Goal: Task Accomplishment & Management: Use online tool/utility

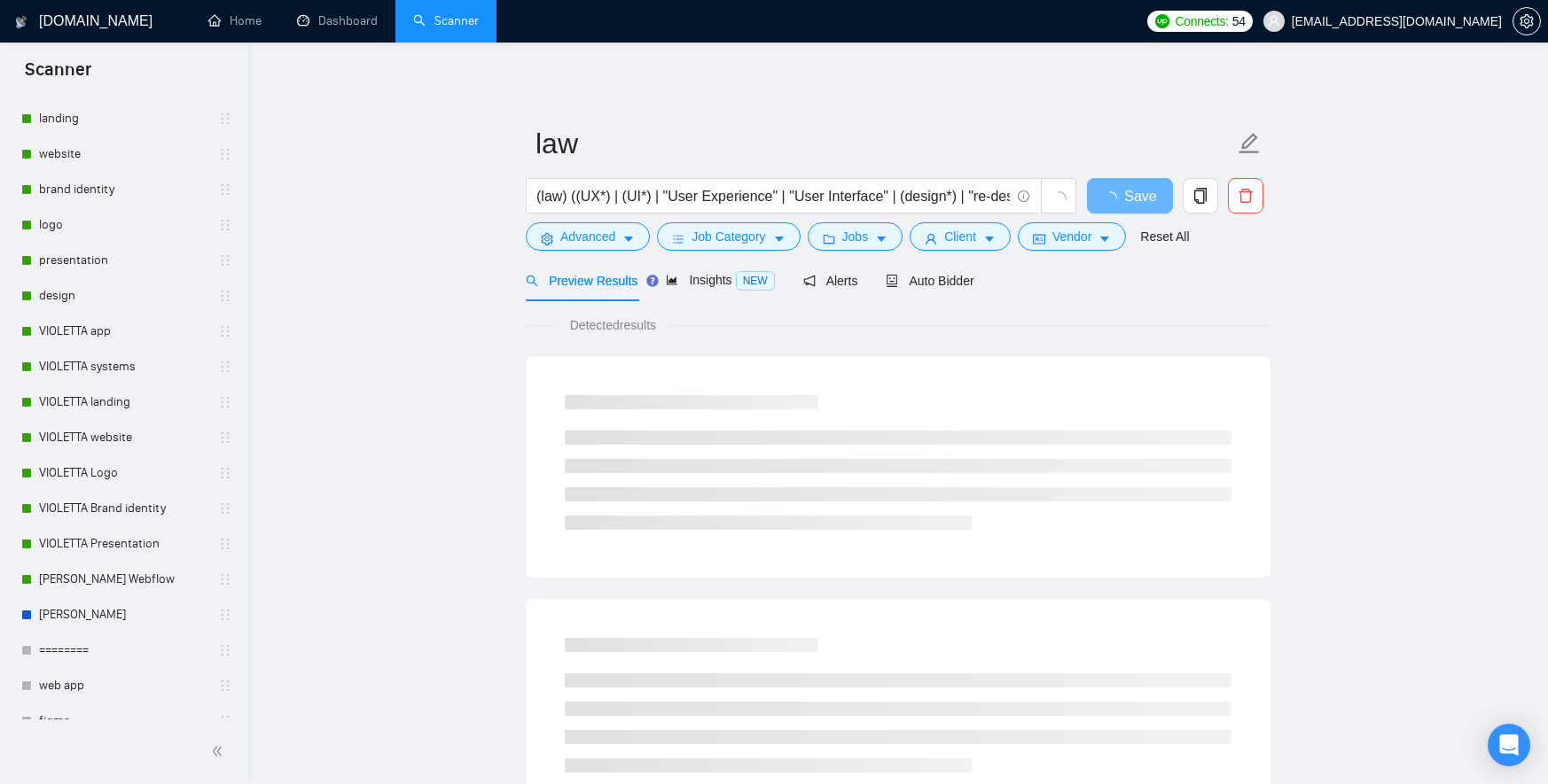
scroll to position [667, 0]
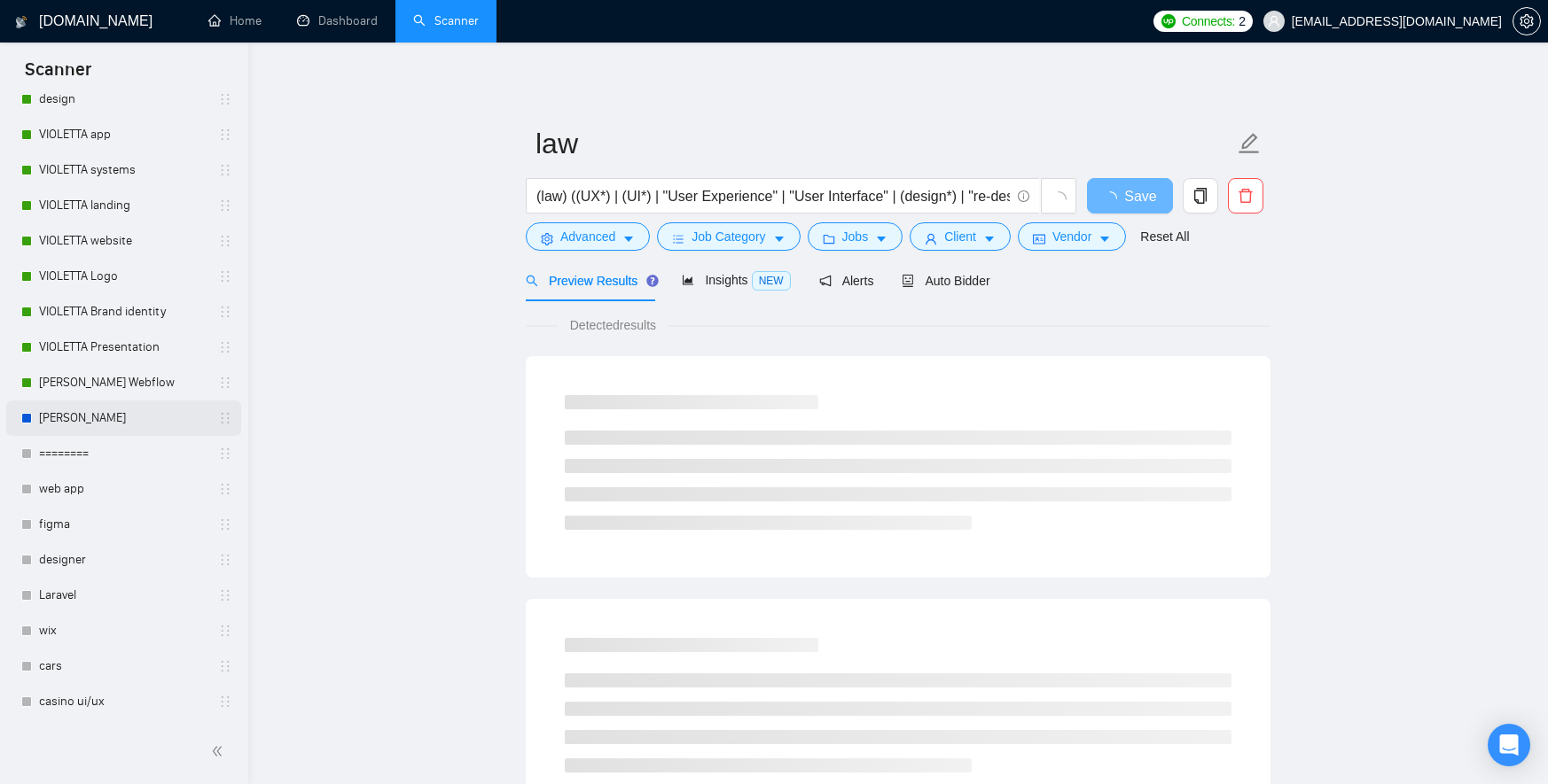
click at [98, 412] on link "[PERSON_NAME]" at bounding box center [123, 418] width 168 height 36
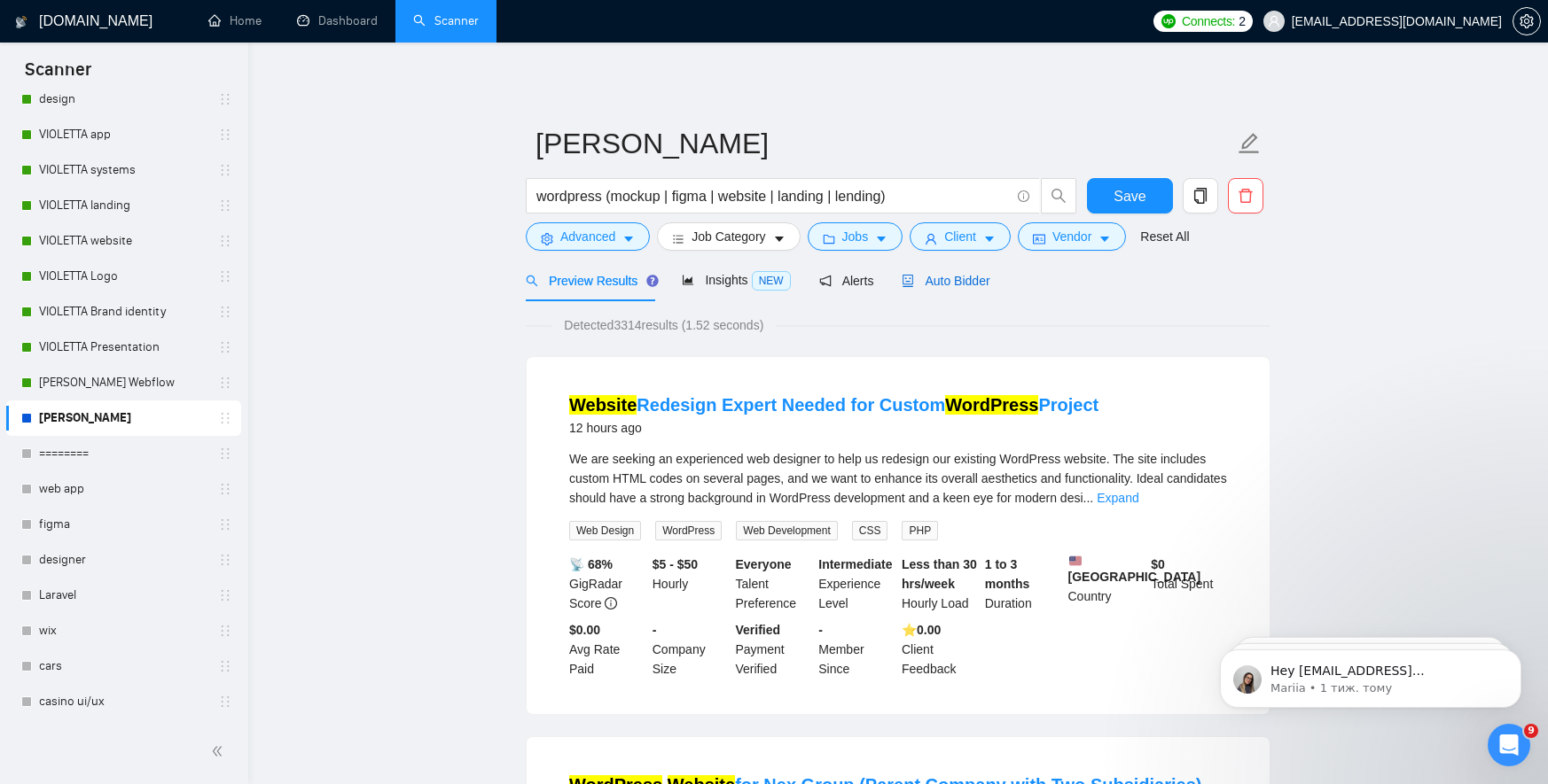
click at [974, 279] on span "Auto Bidder" at bounding box center [945, 281] width 88 height 14
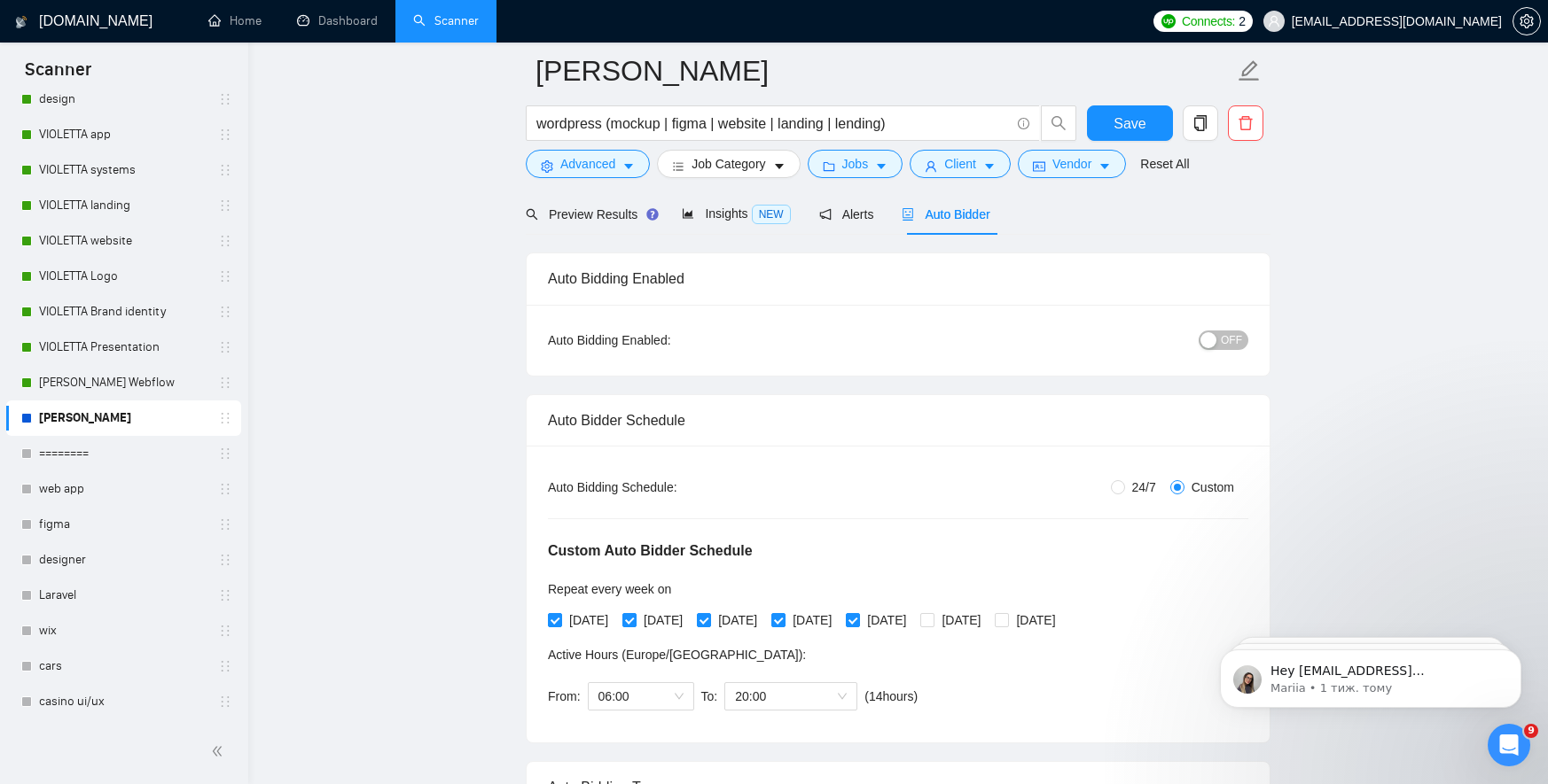
scroll to position [95, 0]
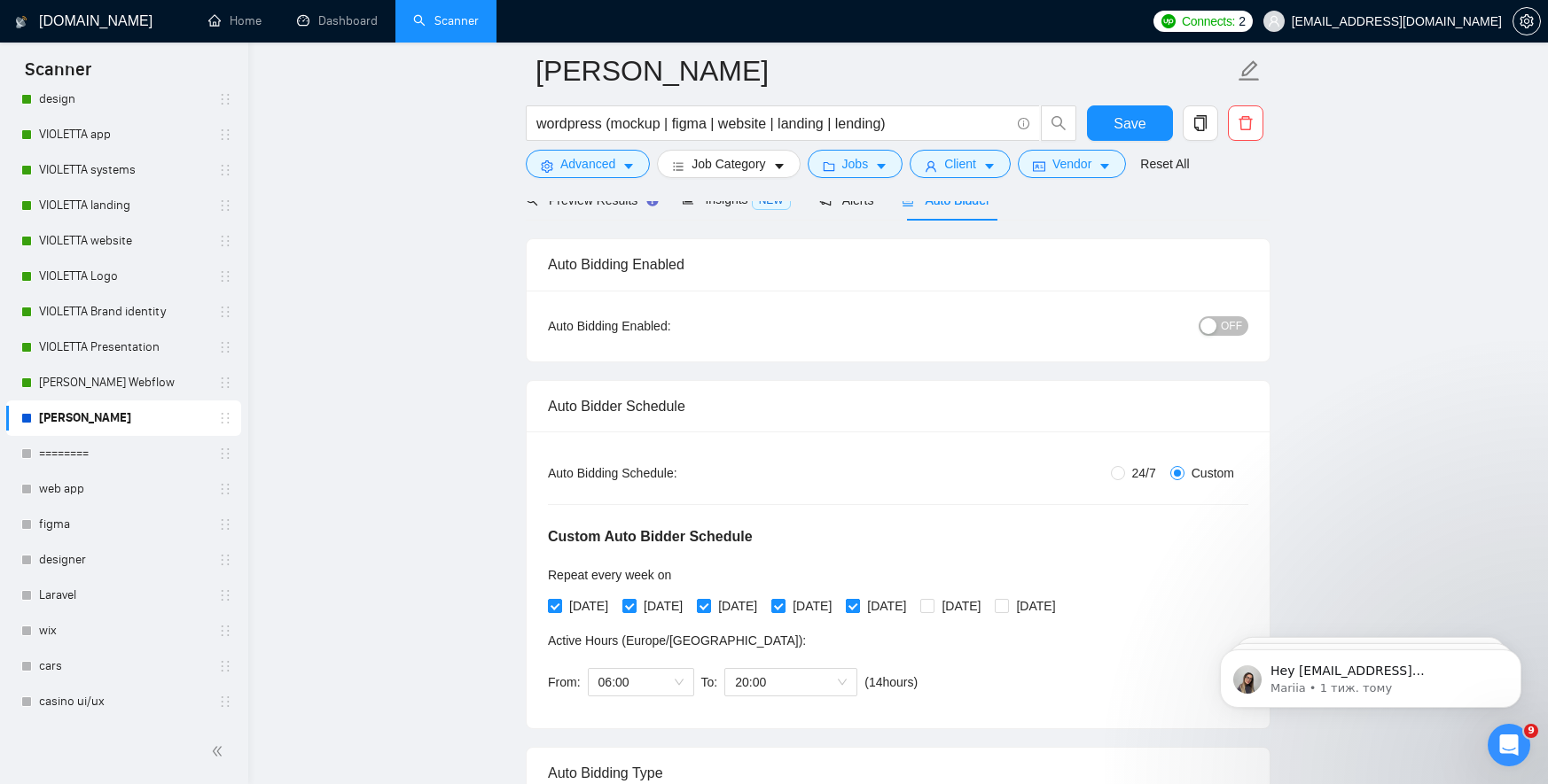
click at [858, 607] on input "[DATE]" at bounding box center [852, 605] width 13 height 13
checkbox input "false"
click at [783, 604] on input "[DATE]" at bounding box center [777, 605] width 13 height 13
checkbox input "false"
click at [709, 603] on input "[DATE]" at bounding box center [702, 605] width 13 height 13
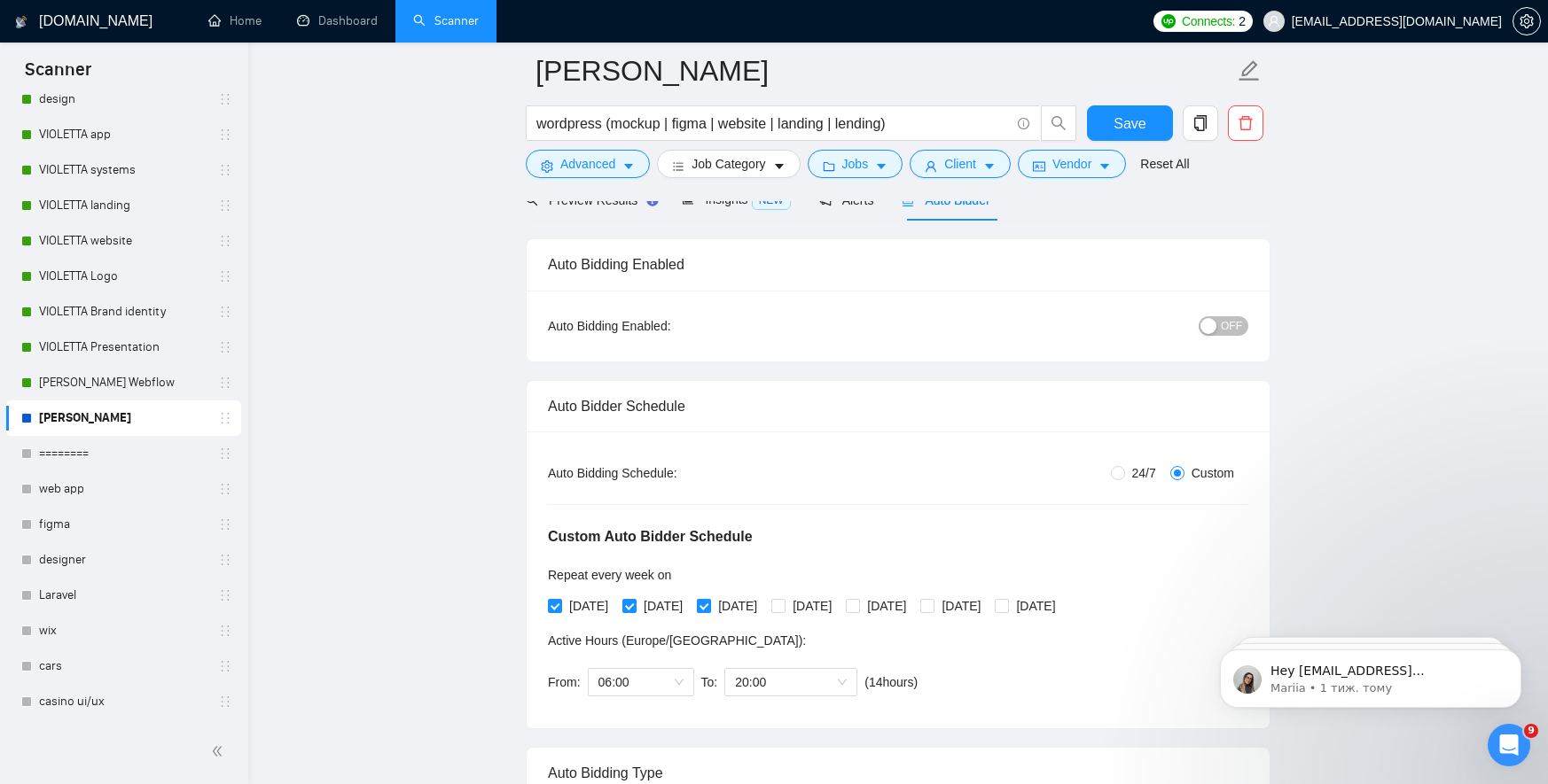
checkbox input "false"
click at [636, 603] on span at bounding box center [629, 606] width 14 height 14
click at [635, 603] on input "[DATE]" at bounding box center [628, 605] width 13 height 13
checkbox input "false"
click at [562, 608] on span "[DATE]" at bounding box center [589, 606] width 53 height 20
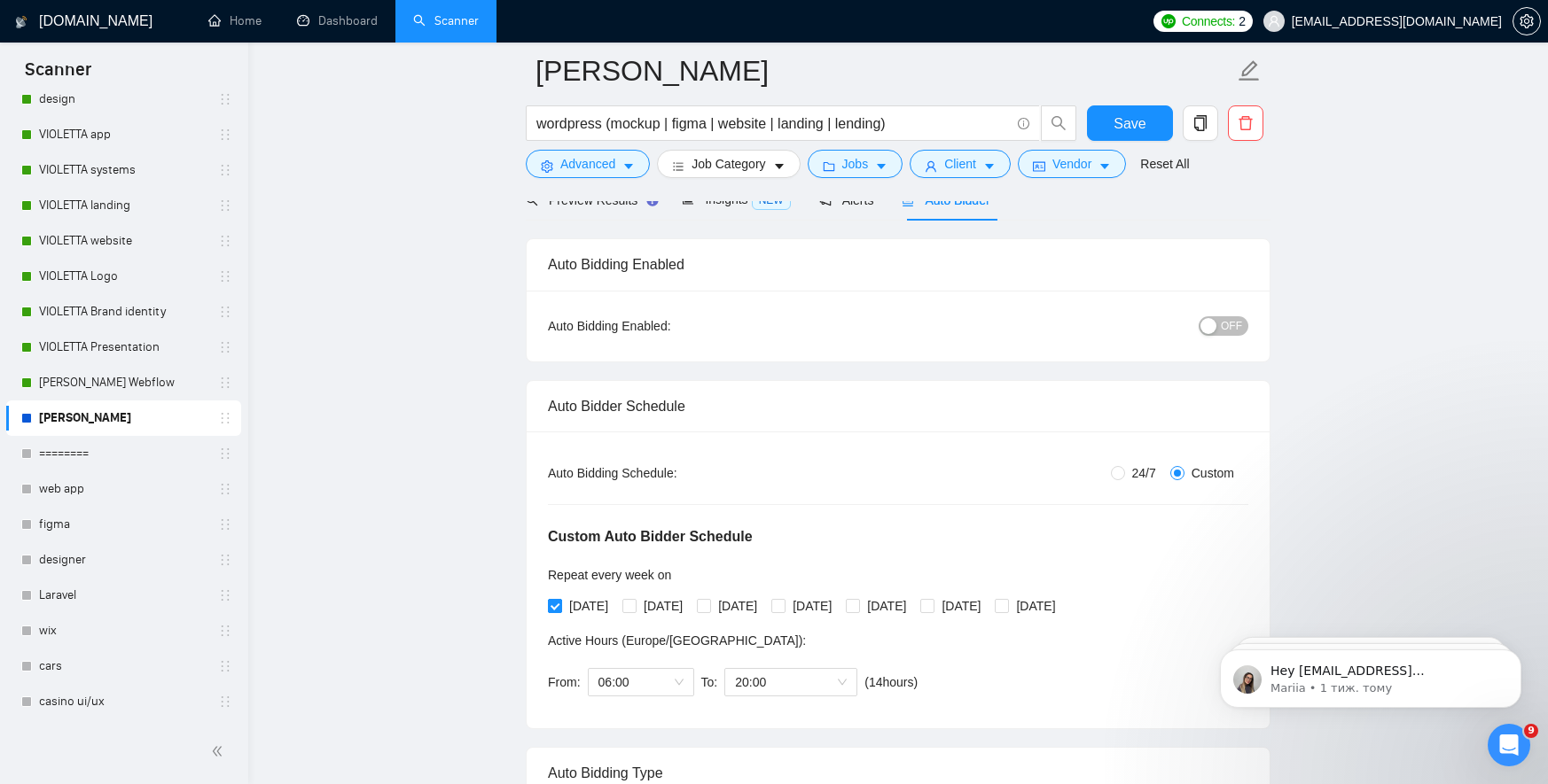
click at [560, 608] on input "[DATE]" at bounding box center [554, 605] width 13 height 13
checkbox input "false"
click at [1122, 120] on span "Save" at bounding box center [1130, 124] width 32 height 22
click at [113, 382] on link "[PERSON_NAME] Webflow" at bounding box center [123, 383] width 168 height 36
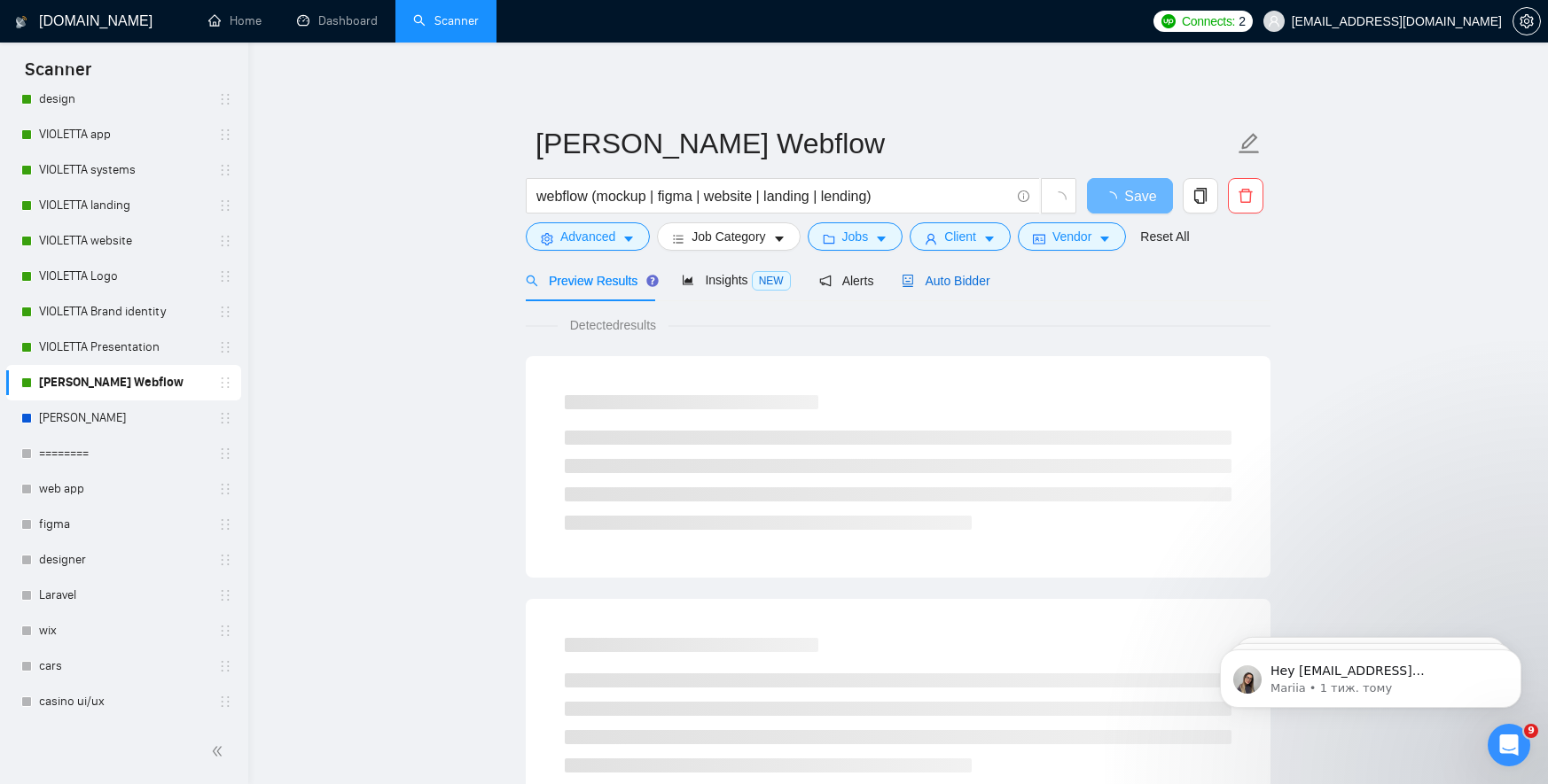
click at [969, 280] on span "Auto Bidder" at bounding box center [945, 281] width 88 height 14
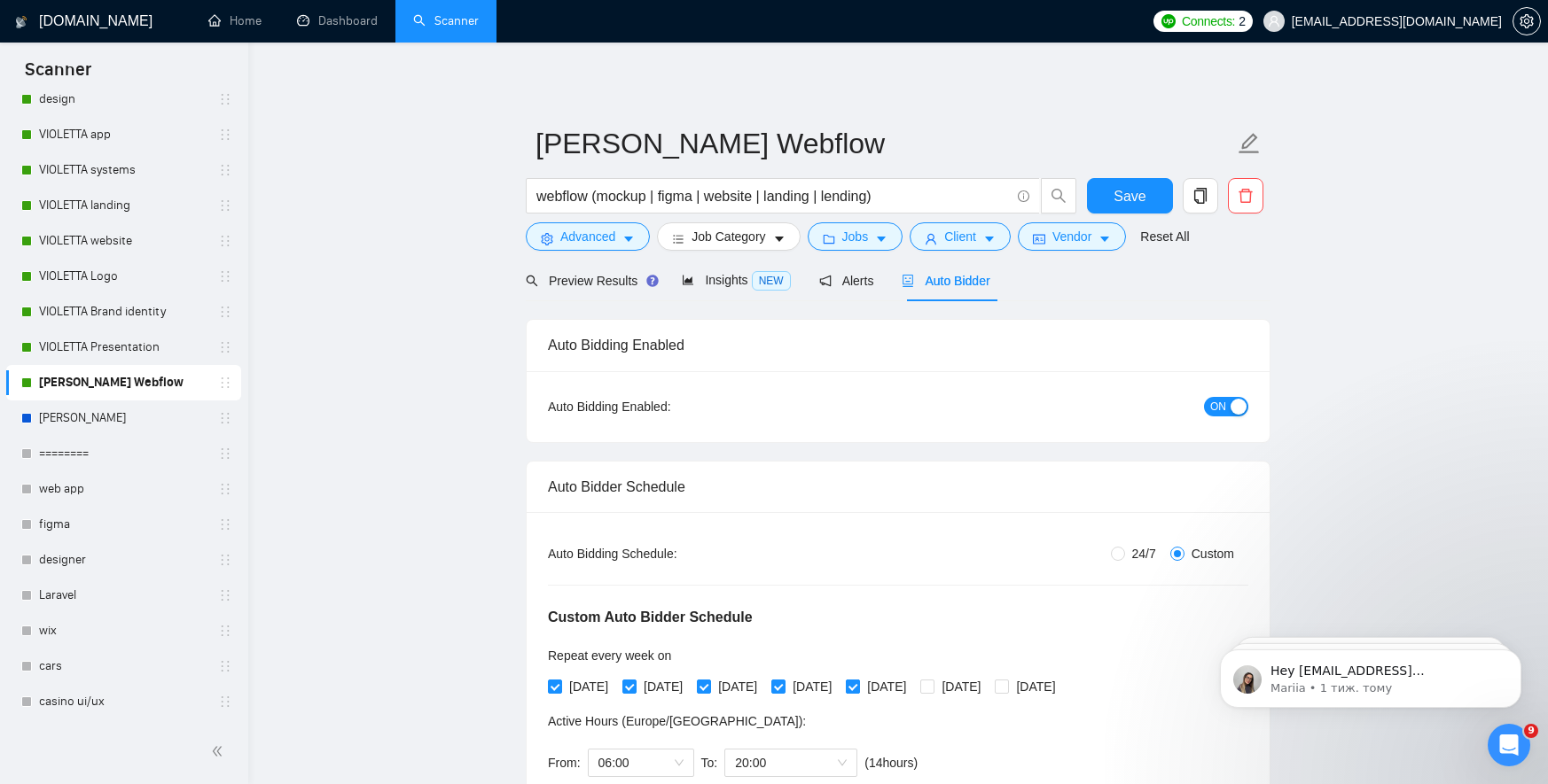
click at [858, 689] on input "[DATE]" at bounding box center [852, 685] width 13 height 13
checkbox input "false"
click at [785, 691] on span at bounding box center [778, 686] width 14 height 14
click at [783, 691] on input "[DATE]" at bounding box center [777, 685] width 13 height 13
checkbox input "false"
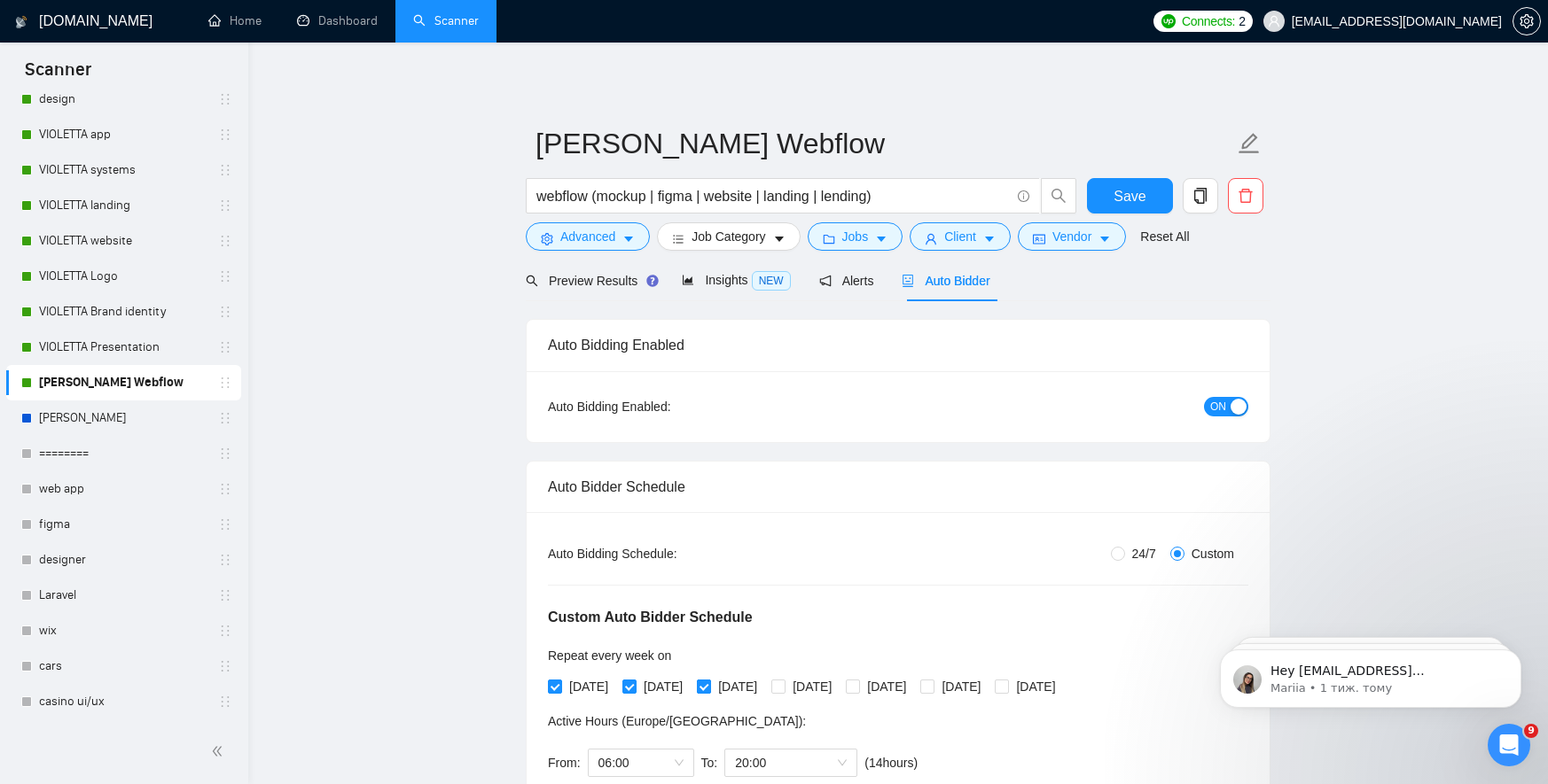
click at [709, 682] on input "[DATE]" at bounding box center [702, 685] width 13 height 13
checkbox input "false"
drag, startPoint x: 633, startPoint y: 688, endPoint x: 568, endPoint y: 688, distance: 65.0
click at [632, 688] on input "[DATE]" at bounding box center [628, 685] width 13 height 13
checkbox input "false"
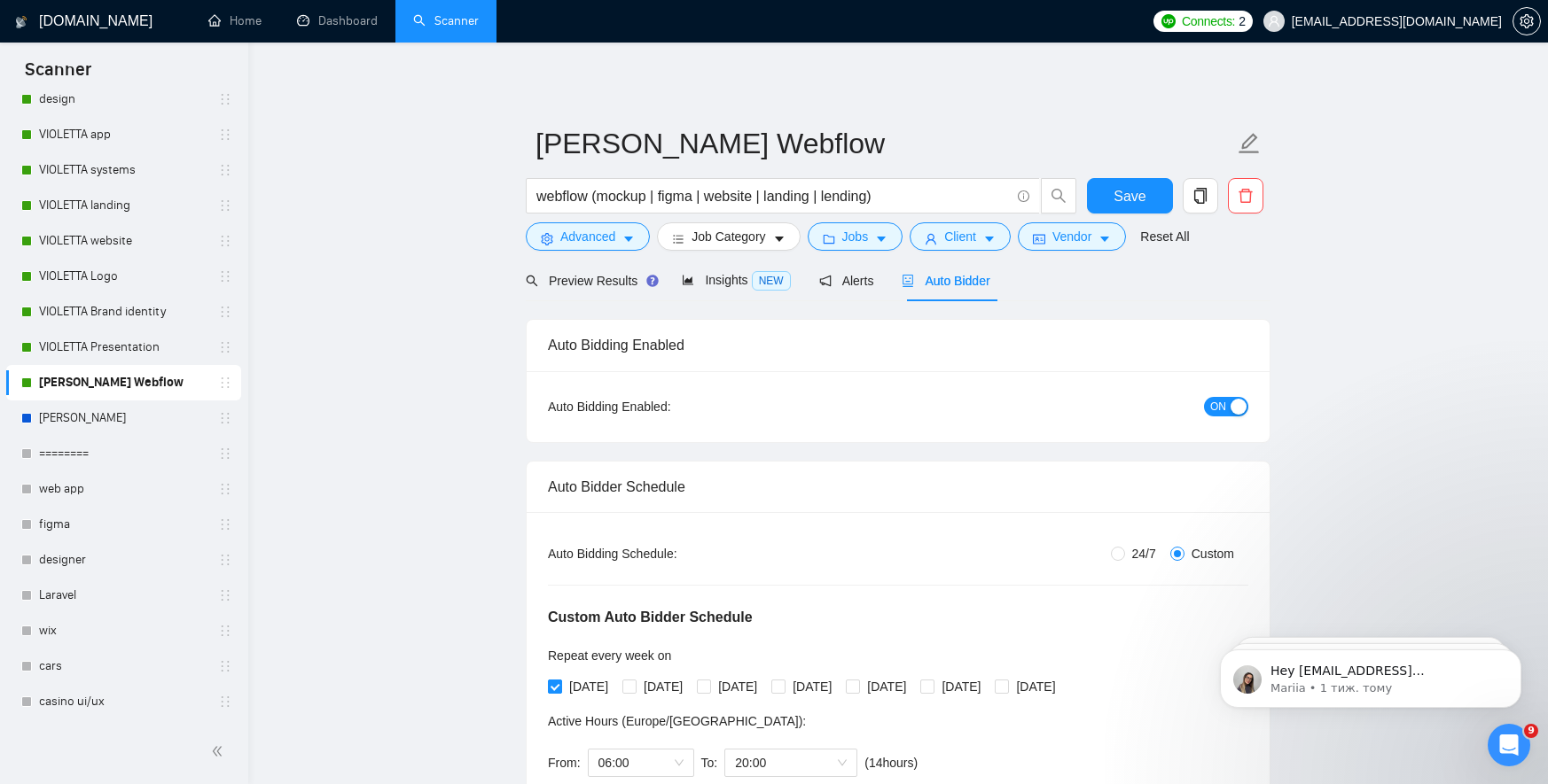
click at [559, 687] on input "[DATE]" at bounding box center [554, 685] width 13 height 13
checkbox input "false"
click at [1117, 186] on span "Save" at bounding box center [1130, 196] width 32 height 22
click at [123, 349] on link "VIOLETTA Presentation" at bounding box center [123, 347] width 168 height 36
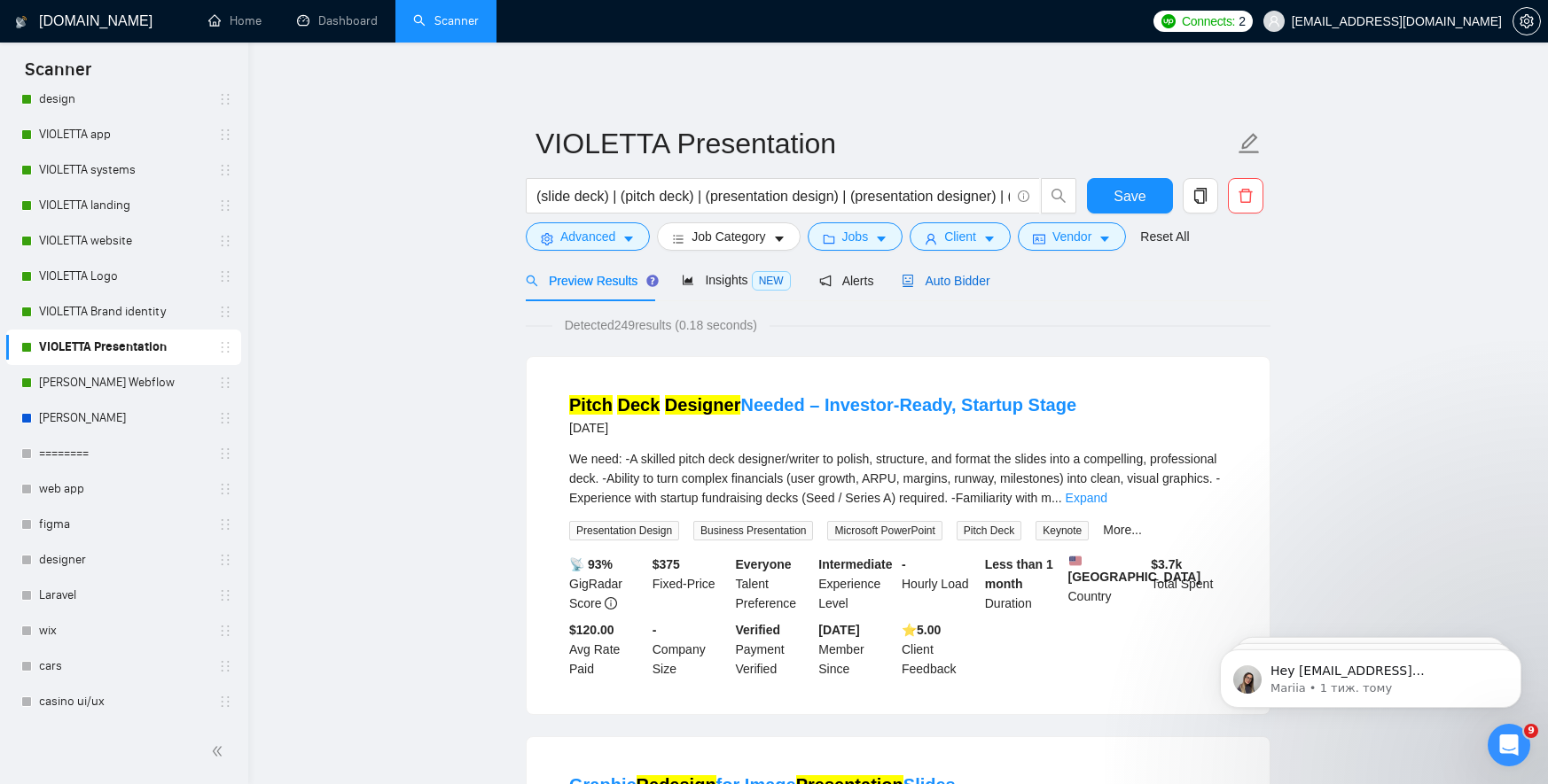
click at [955, 279] on span "Auto Bidder" at bounding box center [945, 281] width 88 height 14
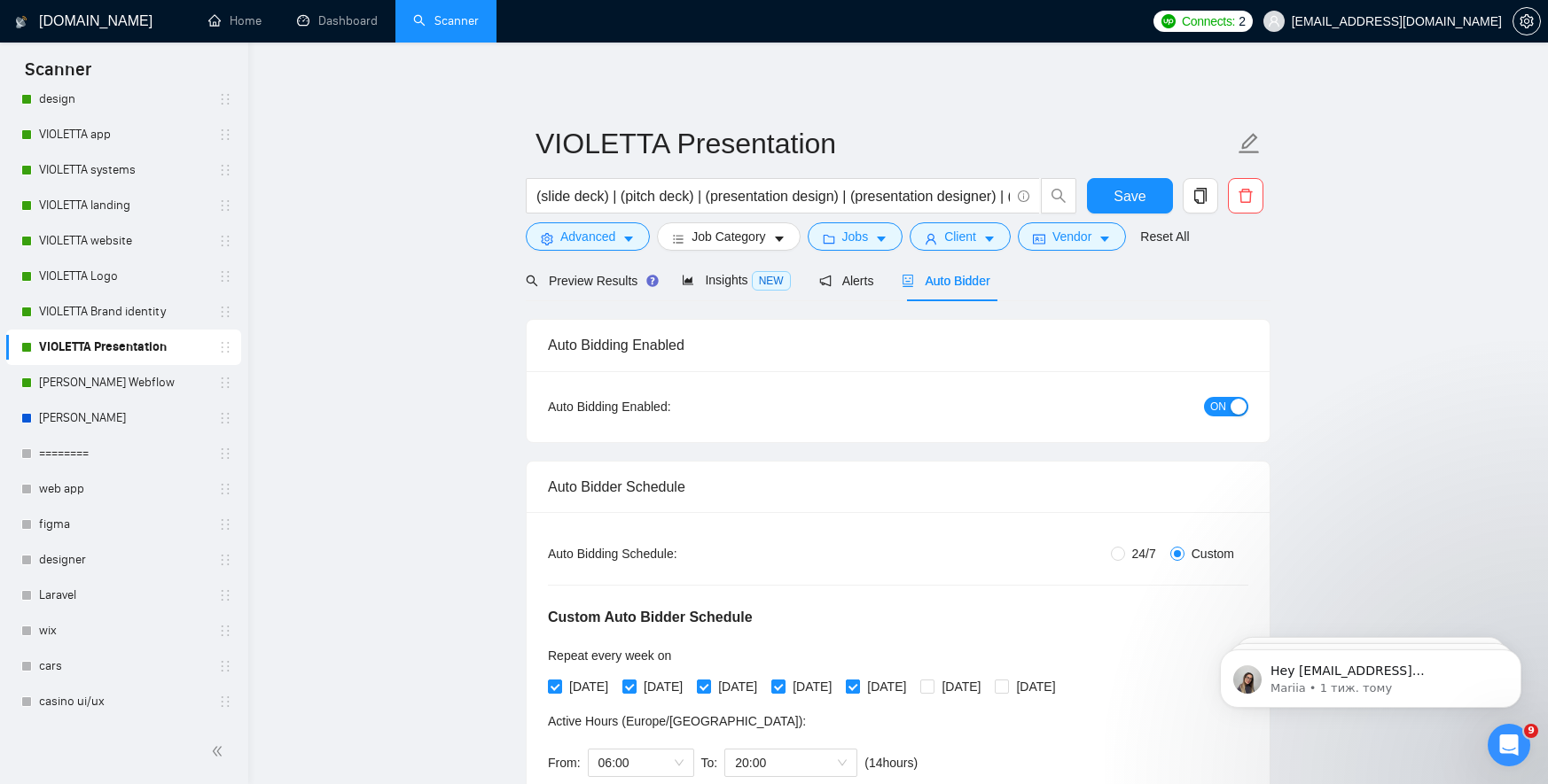
click at [858, 686] on input "[DATE]" at bounding box center [852, 685] width 13 height 13
checkbox input "false"
drag, startPoint x: 825, startPoint y: 688, endPoint x: 726, endPoint y: 688, distance: 99.0
click at [783, 688] on input "[DATE]" at bounding box center [777, 685] width 13 height 13
checkbox input "false"
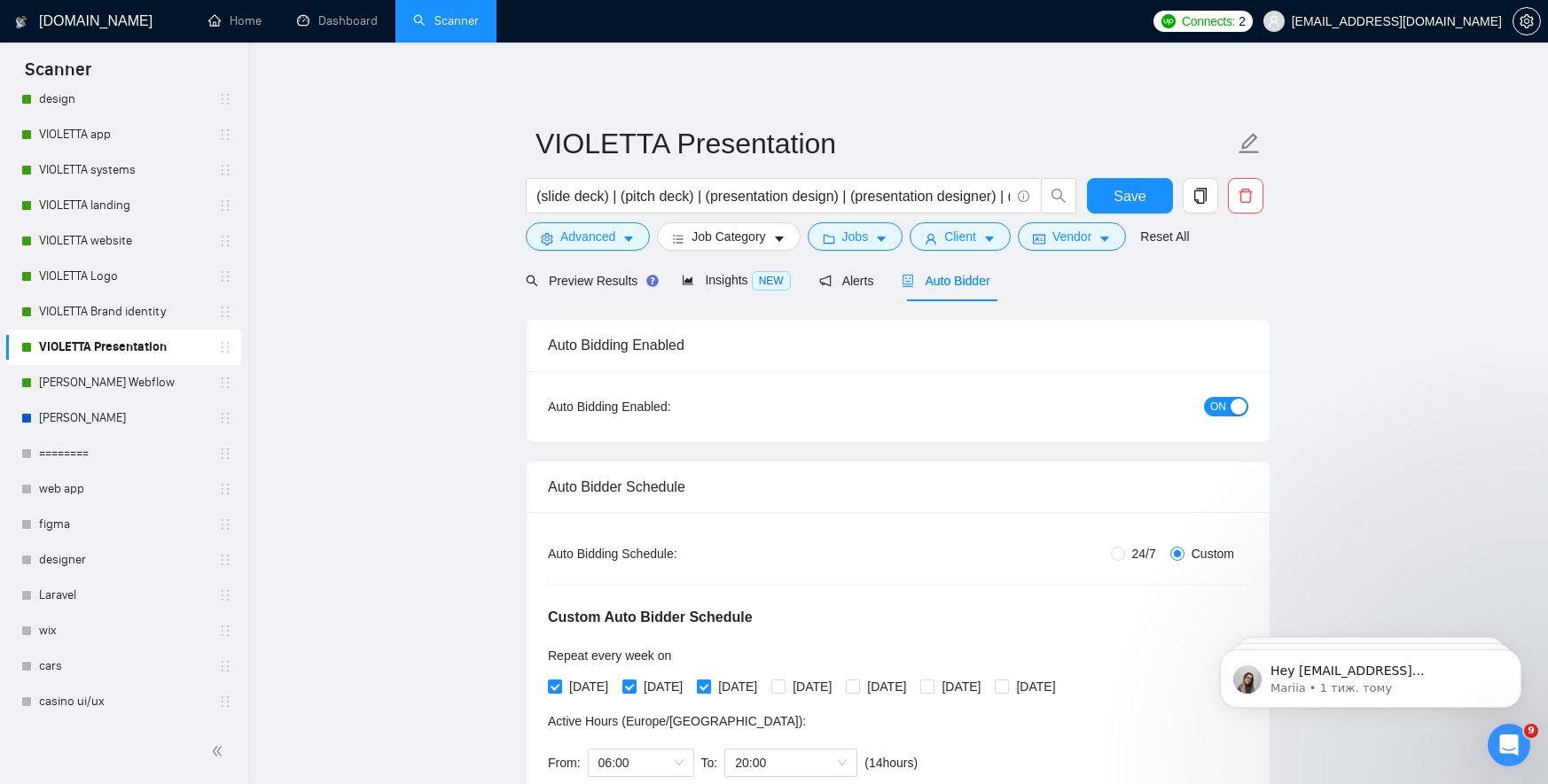
click at [709, 688] on input "[DATE]" at bounding box center [702, 685] width 13 height 13
checkbox input "false"
drag, startPoint x: 632, startPoint y: 687, endPoint x: 620, endPoint y: 688, distance: 12.0
click at [630, 687] on input "[DATE]" at bounding box center [628, 685] width 13 height 13
checkbox input "false"
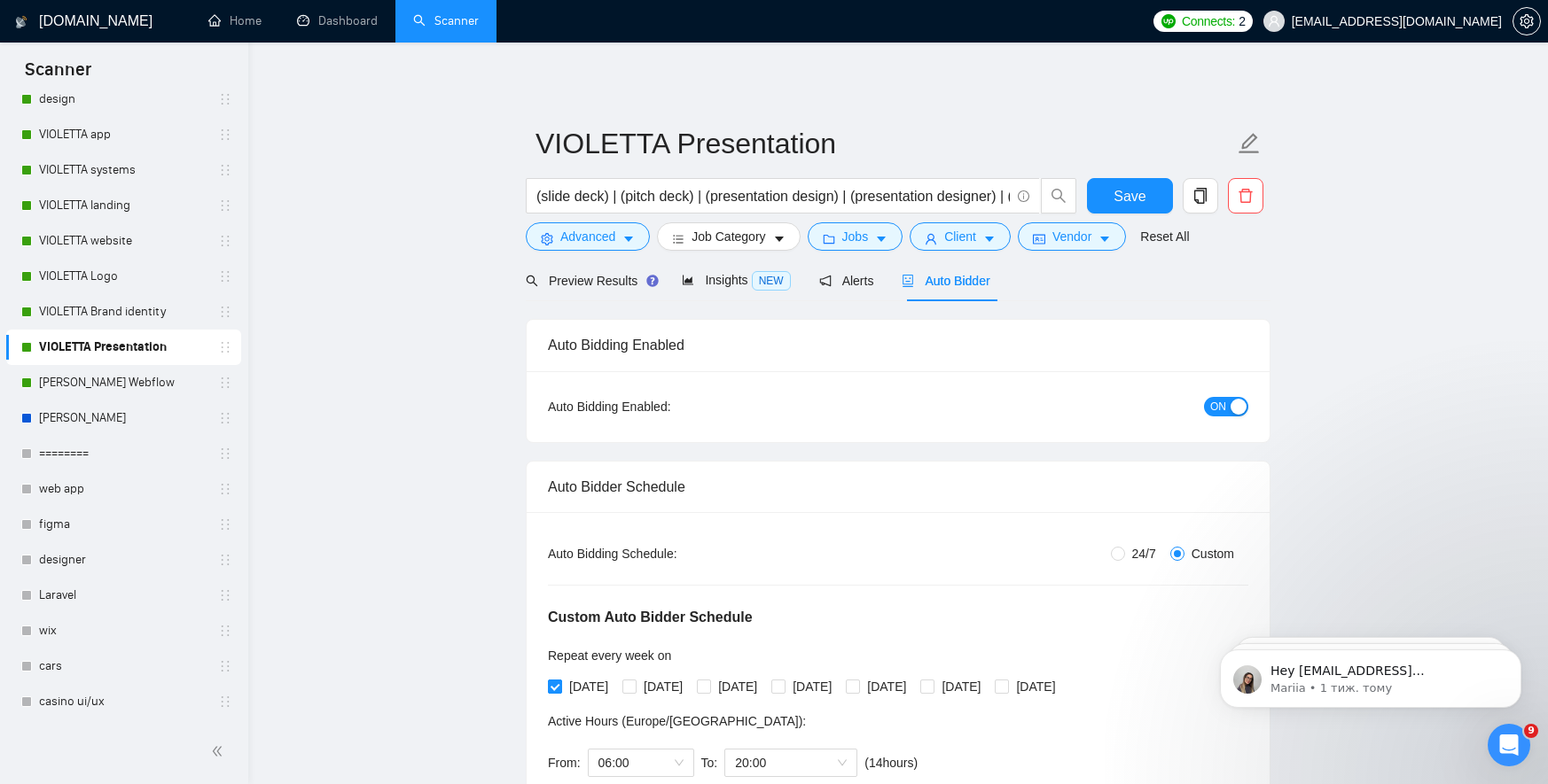
click at [556, 682] on input "[DATE]" at bounding box center [554, 685] width 13 height 13
checkbox input "false"
click at [1134, 199] on span "Save" at bounding box center [1130, 196] width 32 height 22
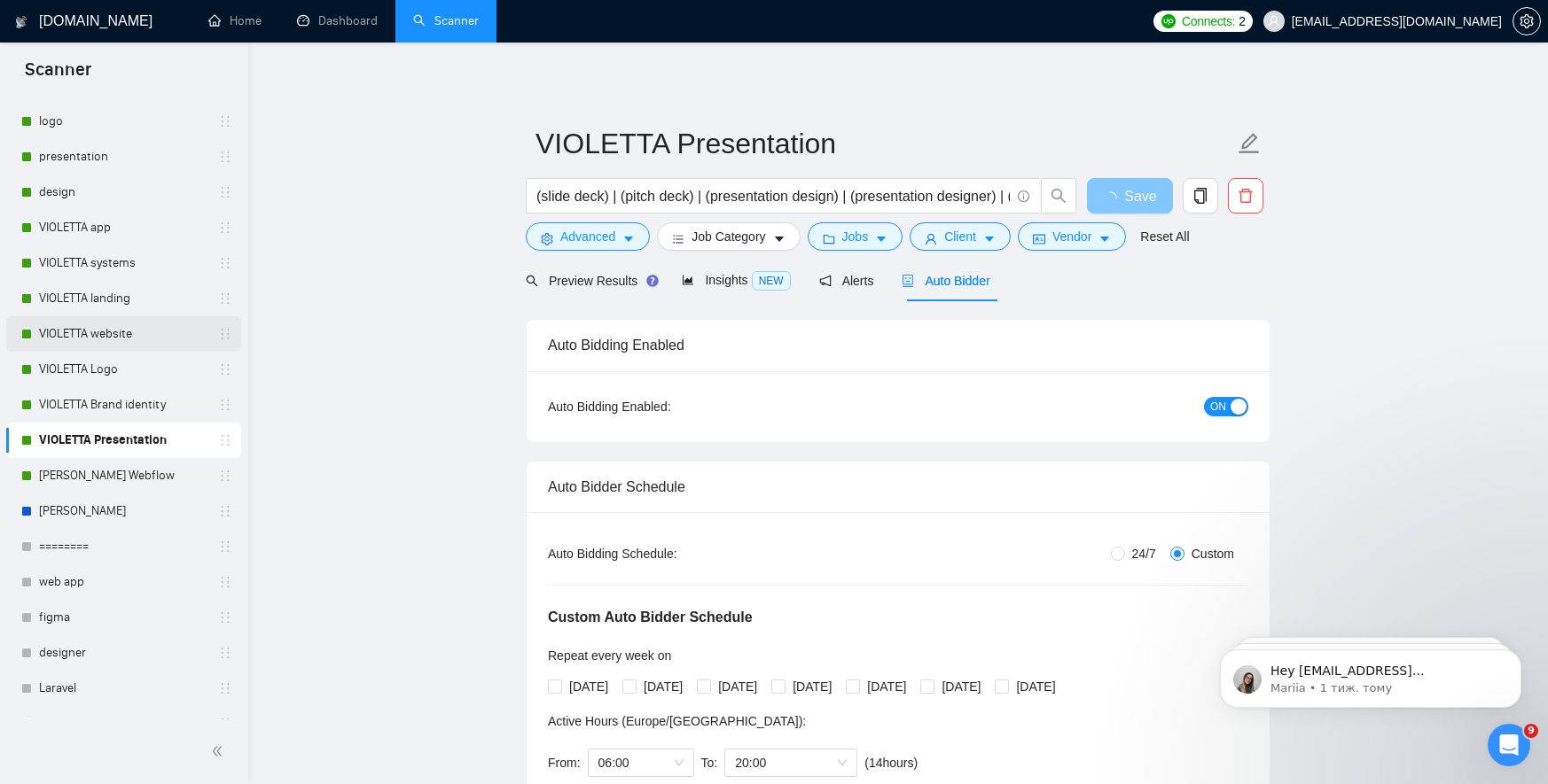
scroll to position [519, 0]
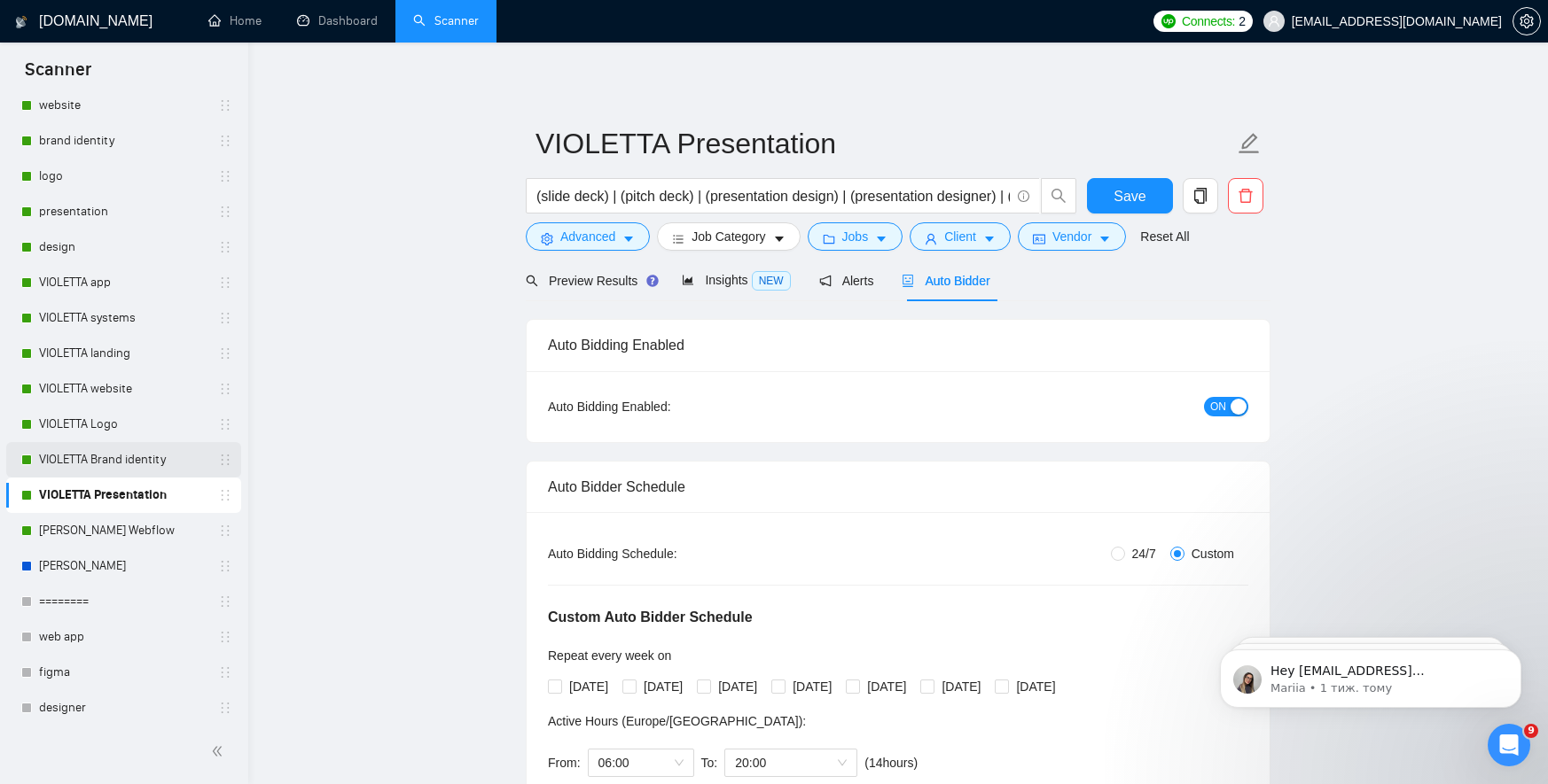
click at [121, 457] on link "VIOLETTA Brand identity" at bounding box center [123, 460] width 168 height 36
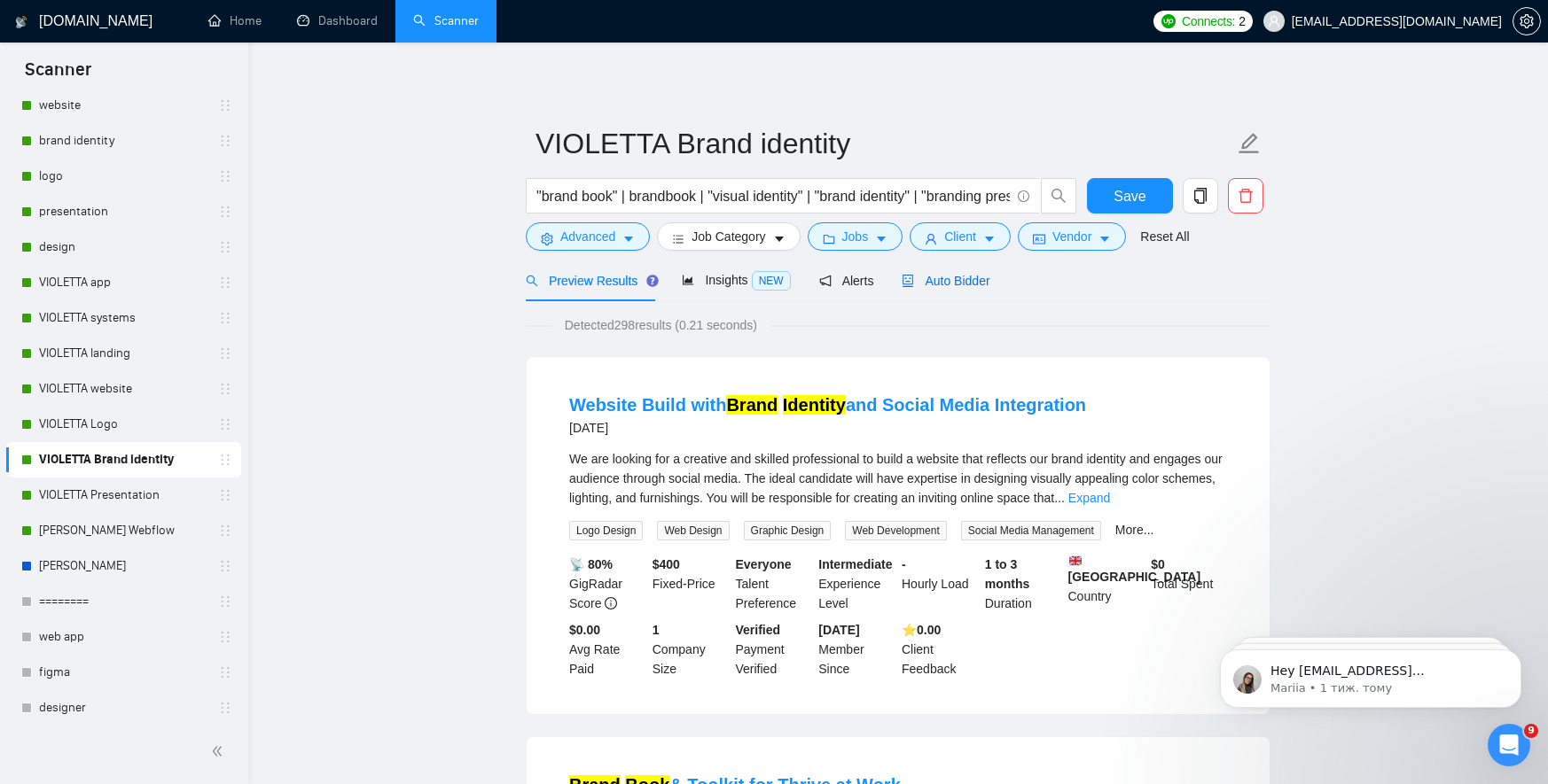
click at [976, 287] on span "Auto Bidder" at bounding box center [945, 281] width 88 height 14
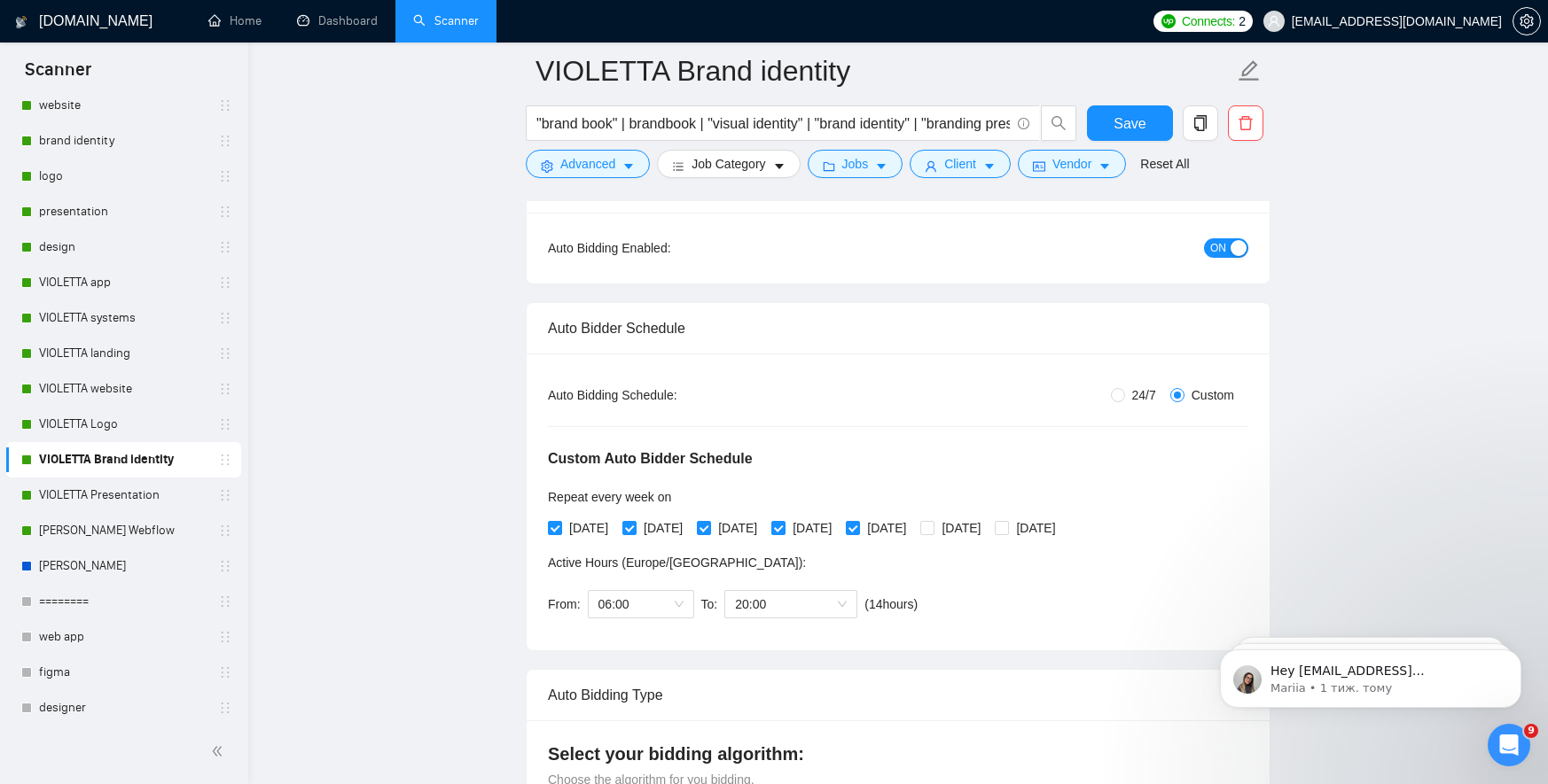
scroll to position [175, 0]
click at [554, 518] on input "[DATE]" at bounding box center [554, 524] width 13 height 13
checkbox input "false"
click at [643, 525] on span "[DATE]" at bounding box center [663, 526] width 53 height 20
click at [635, 525] on input "[DATE]" at bounding box center [628, 524] width 13 height 13
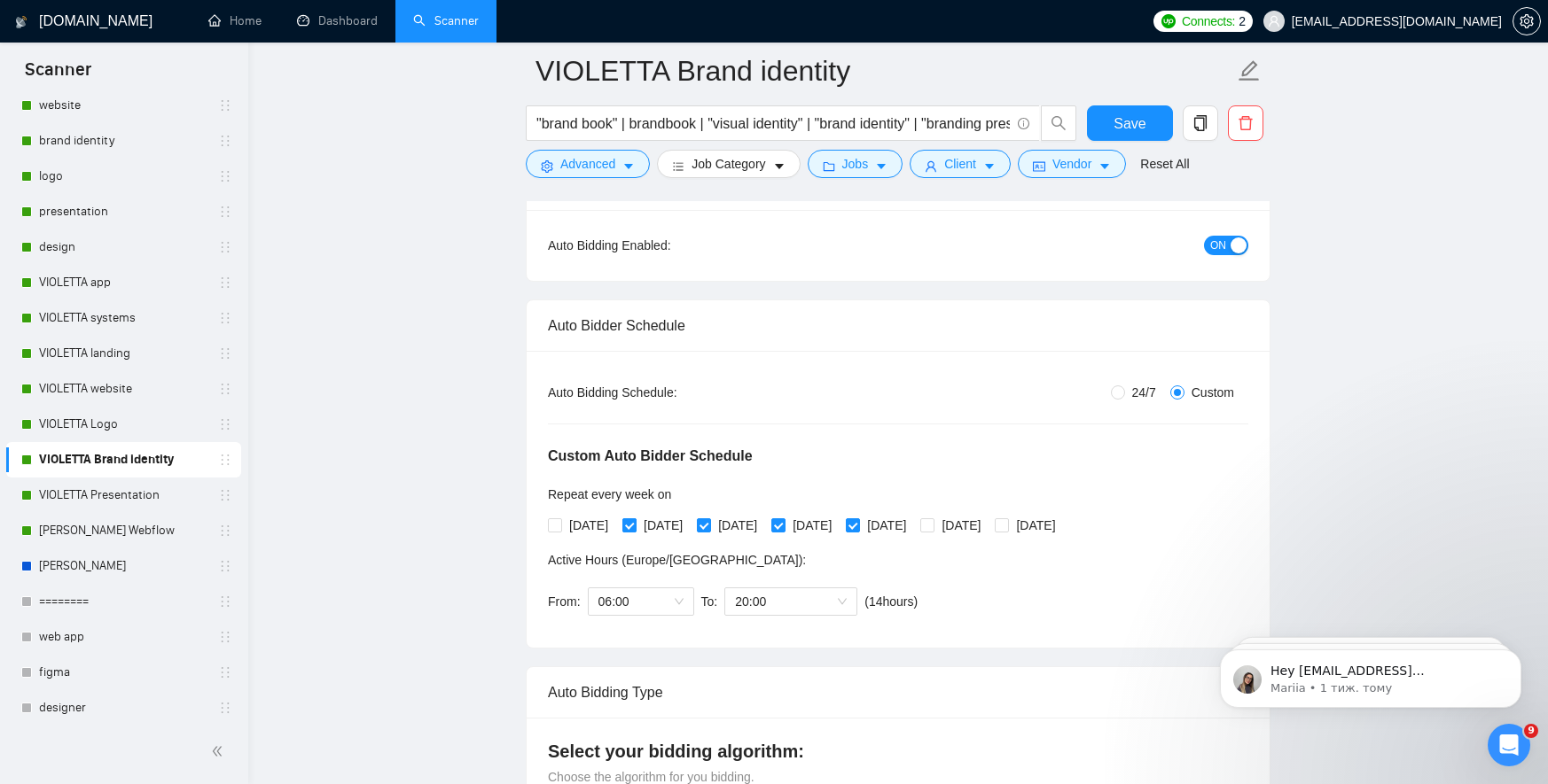
checkbox input "false"
click at [709, 525] on input "[DATE]" at bounding box center [702, 524] width 13 height 13
checkbox input "false"
drag, startPoint x: 815, startPoint y: 520, endPoint x: 867, endPoint y: 524, distance: 52.2
click at [783, 521] on input "[DATE]" at bounding box center [777, 524] width 13 height 13
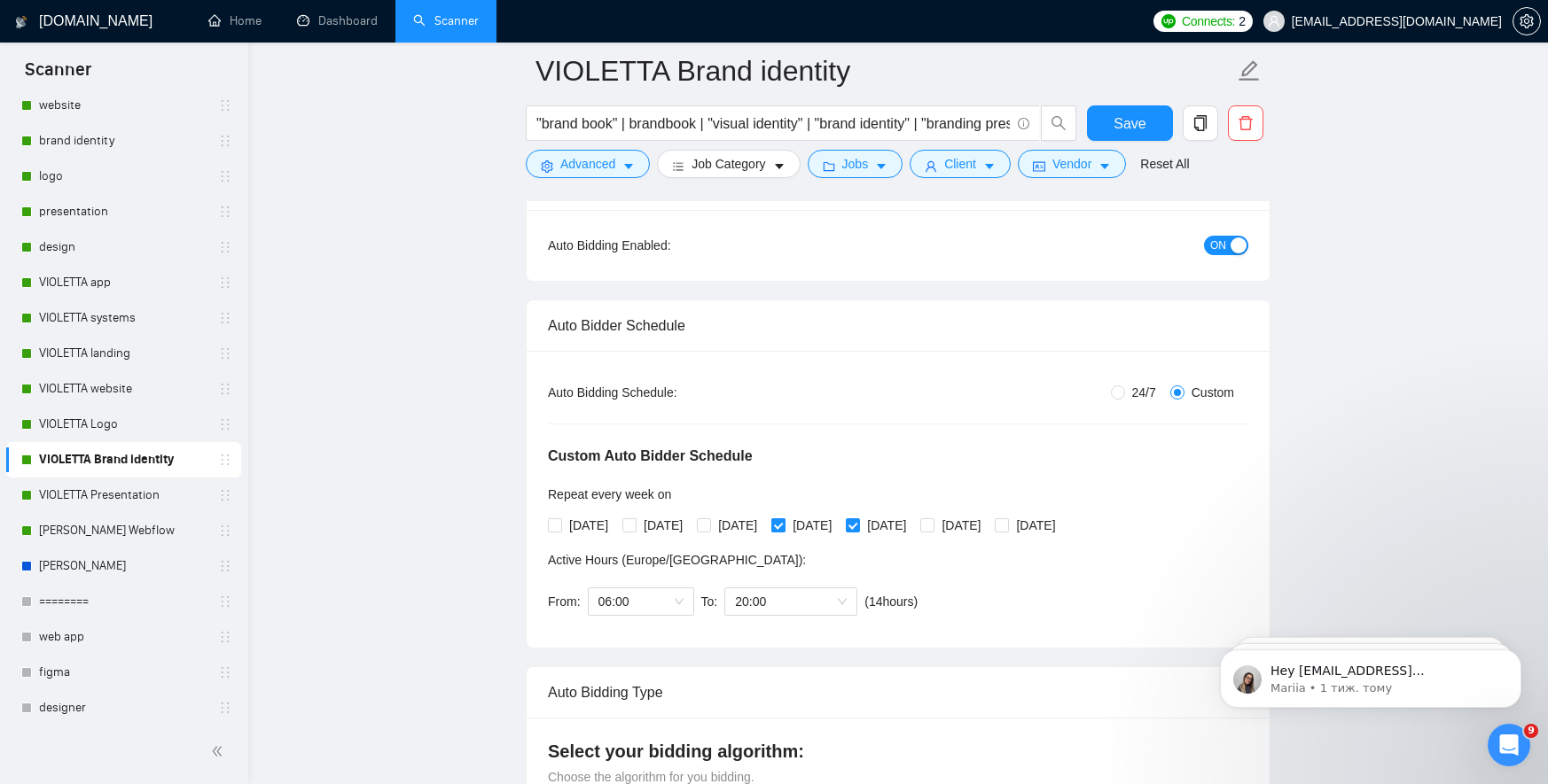
checkbox input "false"
click at [913, 523] on span "[DATE]" at bounding box center [886, 526] width 53 height 20
click at [858, 523] on input "[DATE]" at bounding box center [852, 524] width 13 height 13
checkbox input "false"
click at [1119, 124] on span "Save" at bounding box center [1130, 124] width 32 height 22
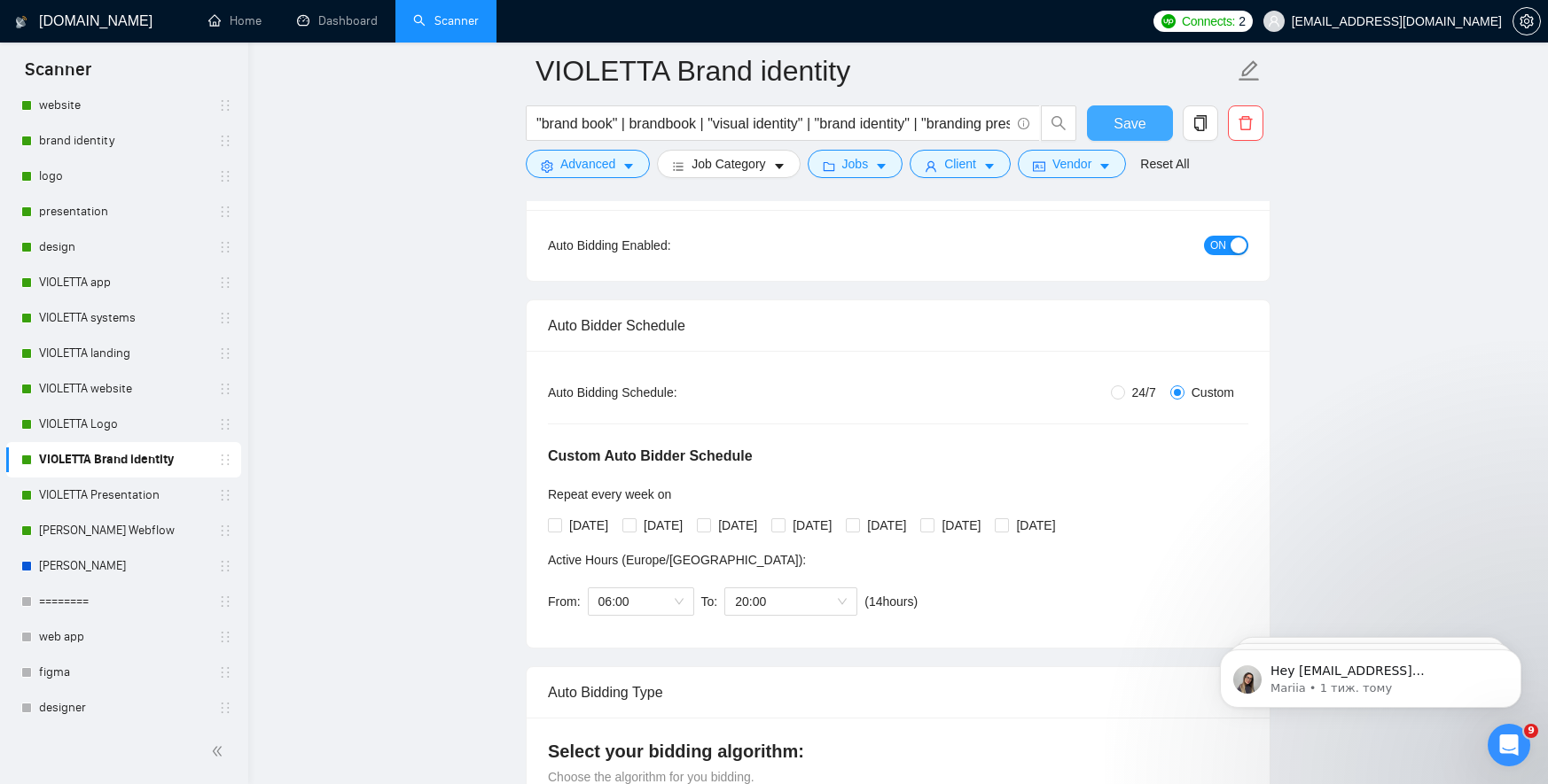
click at [1129, 130] on span "Save" at bounding box center [1130, 124] width 32 height 22
click at [78, 421] on link "VIOLETTA Logo" at bounding box center [123, 424] width 168 height 36
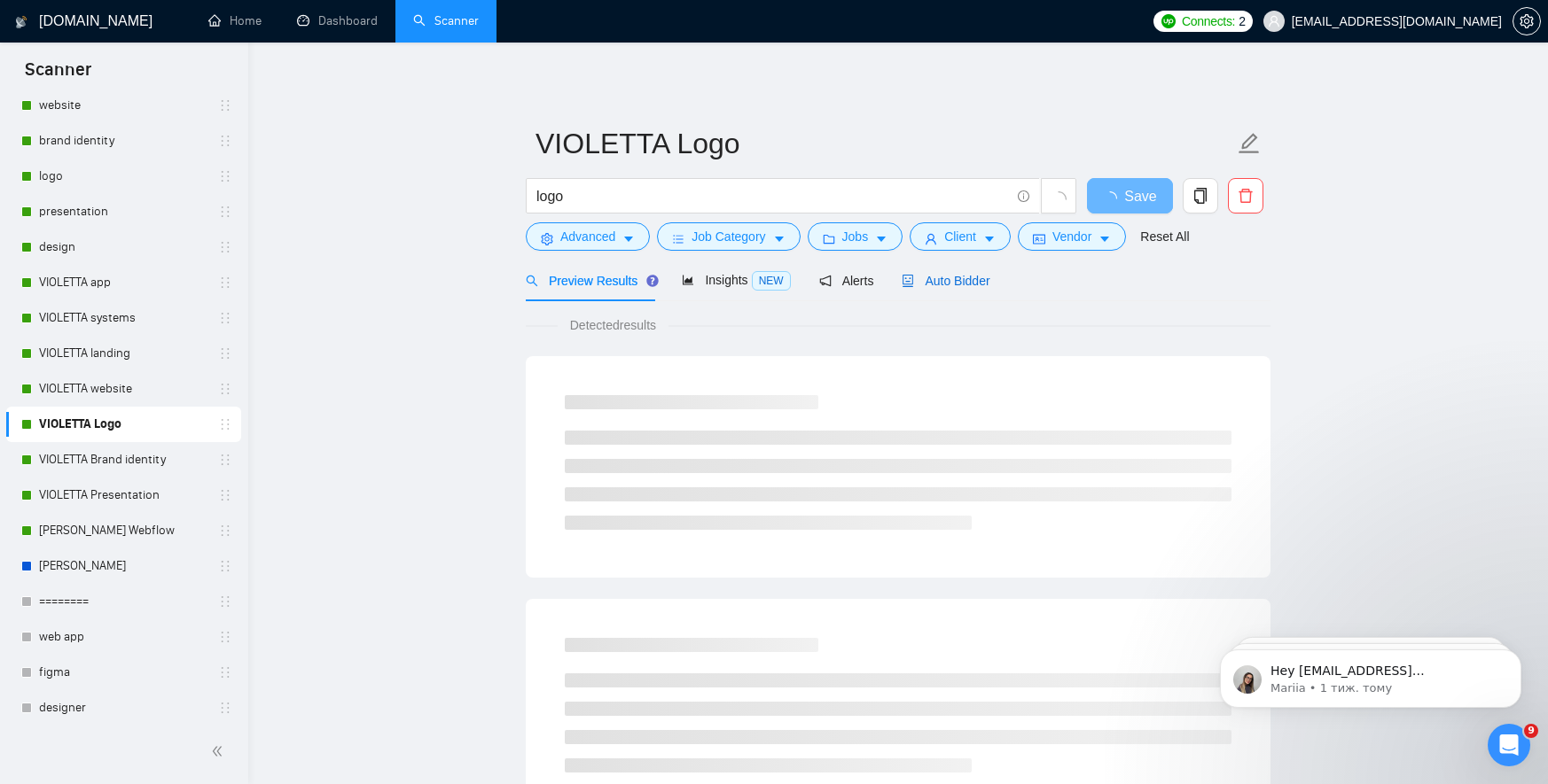
click at [946, 278] on span "Auto Bidder" at bounding box center [945, 281] width 88 height 14
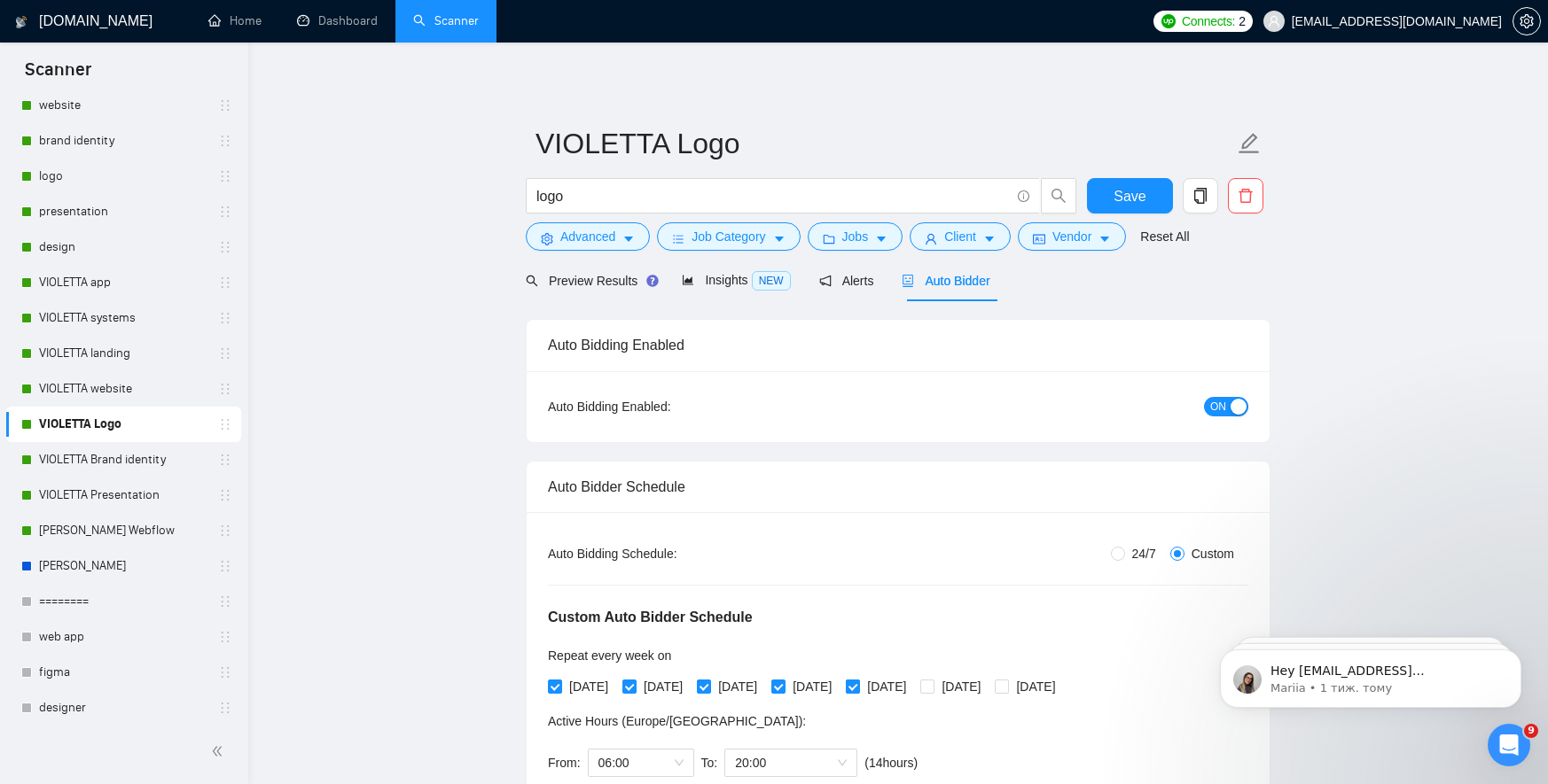
click at [860, 685] on span at bounding box center [853, 686] width 14 height 14
click at [858, 685] on input "[DATE]" at bounding box center [852, 685] width 13 height 13
checkbox input "false"
click at [783, 683] on input "[DATE]" at bounding box center [777, 685] width 13 height 13
checkbox input "false"
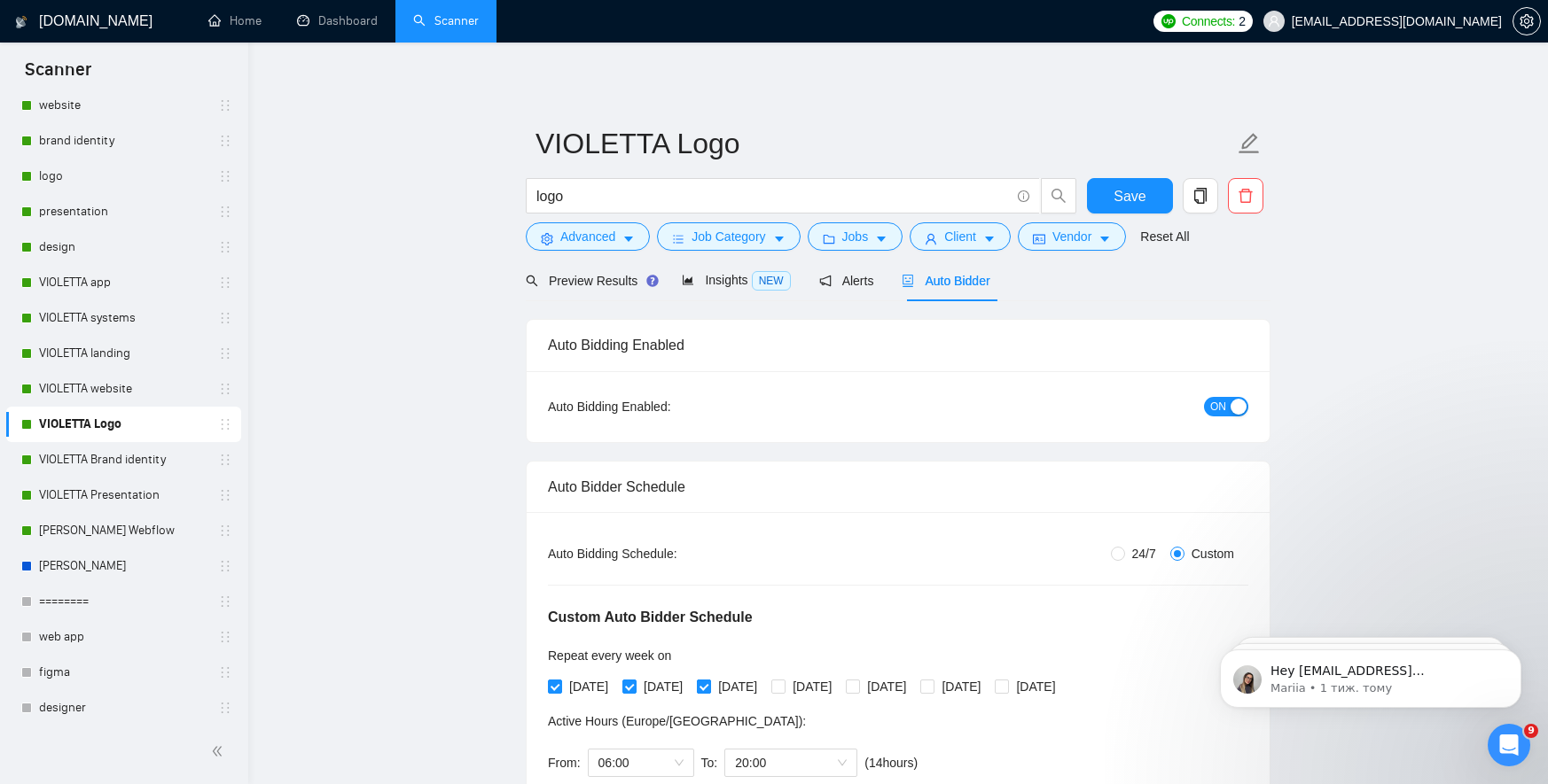
click at [709, 679] on input "[DATE]" at bounding box center [702, 685] width 13 height 13
checkbox input "false"
click at [630, 682] on input "[DATE]" at bounding box center [628, 685] width 13 height 13
checkbox input "false"
click at [559, 683] on input "[DATE]" at bounding box center [554, 685] width 13 height 13
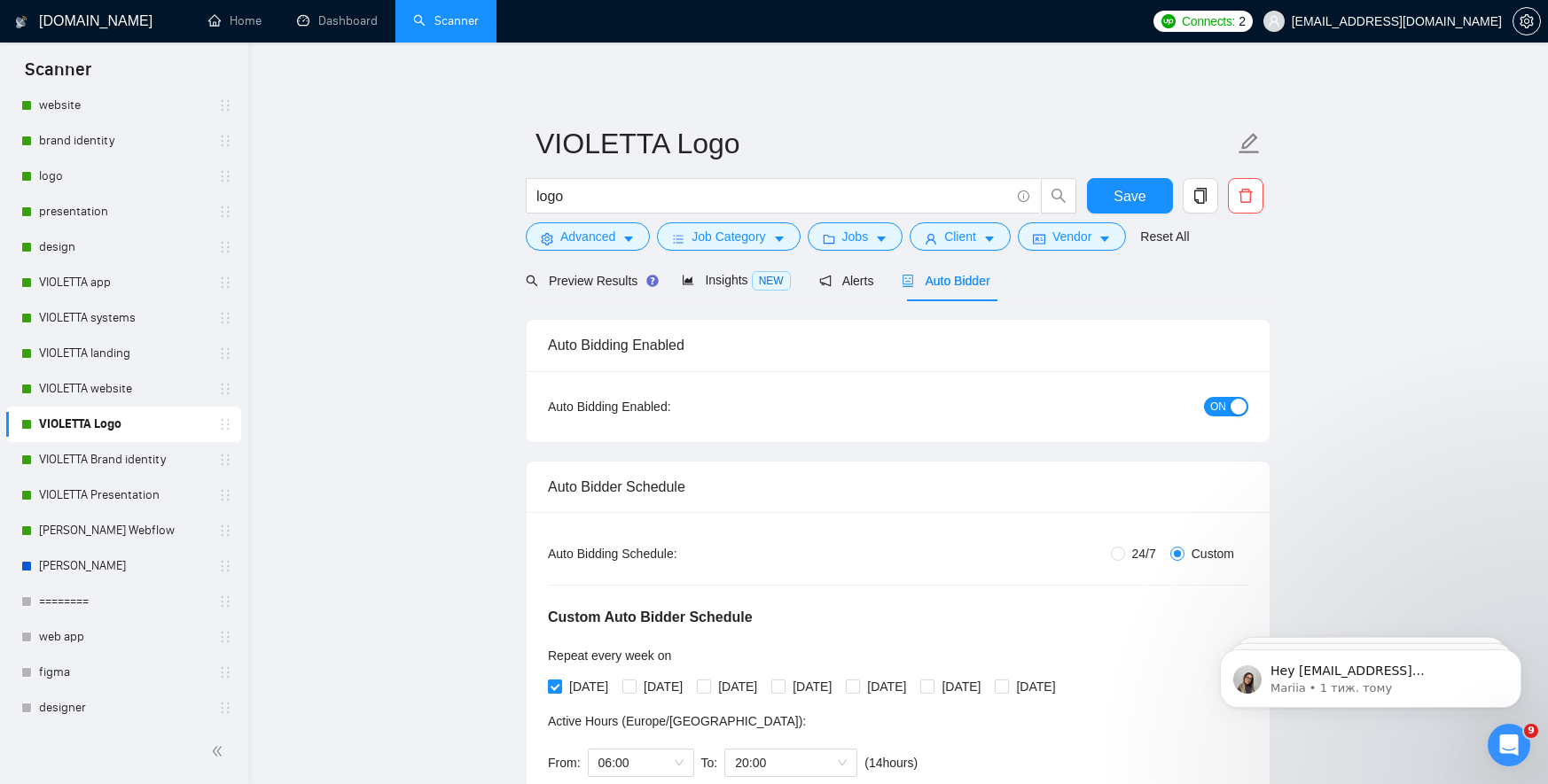
checkbox input "false"
click at [1143, 198] on span "Save" at bounding box center [1130, 196] width 32 height 22
click at [101, 387] on link "VIOLETTA website" at bounding box center [123, 389] width 168 height 36
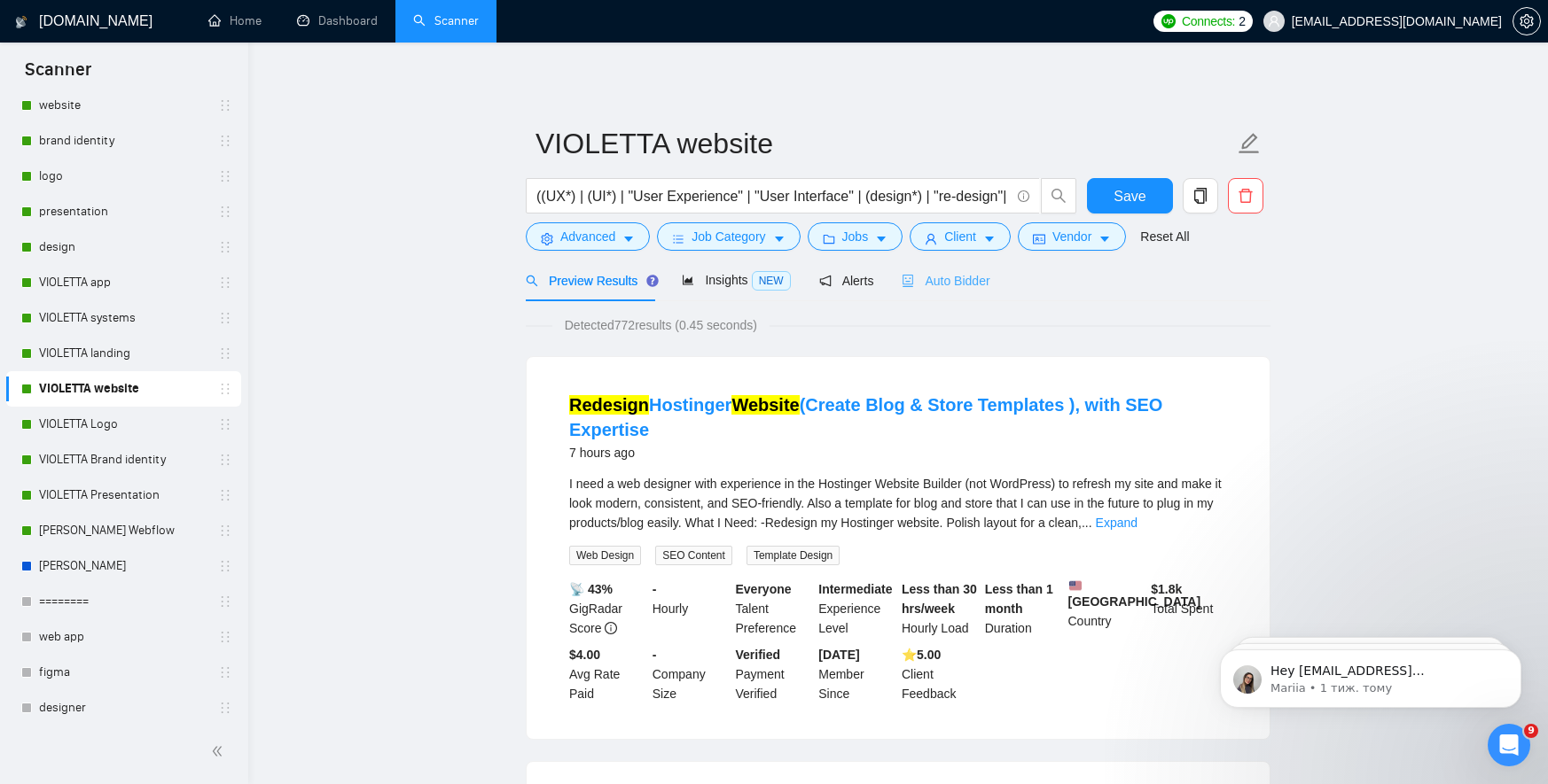
click at [944, 270] on div "Auto Bidder" at bounding box center [945, 281] width 88 height 42
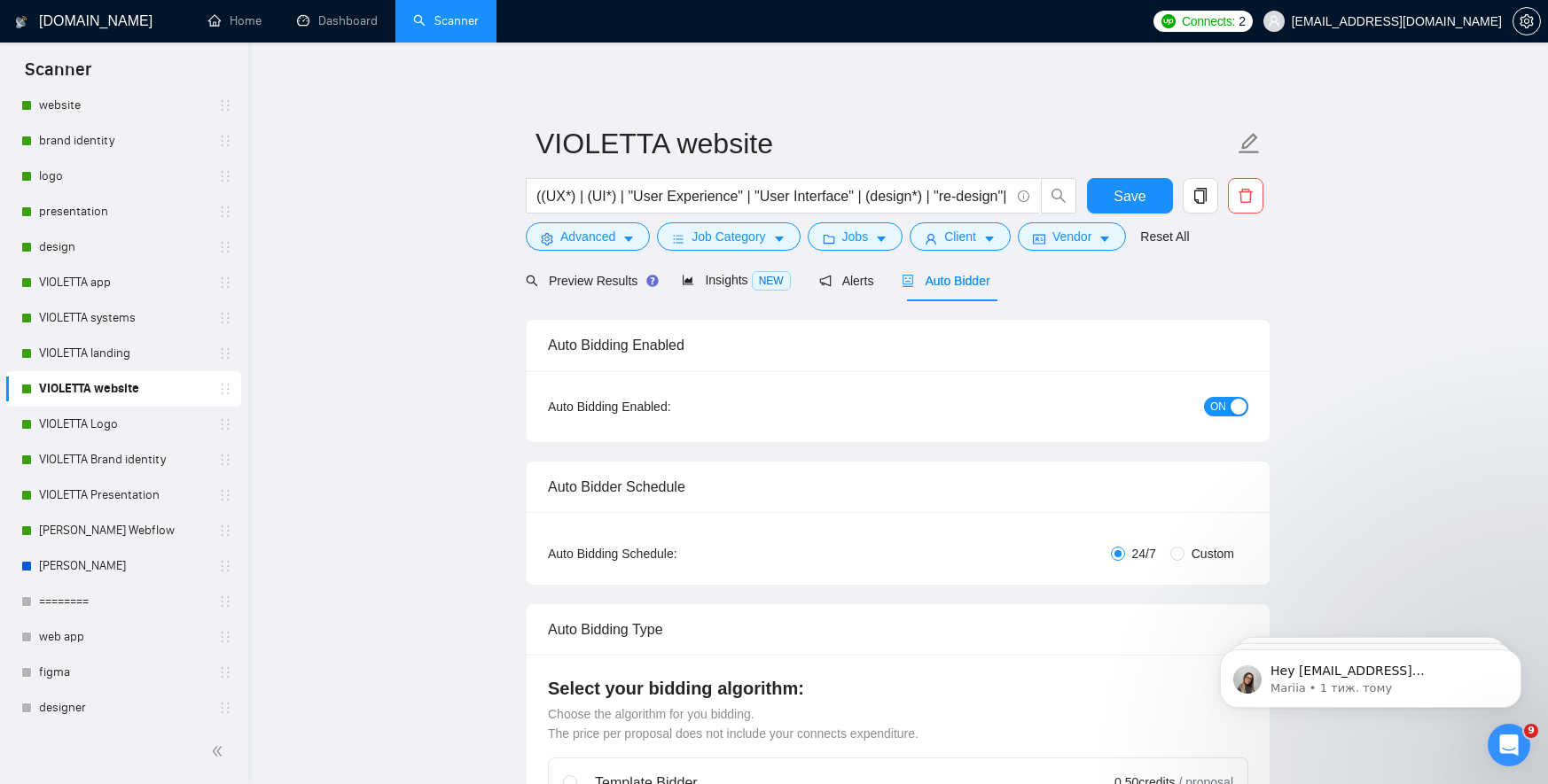
radio input "false"
radio input "true"
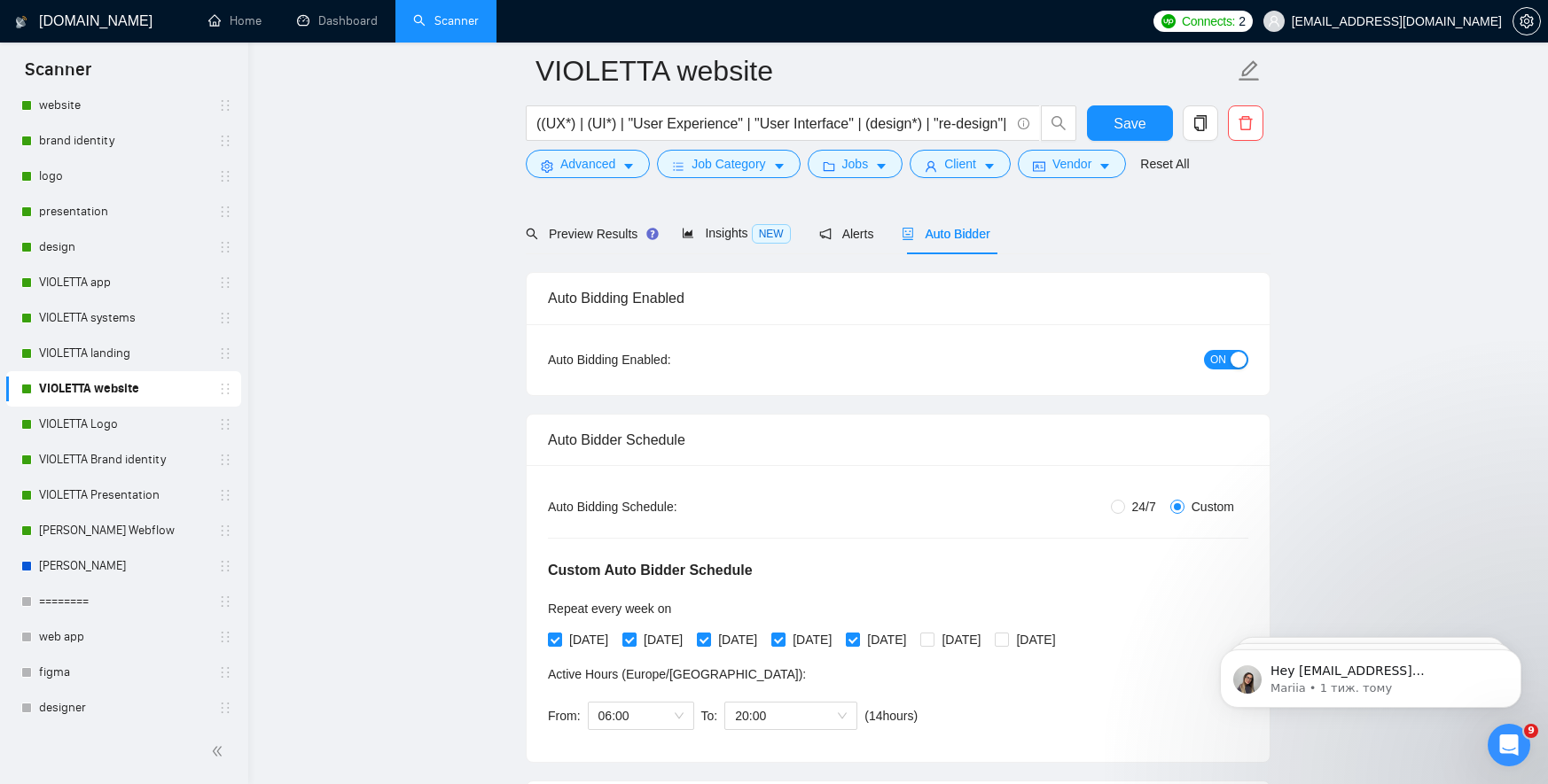
scroll to position [128, 0]
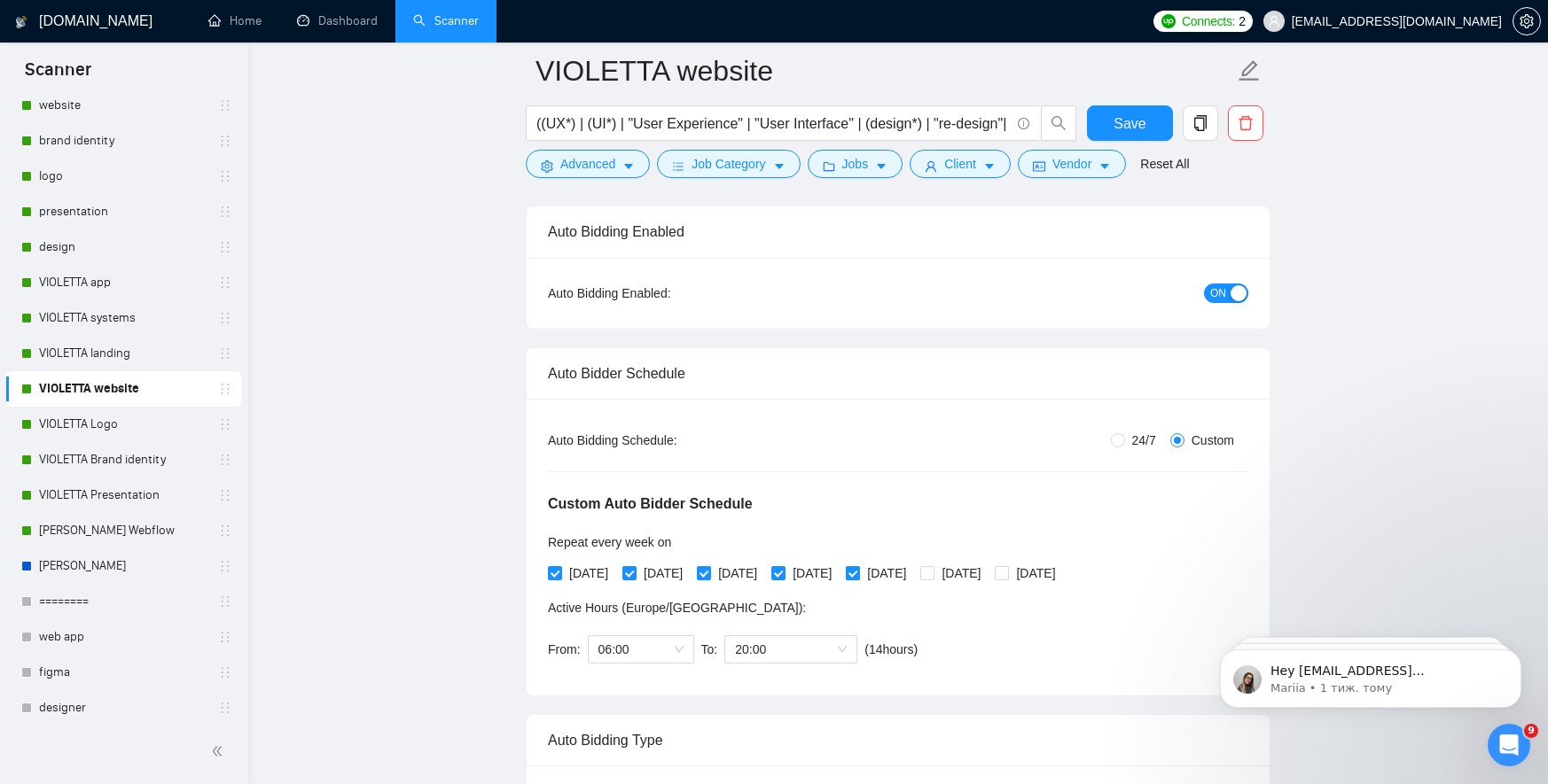
click at [858, 575] on input "[DATE]" at bounding box center [852, 572] width 13 height 13
checkbox input "false"
click at [785, 576] on span at bounding box center [778, 573] width 14 height 14
click at [783, 576] on input "[DATE]" at bounding box center [777, 572] width 13 height 13
checkbox input "false"
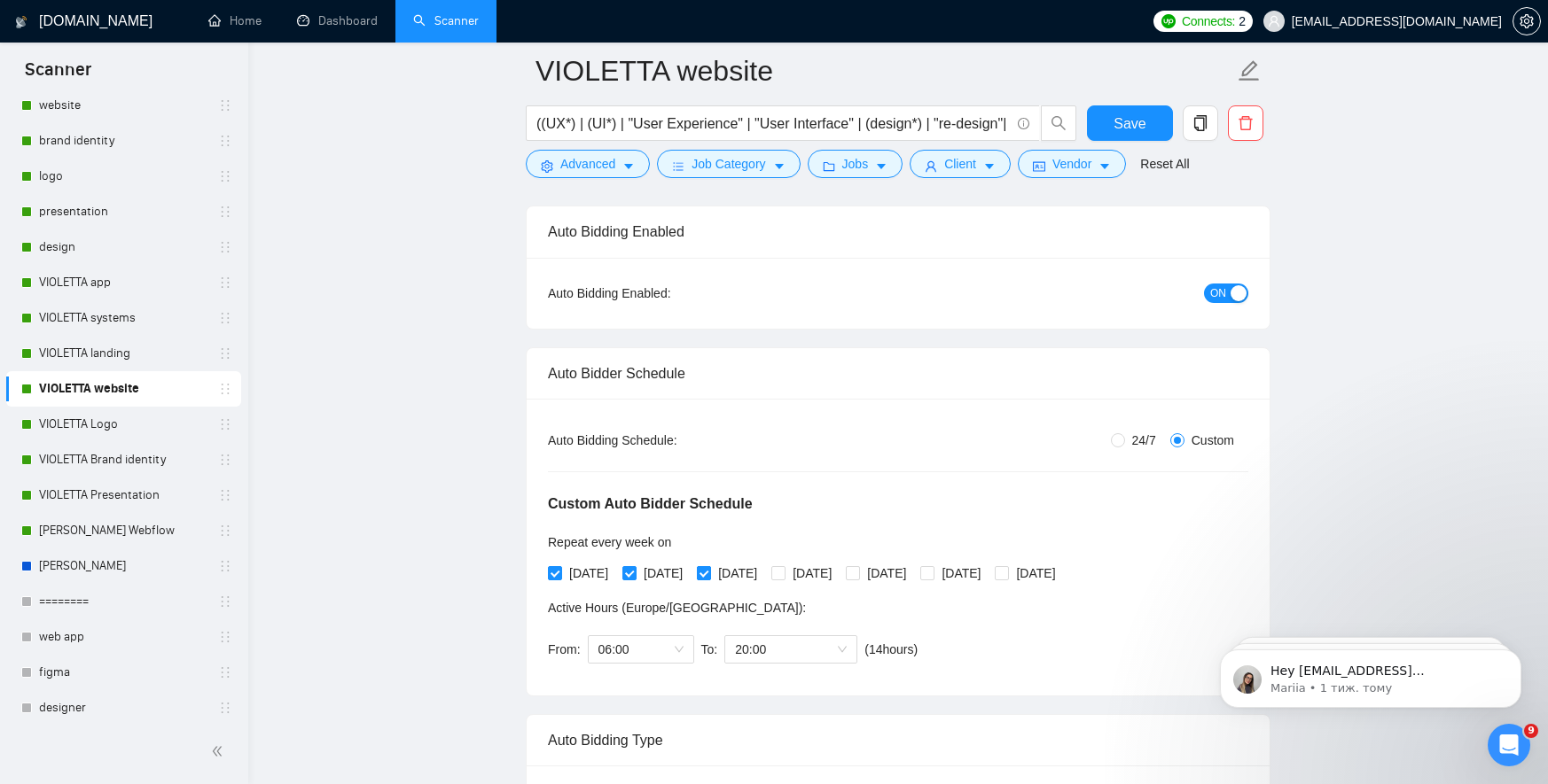
click at [726, 576] on span "[DATE]" at bounding box center [738, 573] width 53 height 20
click at [709, 576] on input "[DATE]" at bounding box center [702, 572] width 13 height 13
checkbox input "false"
click at [629, 572] on input "[DATE]" at bounding box center [628, 572] width 13 height 13
checkbox input "false"
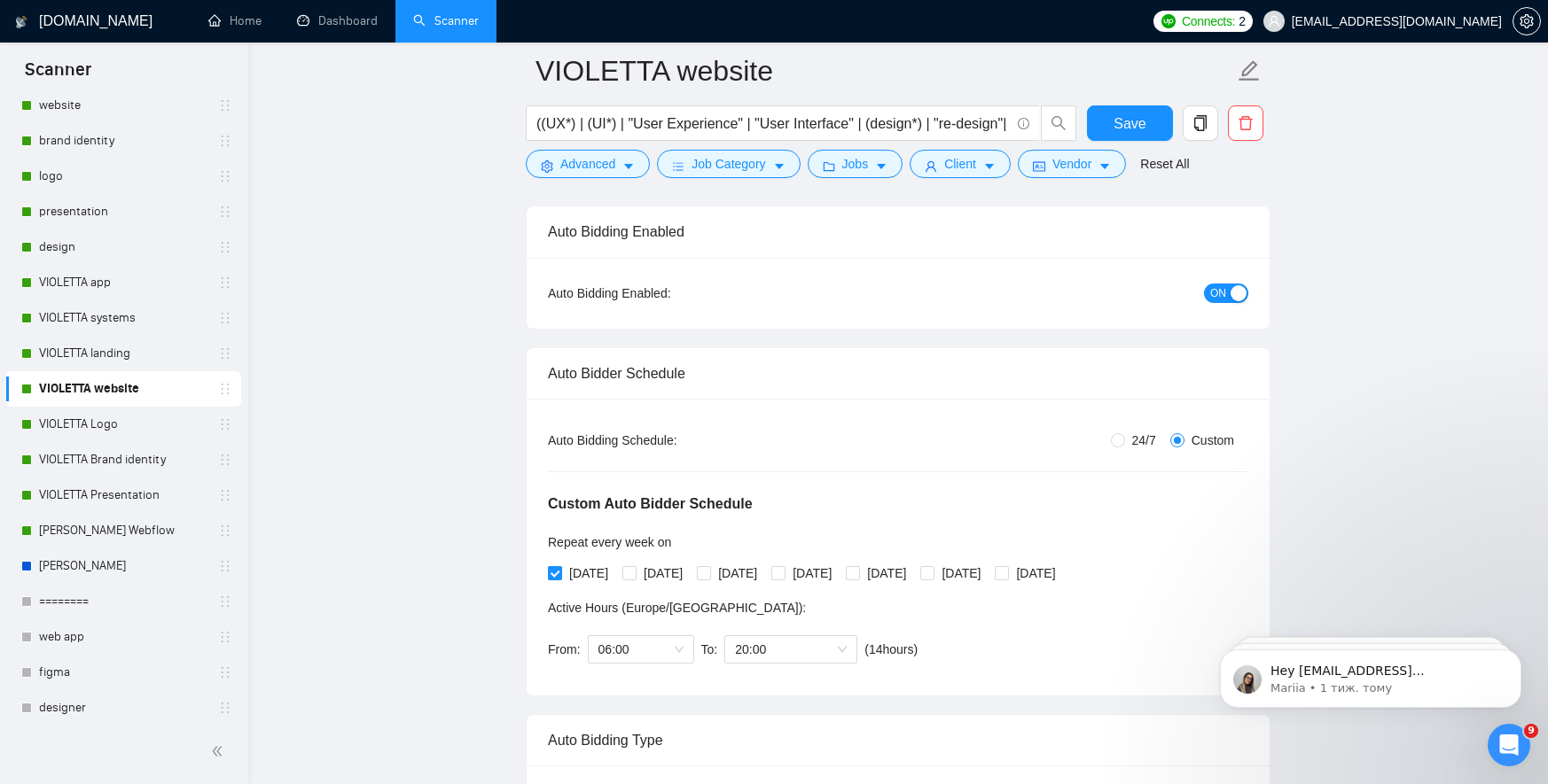
click at [557, 567] on input "[DATE]" at bounding box center [554, 572] width 13 height 13
checkbox input "false"
click at [1147, 119] on button "Save" at bounding box center [1130, 124] width 86 height 36
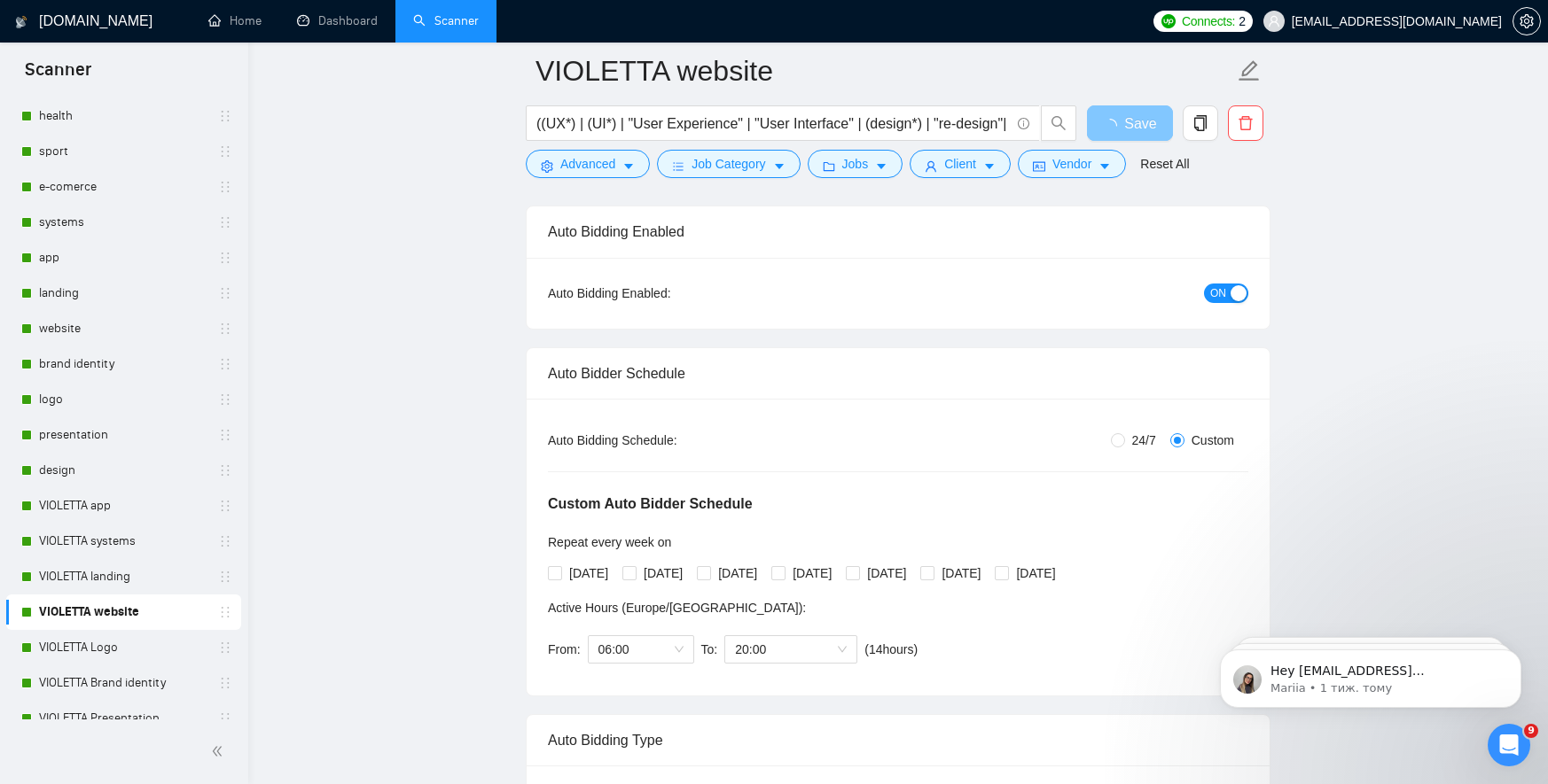
scroll to position [285, 0]
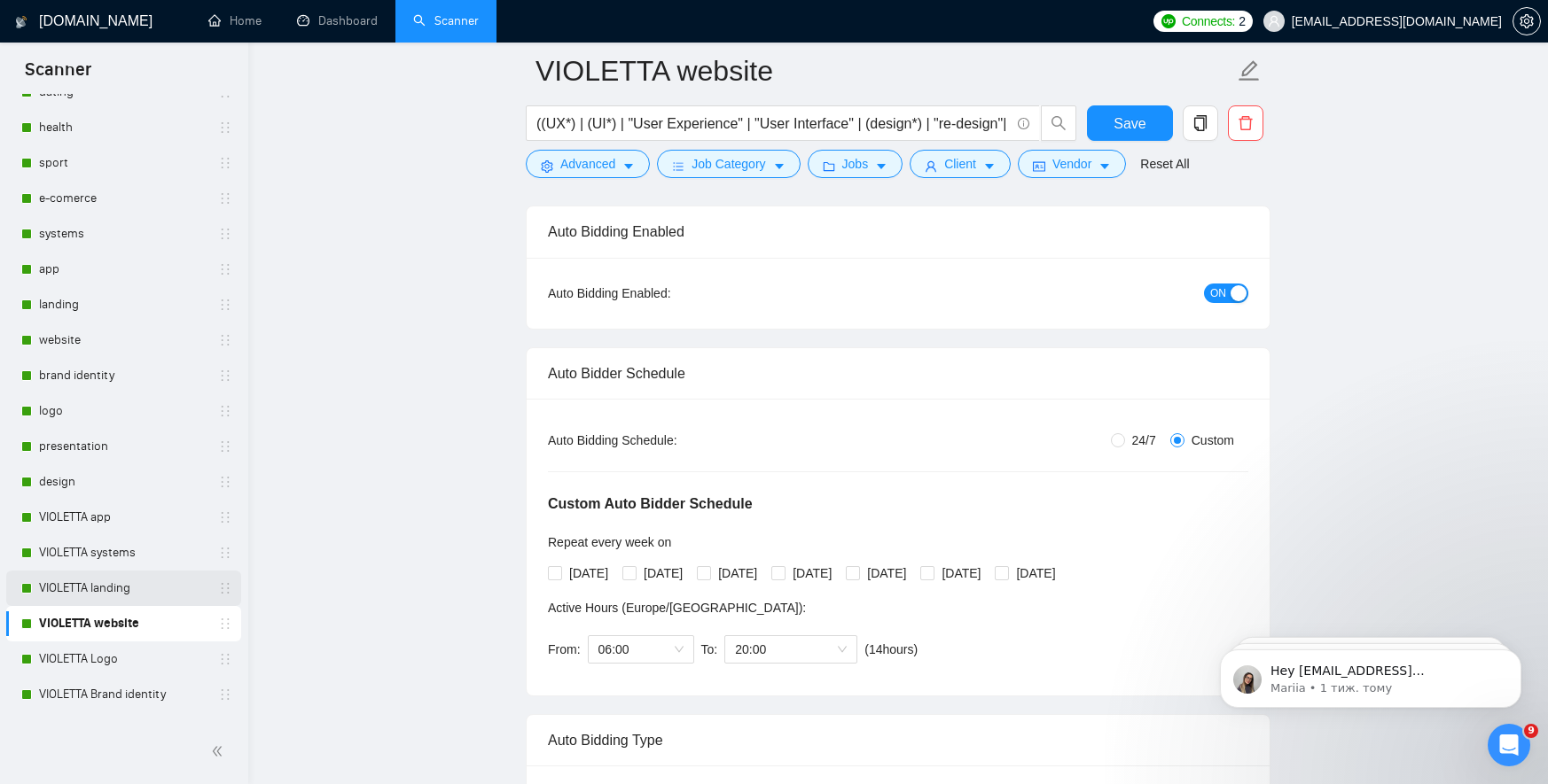
click at [100, 593] on link "VIOLETTA landing" at bounding box center [123, 588] width 168 height 36
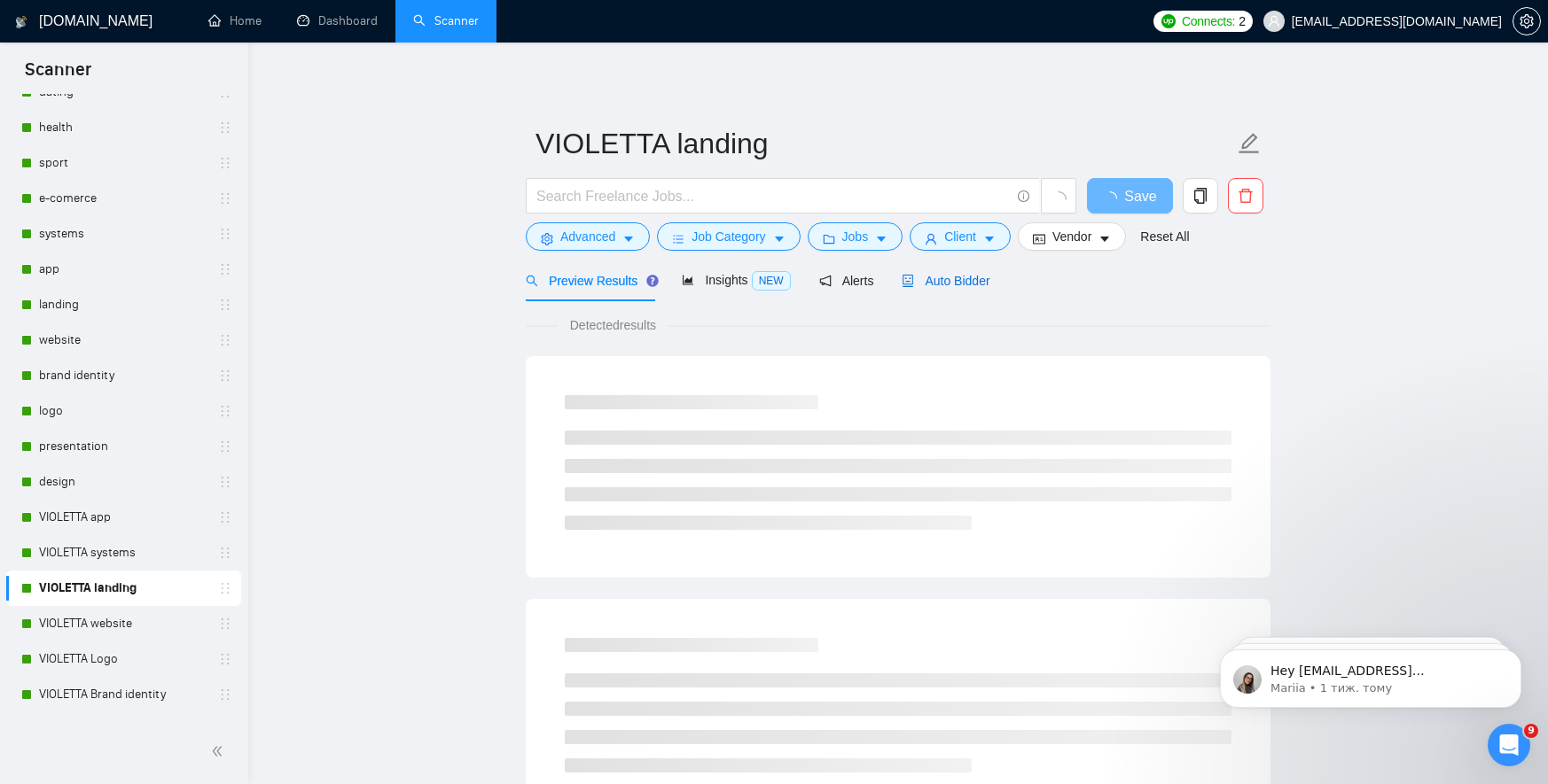
click at [976, 282] on span "Auto Bidder" at bounding box center [945, 281] width 88 height 14
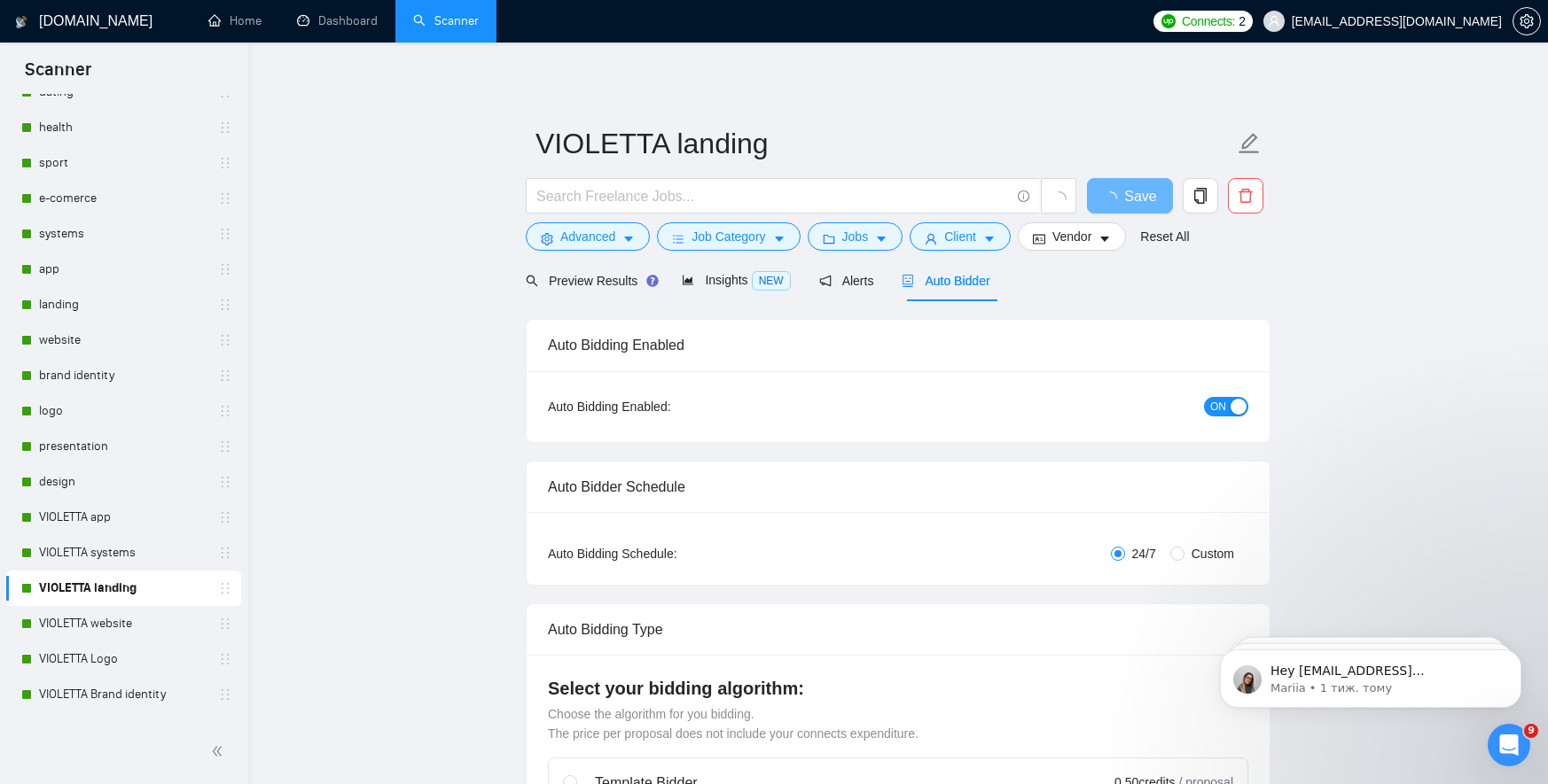
radio input "false"
radio input "true"
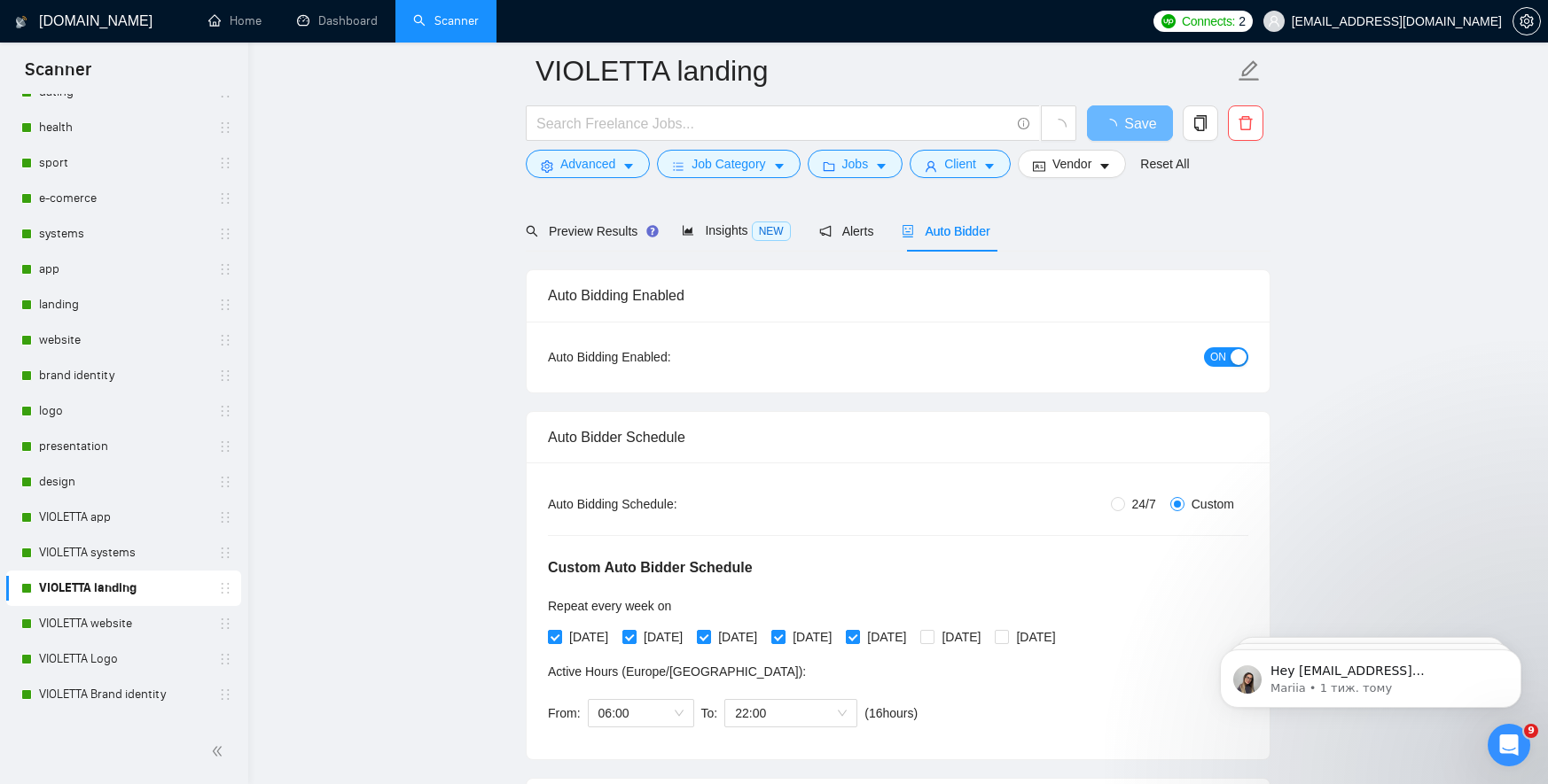
scroll to position [156, 0]
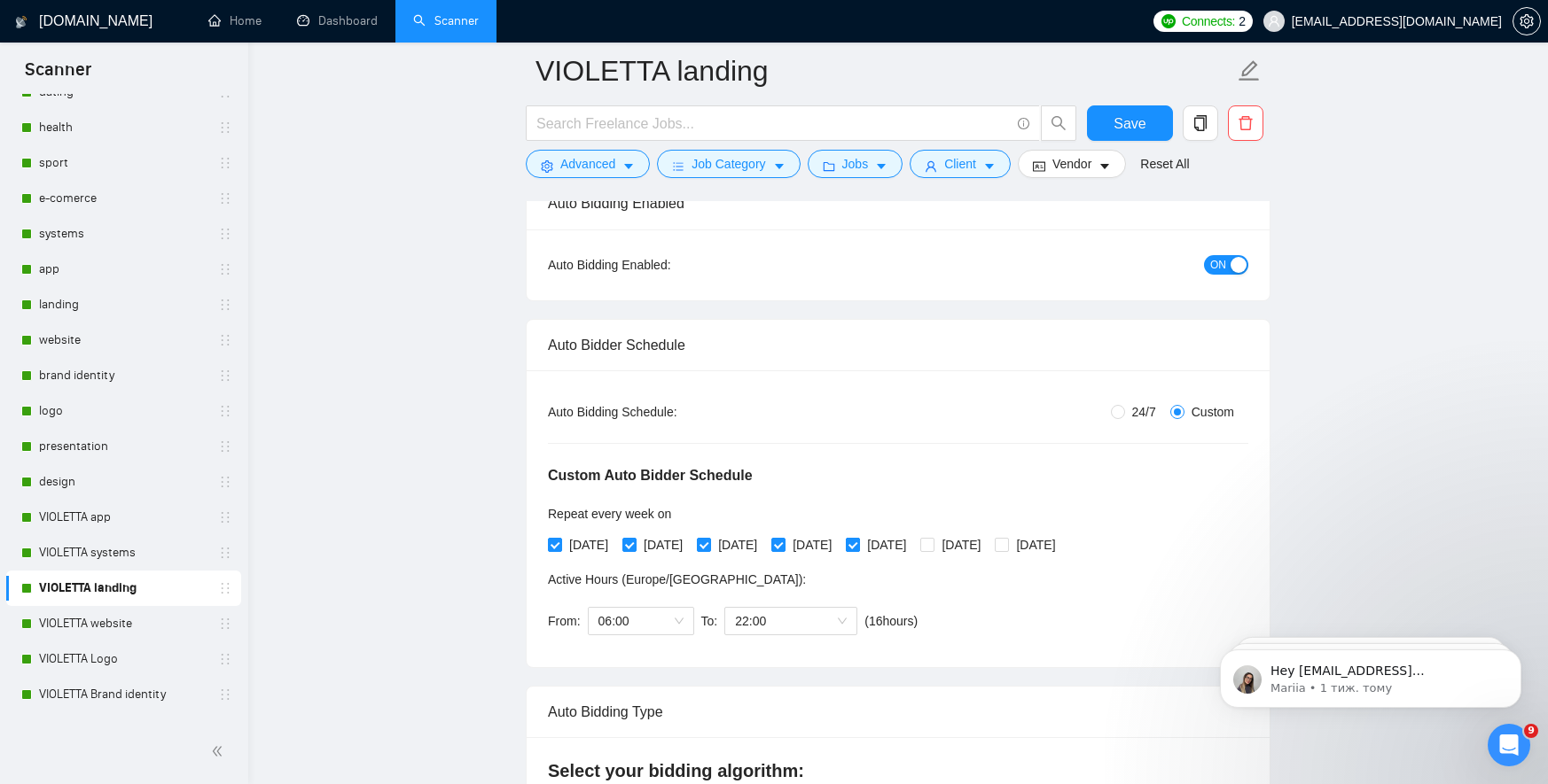
click at [858, 542] on input "[DATE]" at bounding box center [852, 544] width 13 height 13
checkbox input "false"
click at [783, 542] on input "[DATE]" at bounding box center [777, 544] width 13 height 13
checkbox input "false"
click at [709, 543] on input "[DATE]" at bounding box center [702, 544] width 13 height 13
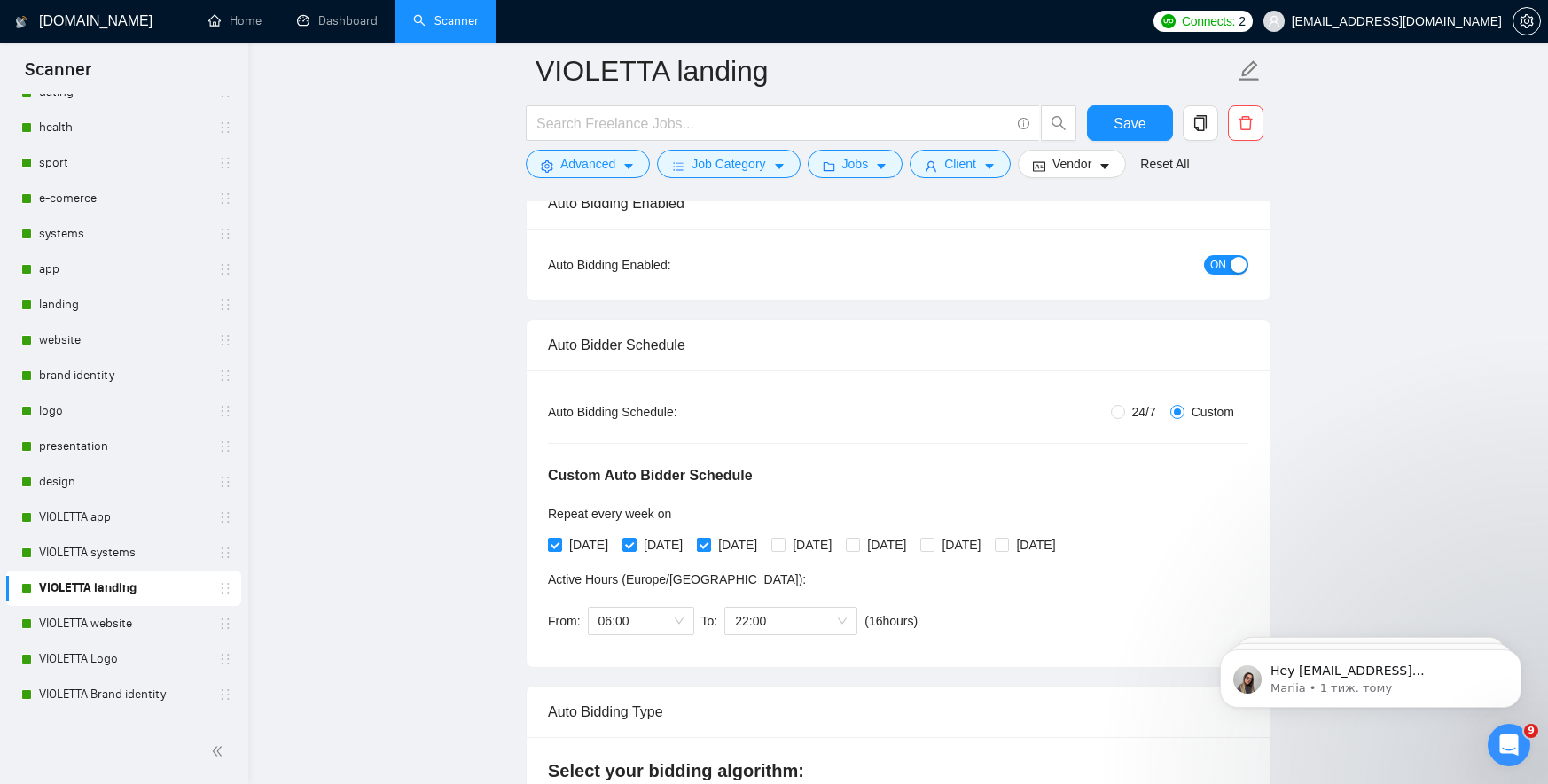
checkbox input "false"
click at [632, 542] on input "[DATE]" at bounding box center [628, 544] width 13 height 13
checkbox input "false"
click at [560, 542] on span at bounding box center [555, 545] width 14 height 14
click at [560, 542] on input "[DATE]" at bounding box center [554, 544] width 13 height 13
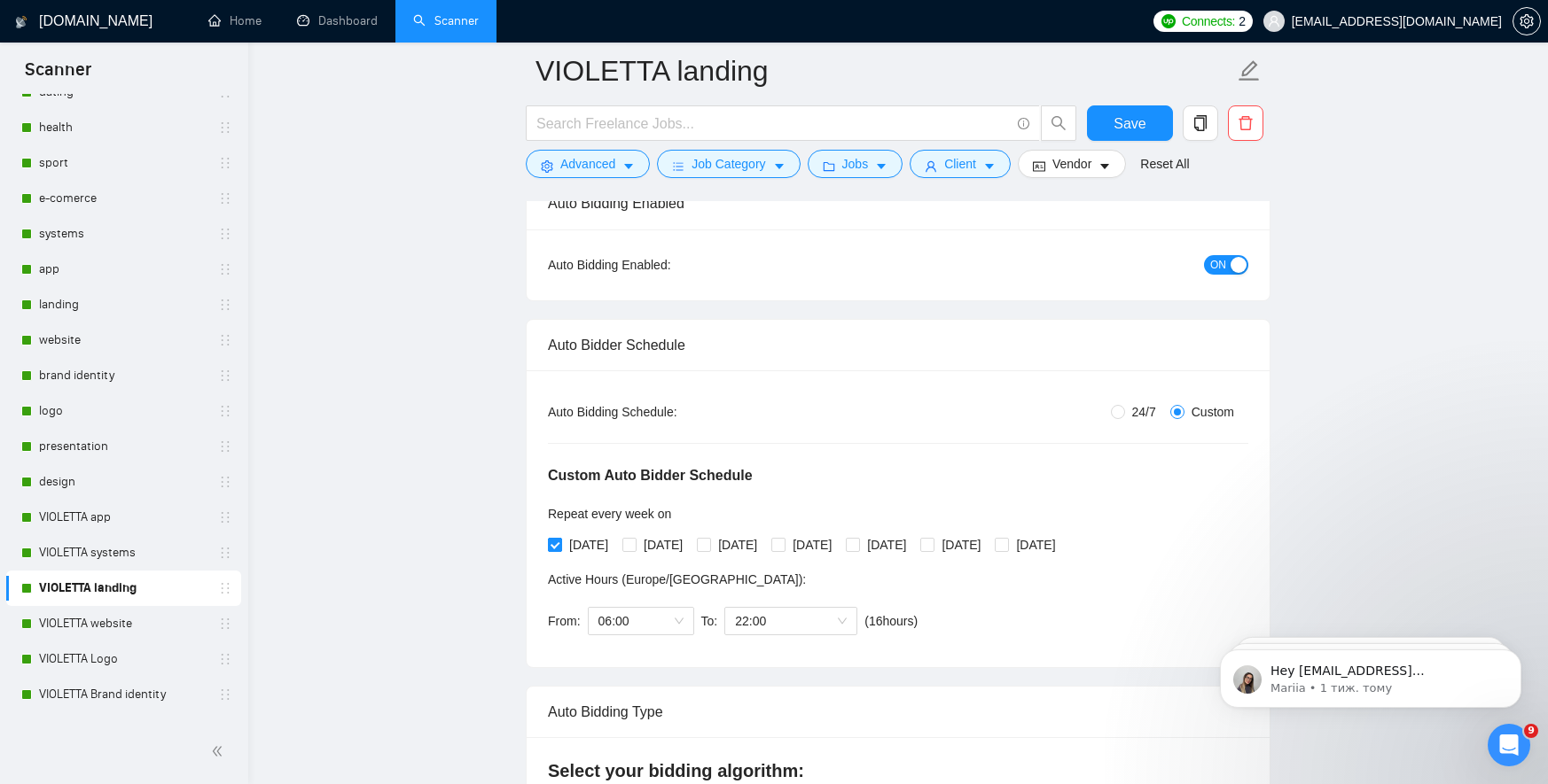
checkbox input "false"
click at [1140, 127] on span "Save" at bounding box center [1130, 124] width 32 height 22
click at [119, 553] on link "VIOLETTA systems" at bounding box center [123, 553] width 168 height 36
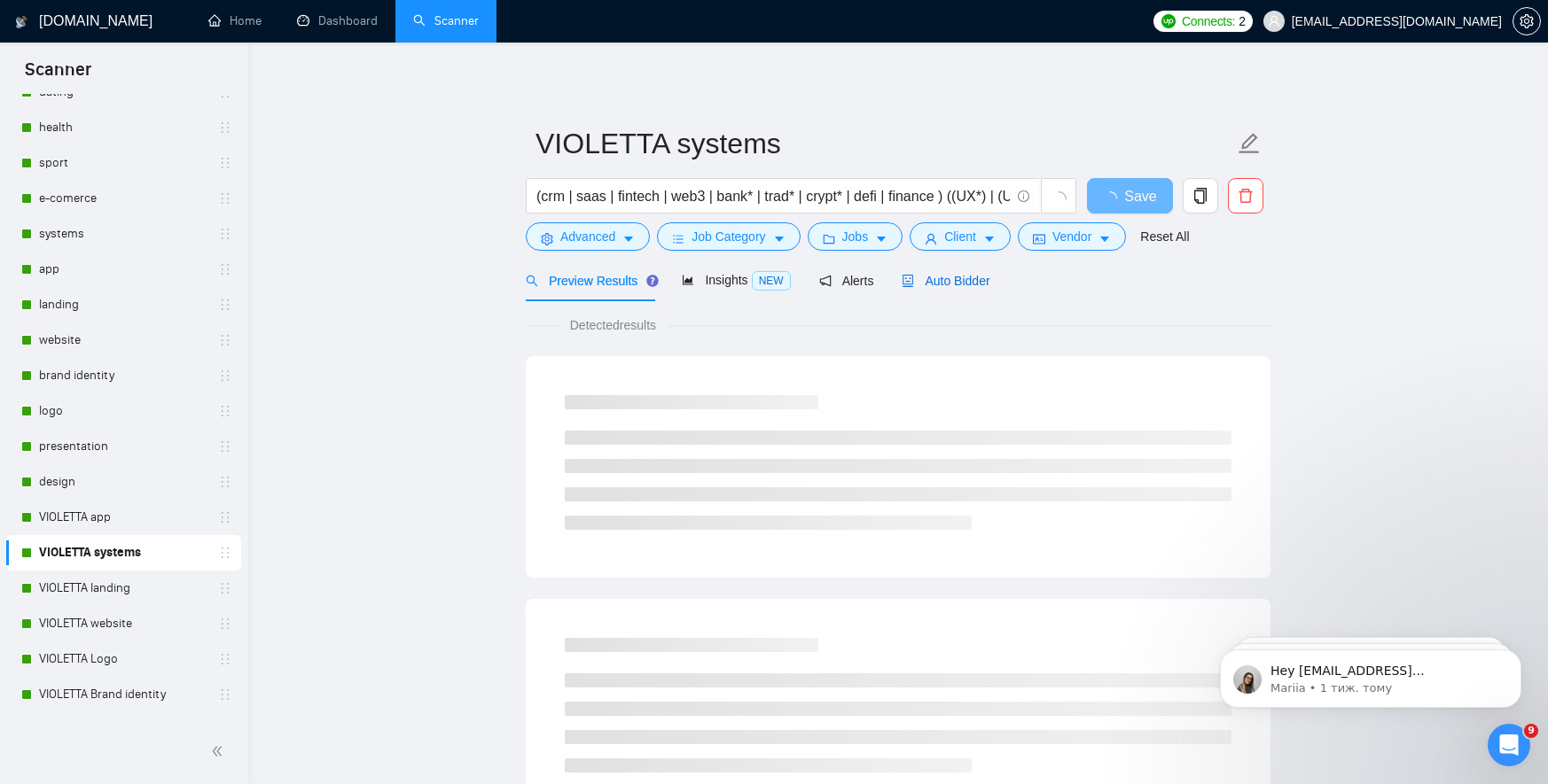
click at [956, 285] on span "Auto Bidder" at bounding box center [945, 281] width 88 height 14
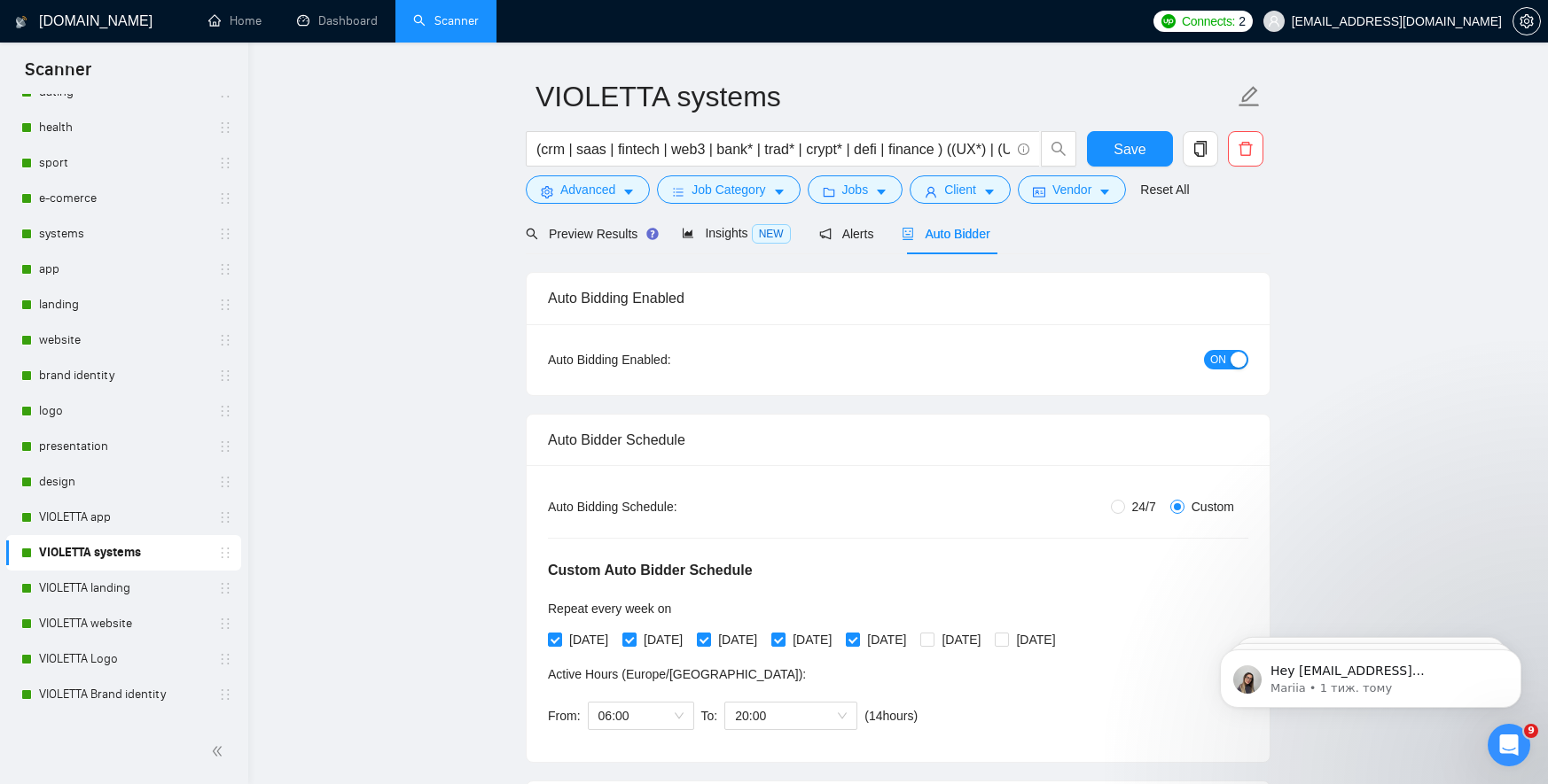
scroll to position [99, 0]
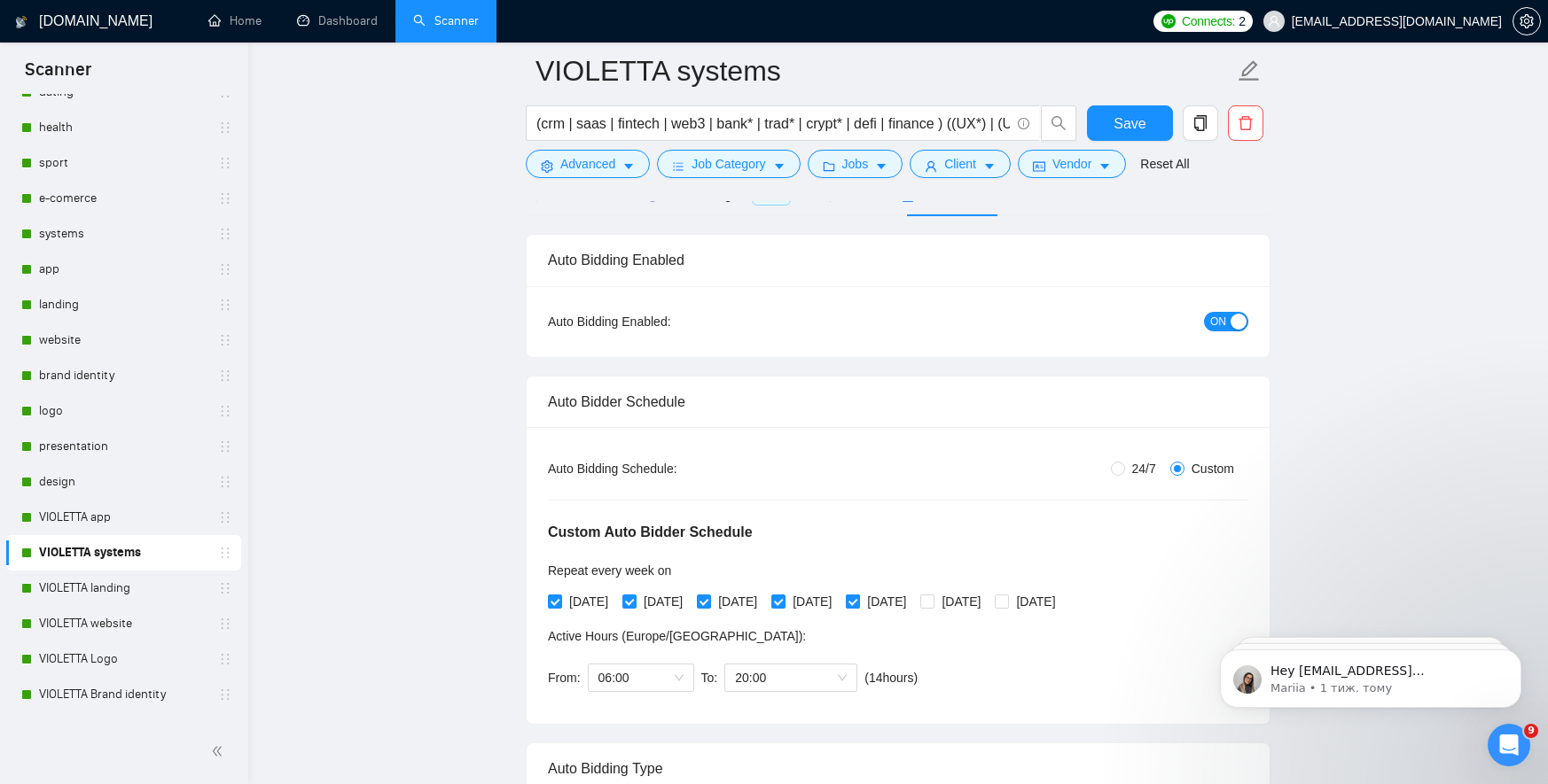
click at [858, 603] on input "[DATE]" at bounding box center [852, 600] width 13 height 13
checkbox input "false"
click at [783, 603] on input "[DATE]" at bounding box center [777, 600] width 13 height 13
checkbox input "false"
click at [730, 602] on span "[DATE]" at bounding box center [738, 602] width 53 height 20
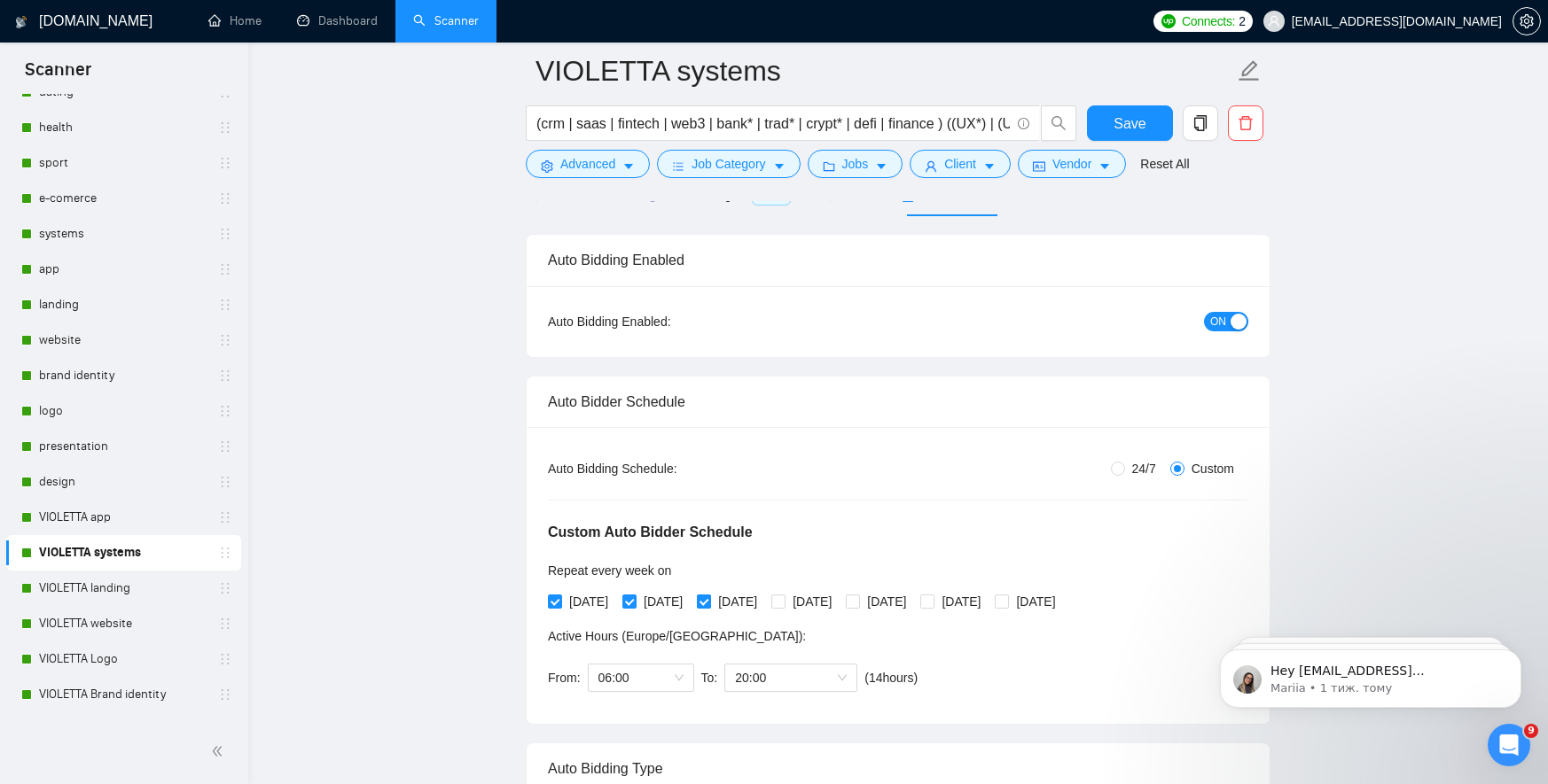
click at [709, 602] on input "[DATE]" at bounding box center [702, 600] width 13 height 13
checkbox input "false"
click at [635, 603] on input "[DATE]" at bounding box center [628, 600] width 13 height 13
checkbox input "false"
click at [556, 603] on input "[DATE]" at bounding box center [554, 600] width 13 height 13
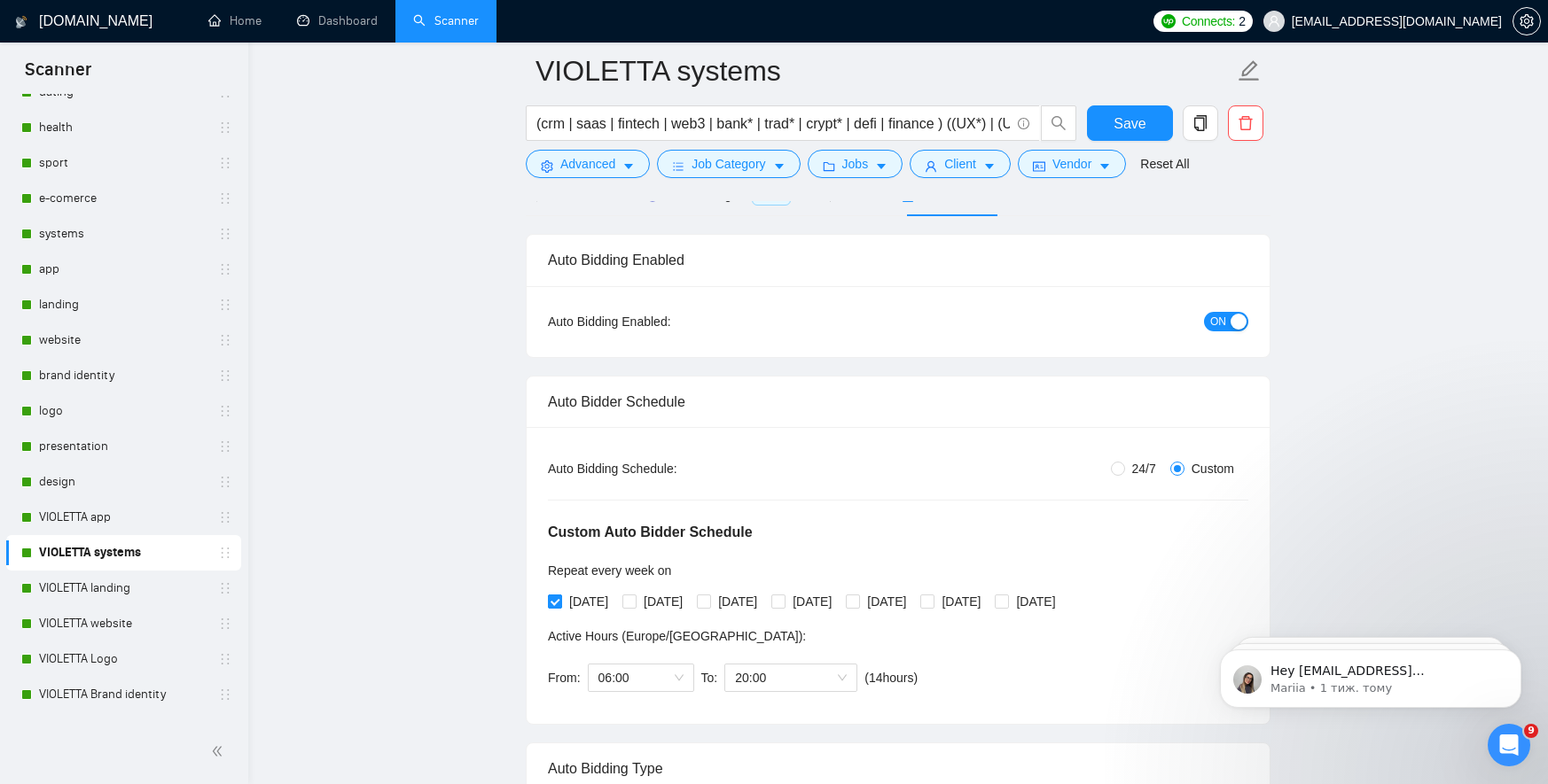
checkbox input "false"
click at [1142, 124] on span "Save" at bounding box center [1130, 124] width 32 height 22
click at [138, 514] on link "VIOLETTA app" at bounding box center [123, 517] width 168 height 36
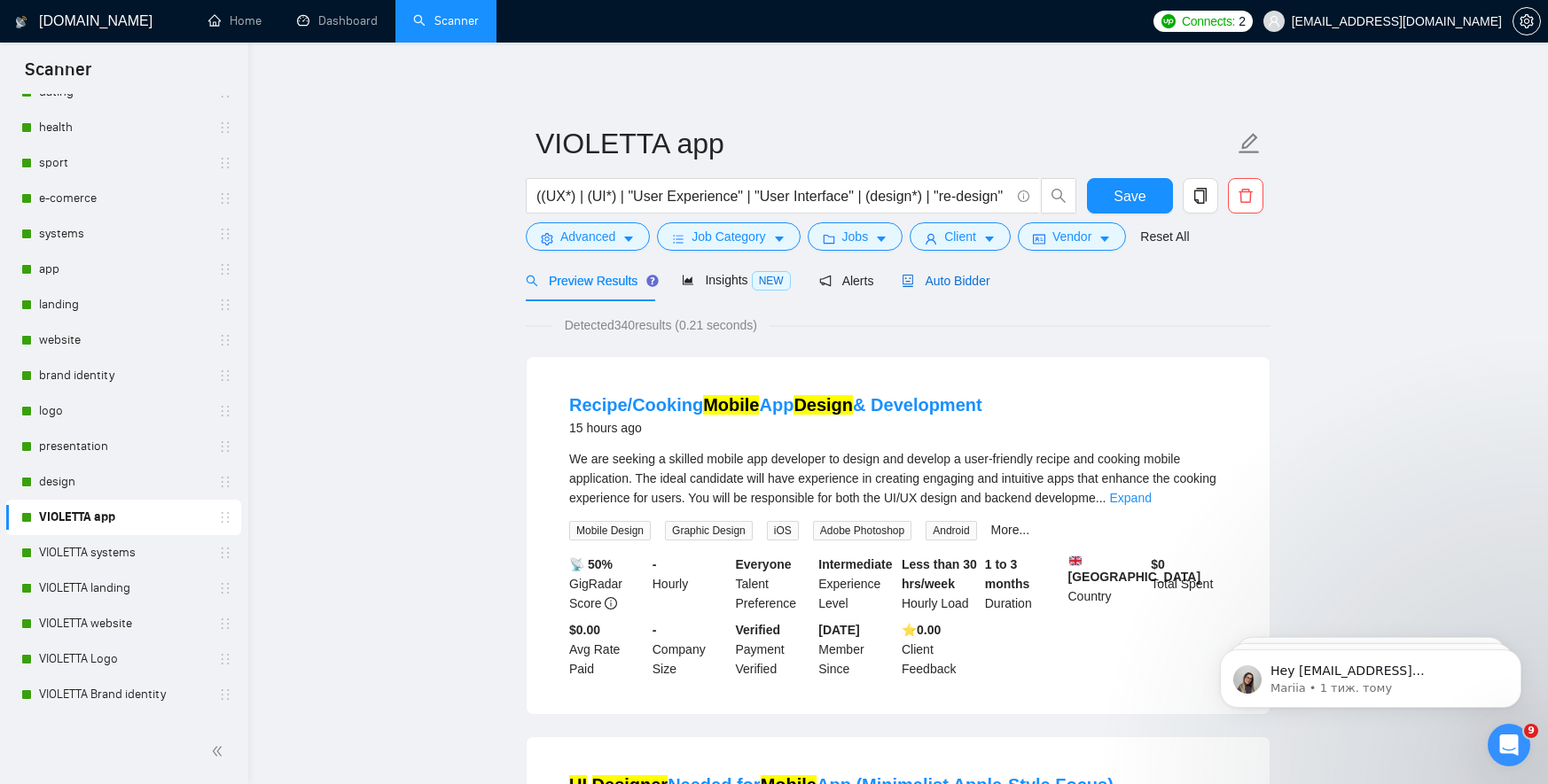
click at [954, 280] on span "Auto Bidder" at bounding box center [945, 281] width 88 height 14
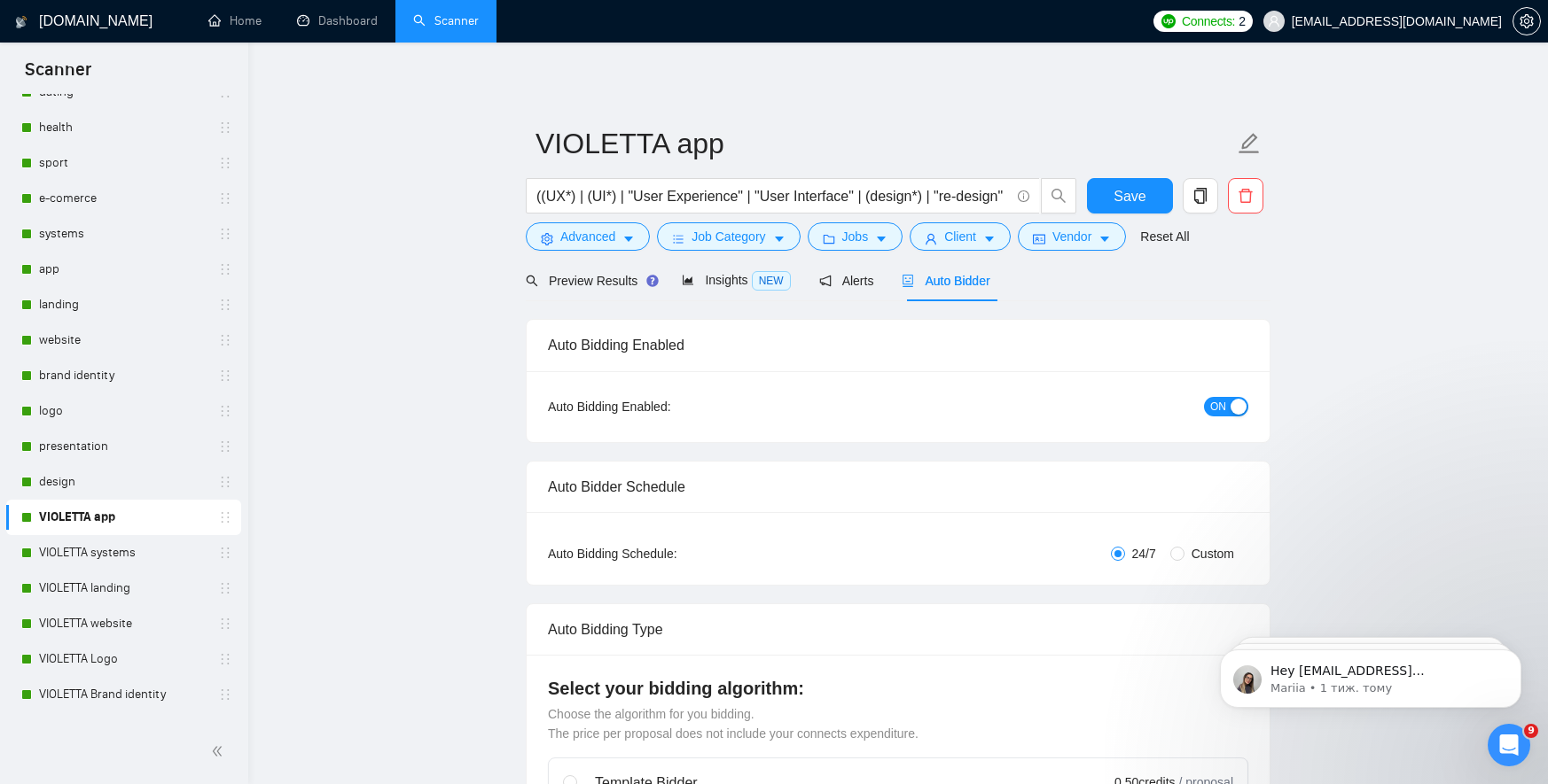
radio input "false"
radio input "true"
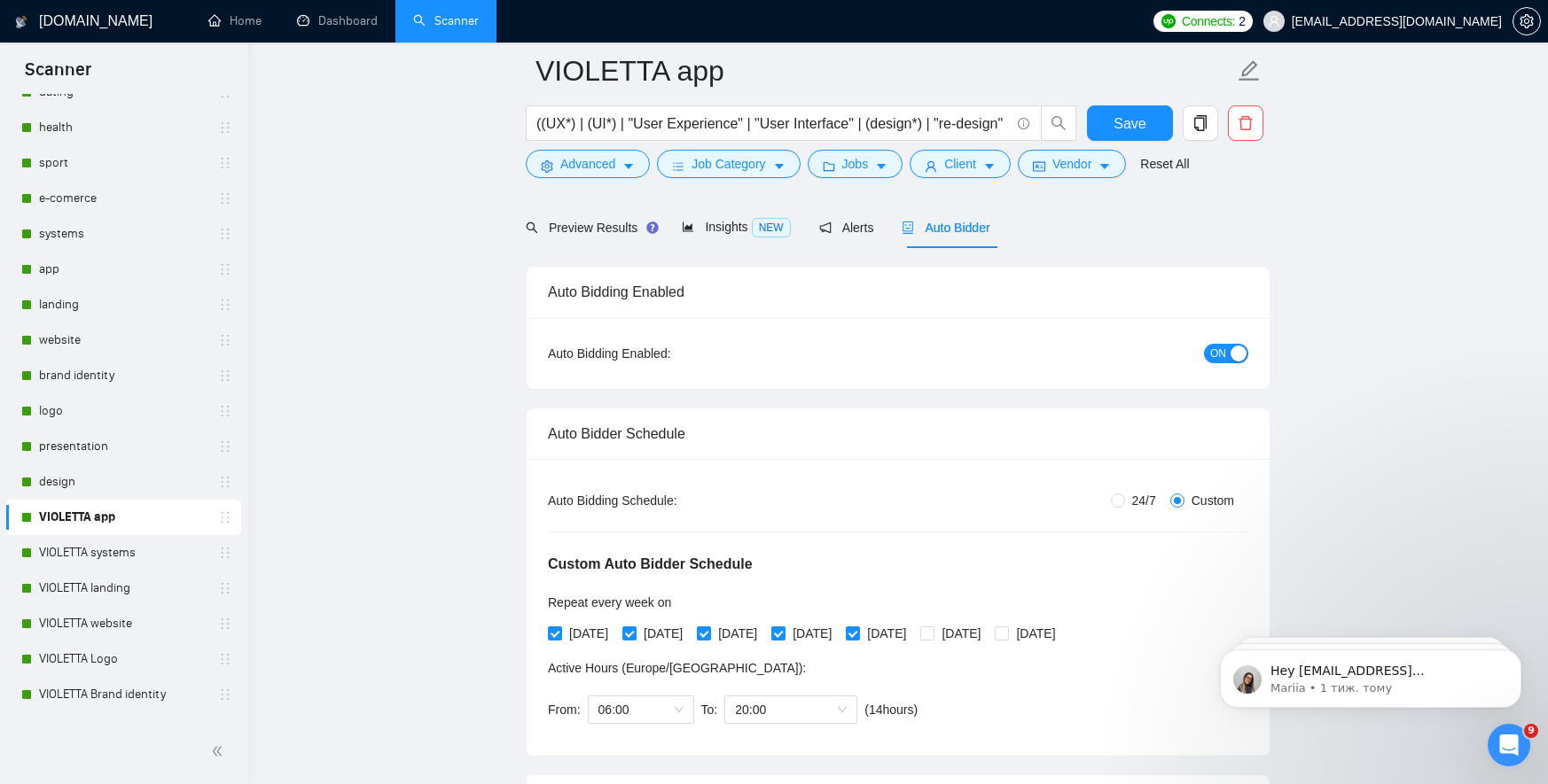
scroll to position [98, 0]
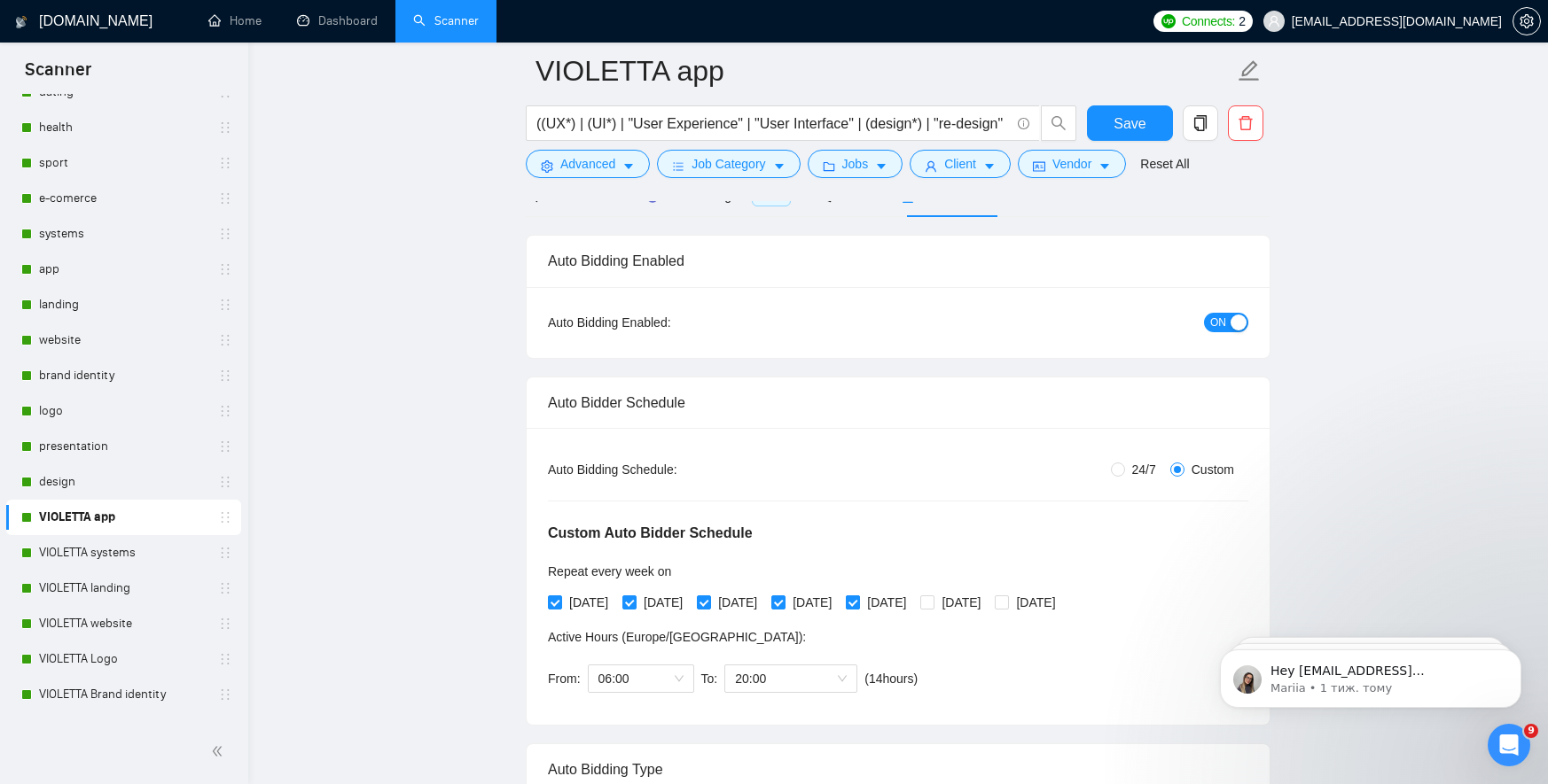
click at [858, 599] on input "[DATE]" at bounding box center [852, 601] width 13 height 13
checkbox input "false"
click at [783, 604] on input "[DATE]" at bounding box center [777, 601] width 13 height 13
checkbox input "false"
click at [729, 603] on span "[DATE]" at bounding box center [738, 603] width 53 height 20
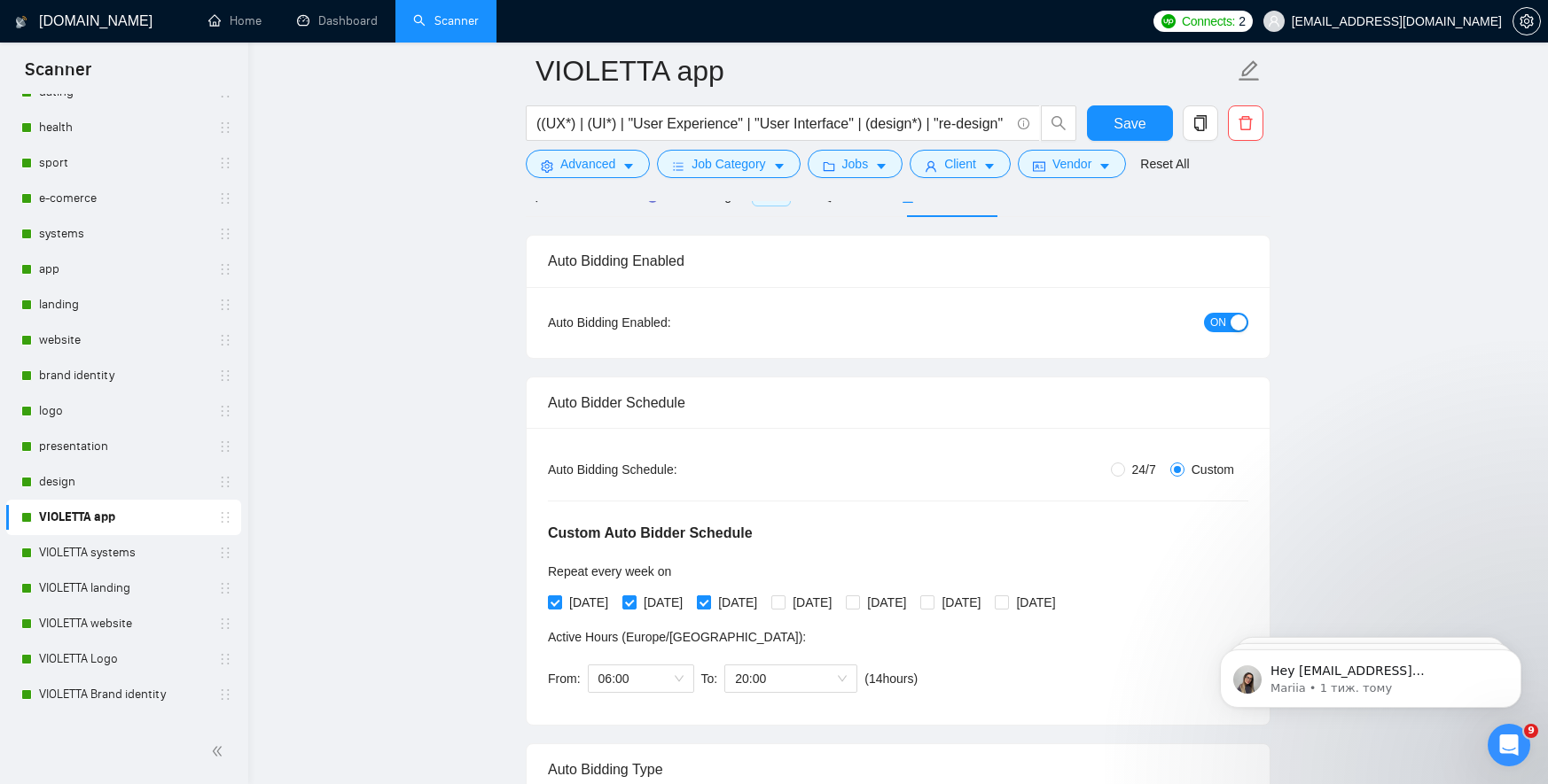
click at [709, 603] on input "[DATE]" at bounding box center [702, 601] width 13 height 13
checkbox input "false"
click at [626, 598] on div "[DATE] [DATE] [DATE] [DATE] [DATE] [DATE] [DATE]" at bounding box center [805, 603] width 515 height 20
click at [635, 602] on input "[DATE]" at bounding box center [628, 601] width 13 height 13
checkbox input "false"
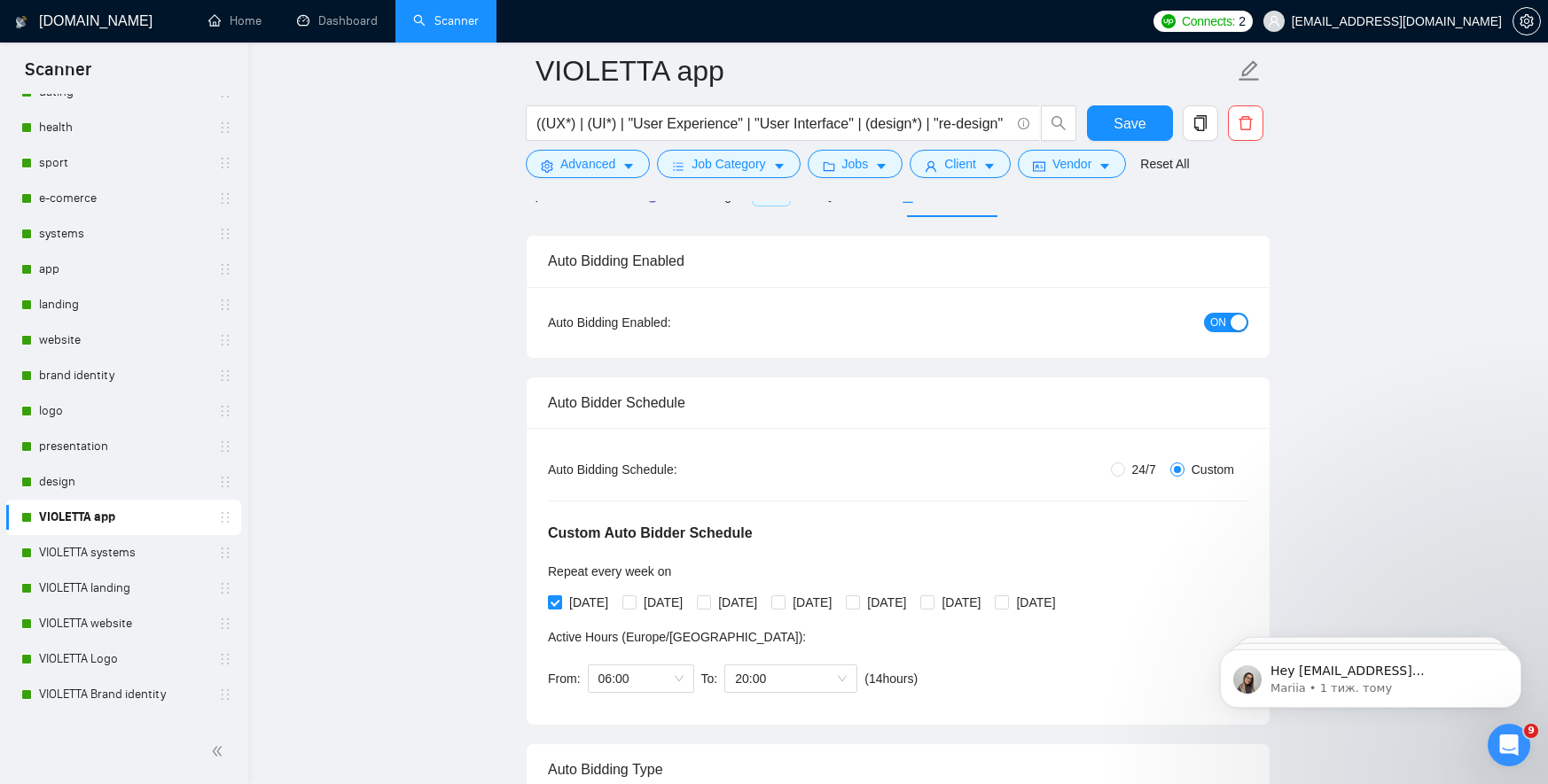
click at [570, 602] on span "[DATE]" at bounding box center [589, 603] width 53 height 20
click at [560, 602] on input "[DATE]" at bounding box center [554, 601] width 13 height 13
checkbox input "false"
click at [1118, 133] on span "Save" at bounding box center [1130, 124] width 32 height 22
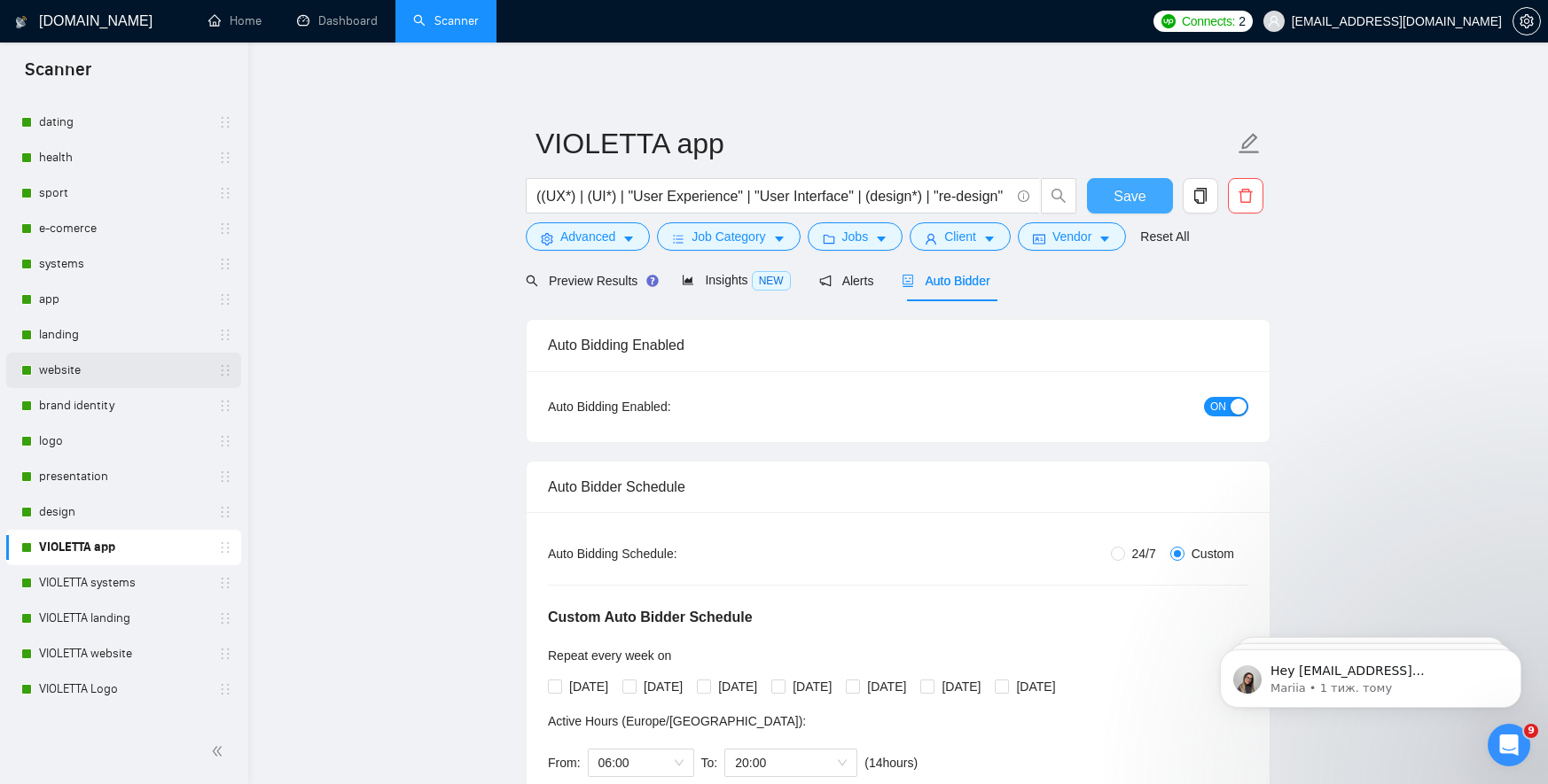
scroll to position [373, 0]
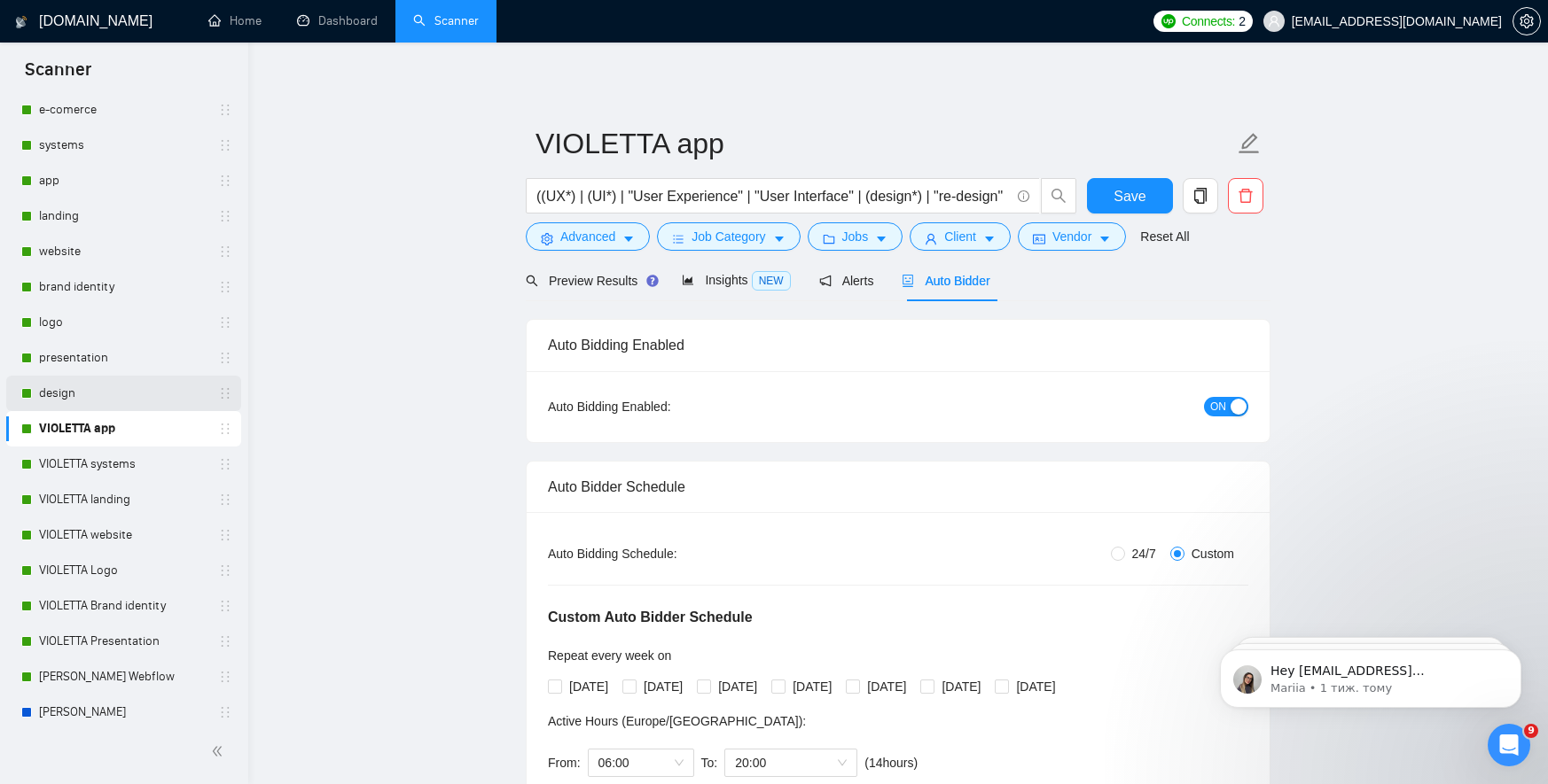
click at [110, 394] on link "design" at bounding box center [123, 393] width 168 height 36
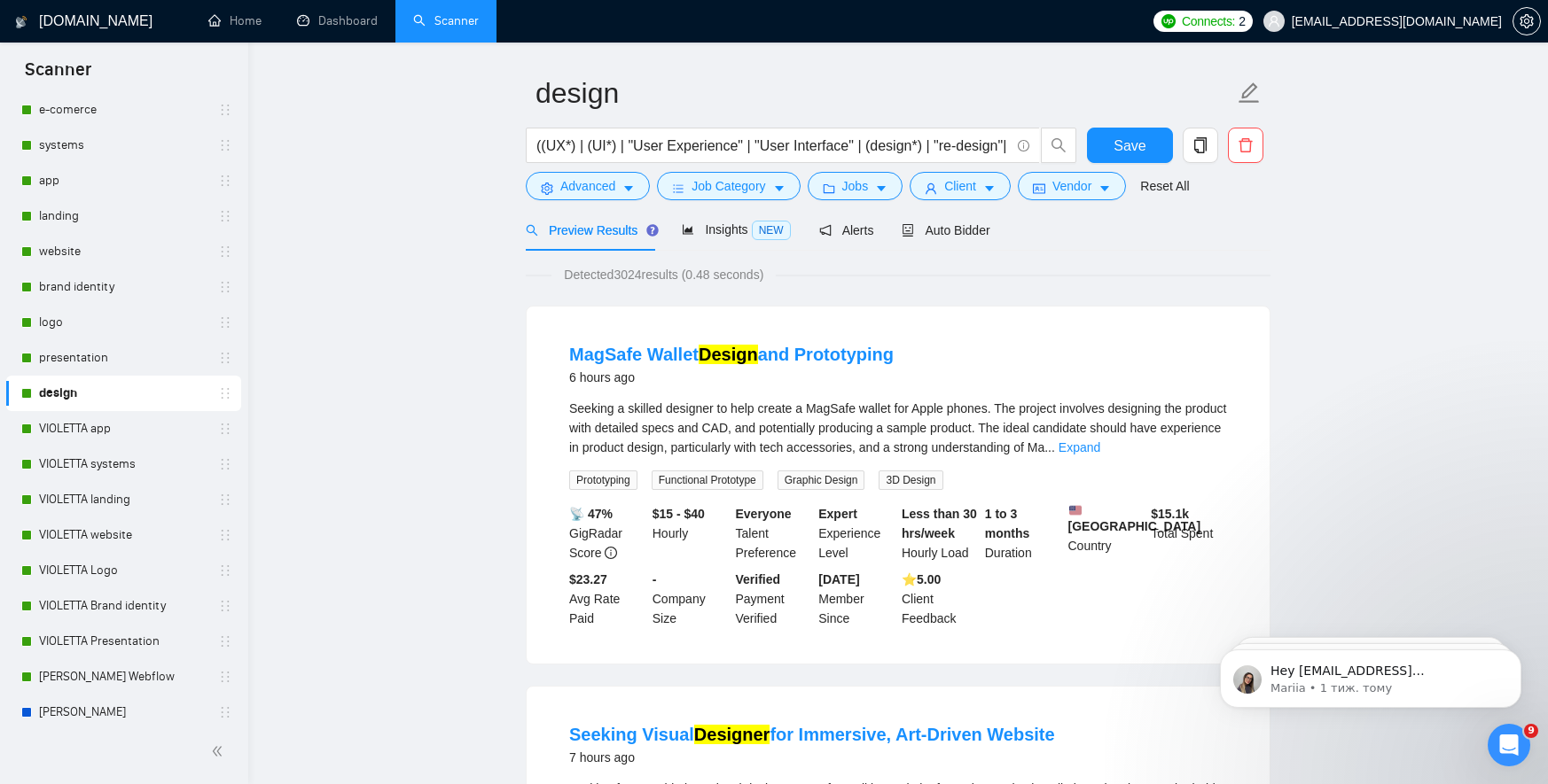
scroll to position [58, 0]
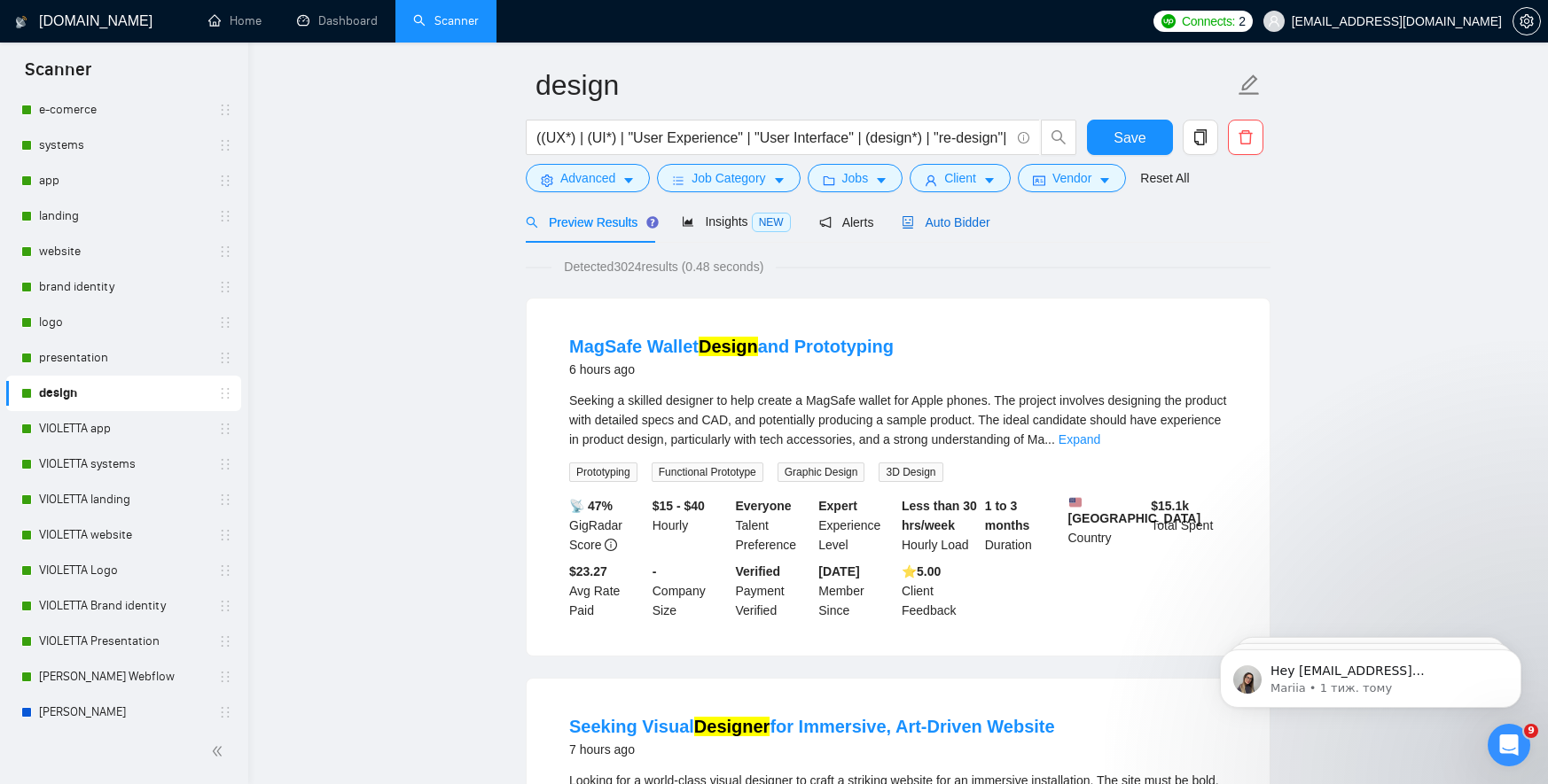
click at [961, 219] on span "Auto Bidder" at bounding box center [945, 222] width 88 height 14
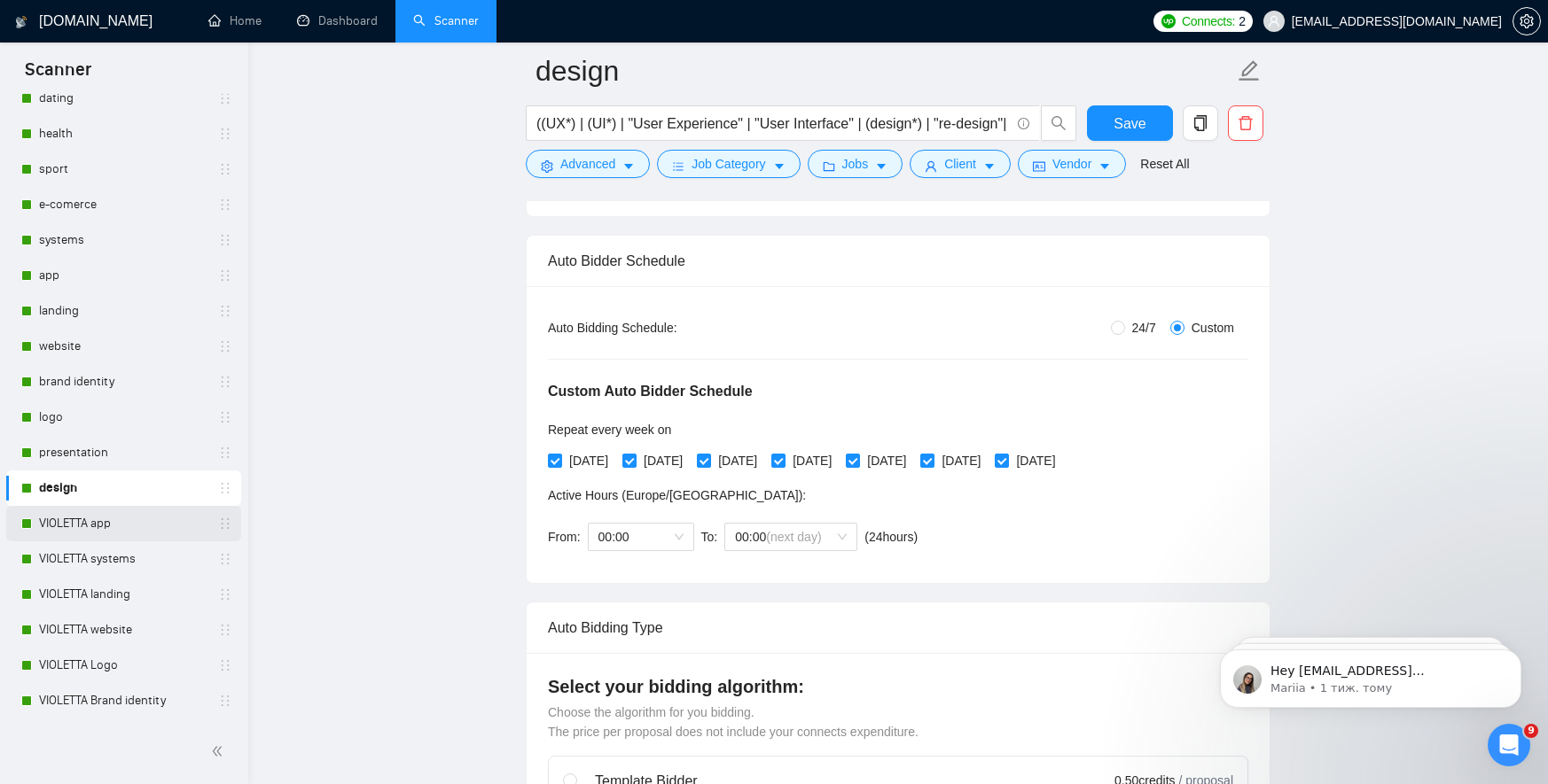
scroll to position [164, 0]
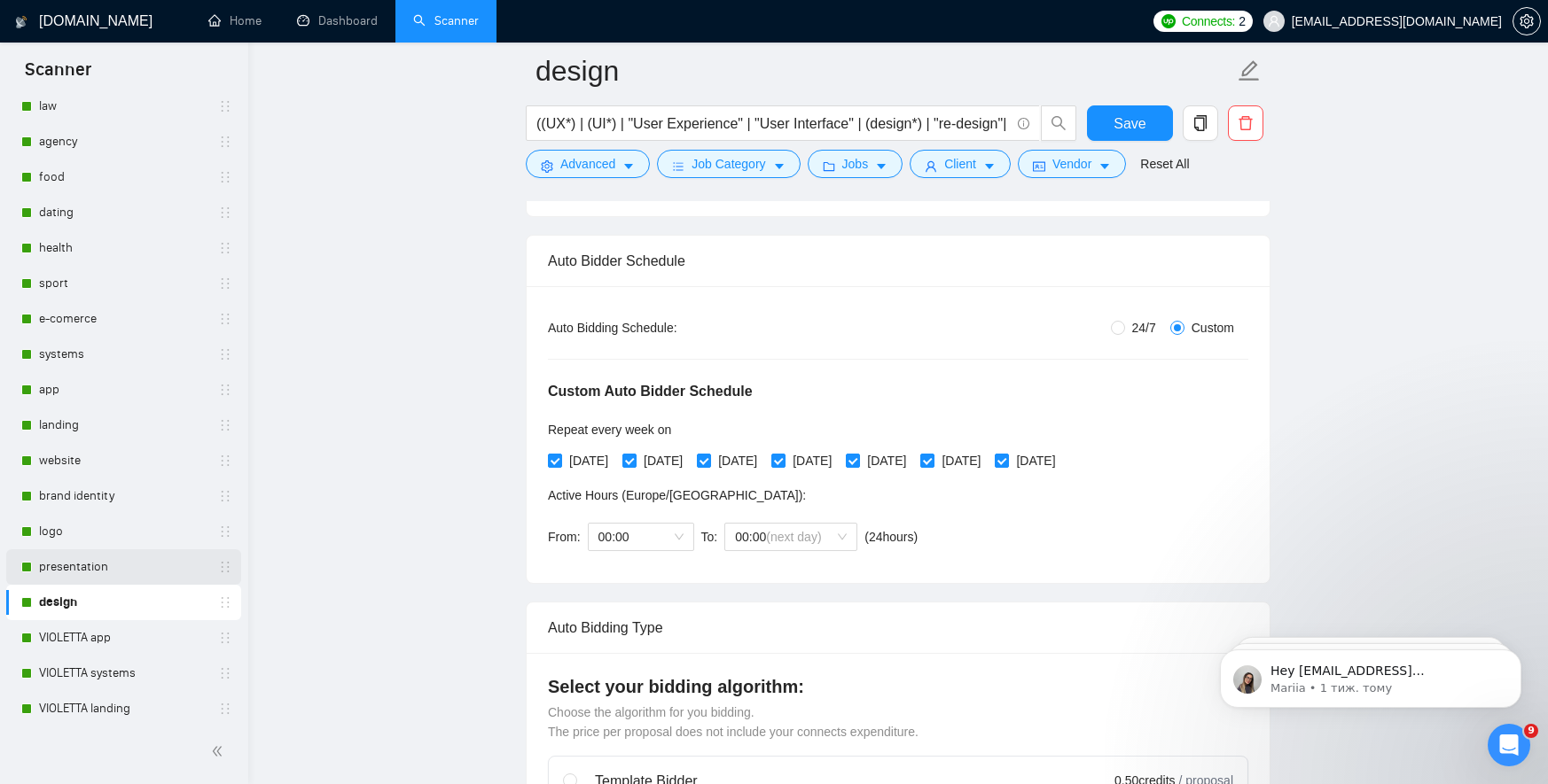
click at [66, 559] on link "presentation" at bounding box center [123, 567] width 168 height 36
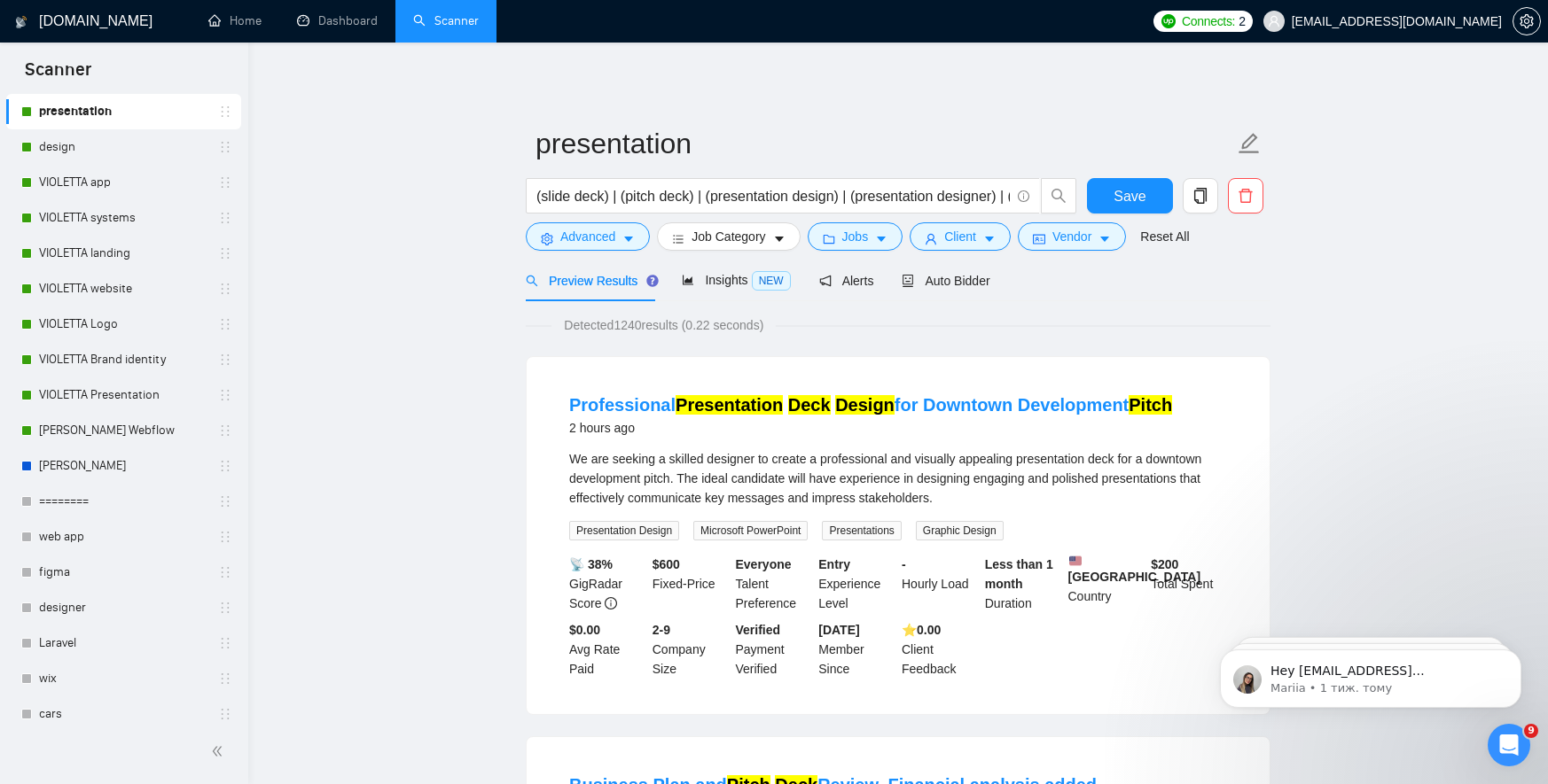
scroll to position [653, 0]
click at [163, 440] on link "[PERSON_NAME]" at bounding box center [123, 433] width 168 height 36
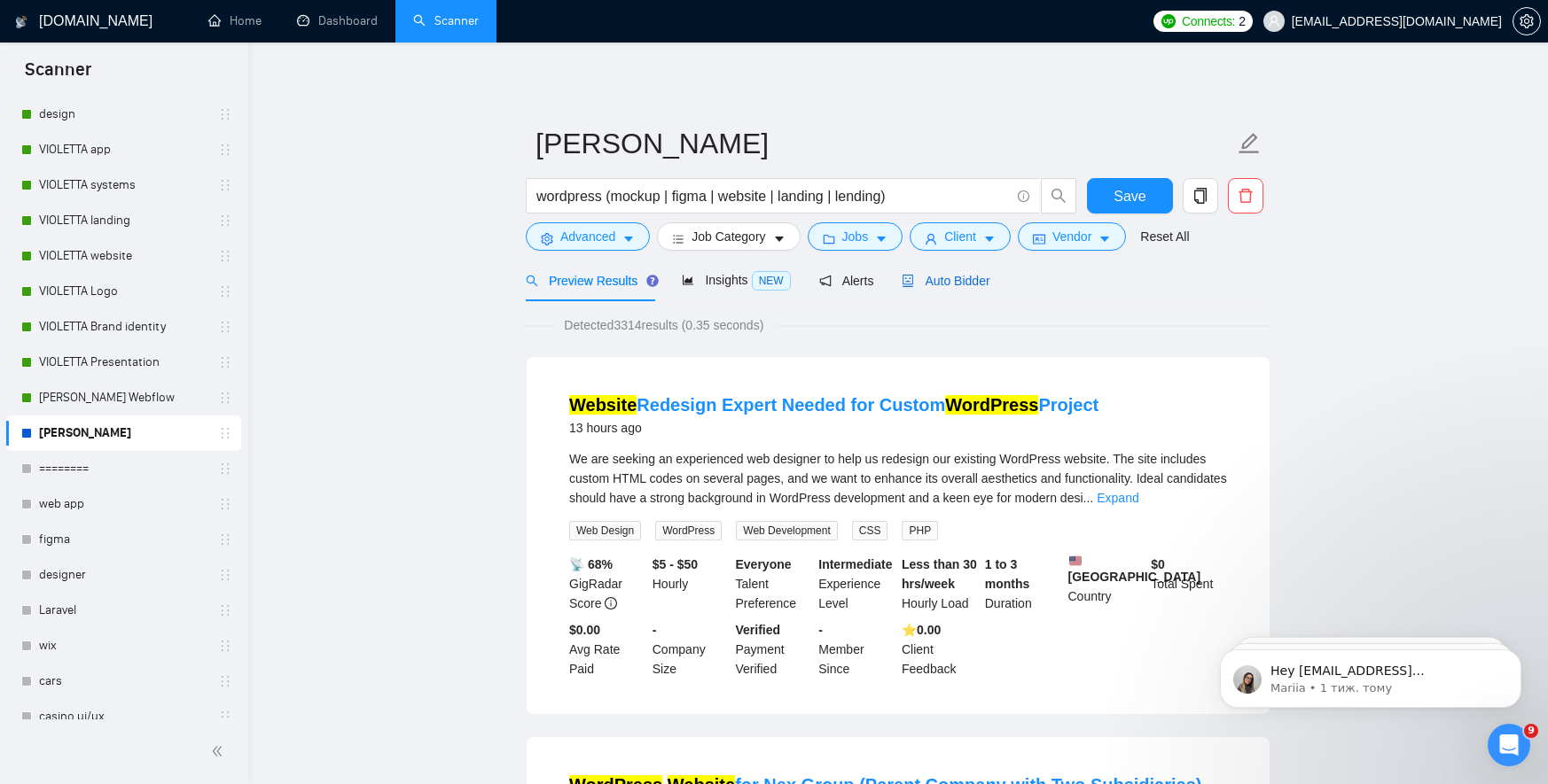
click at [964, 278] on span "Auto Bidder" at bounding box center [945, 281] width 88 height 14
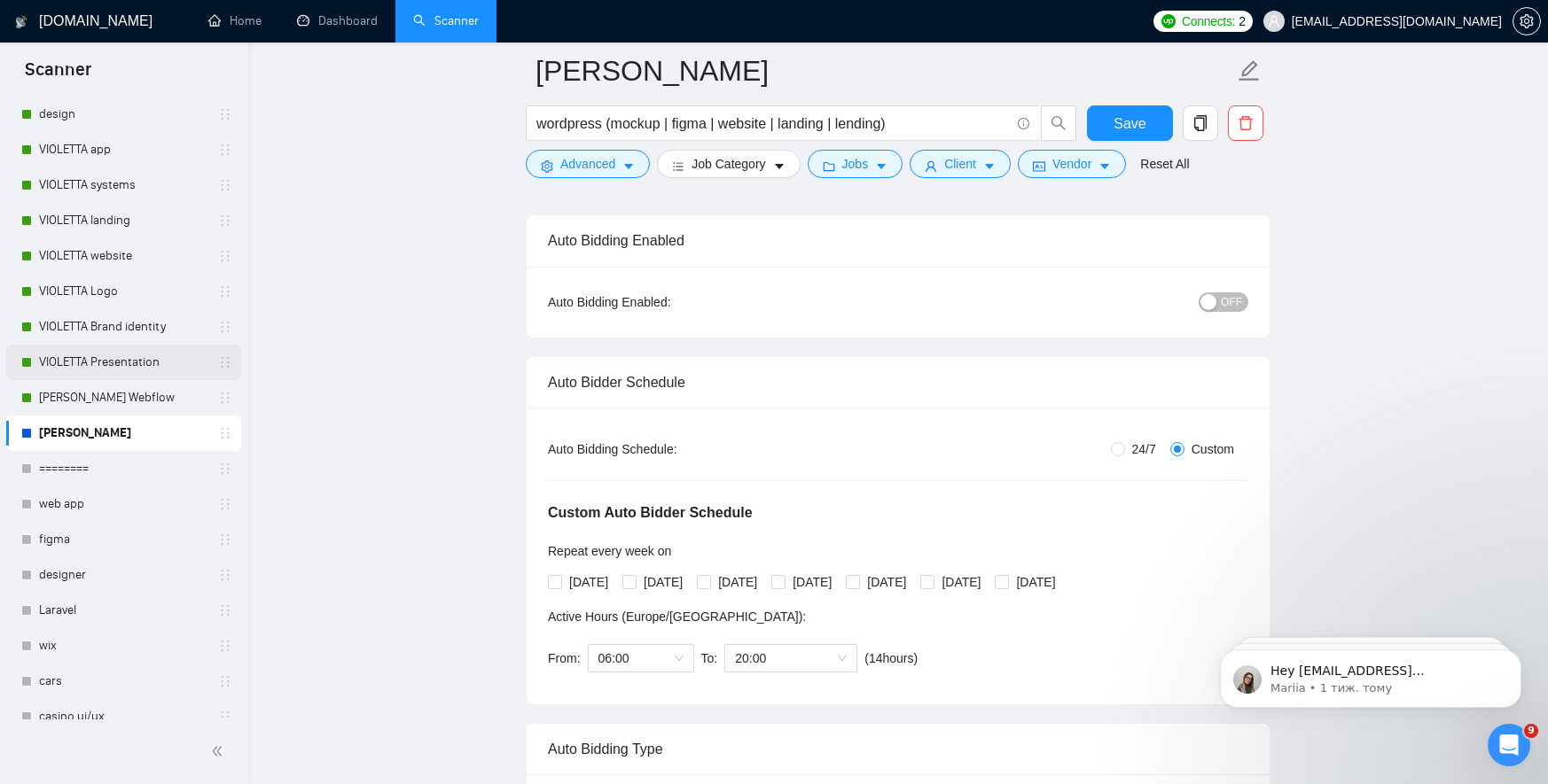
scroll to position [454, 0]
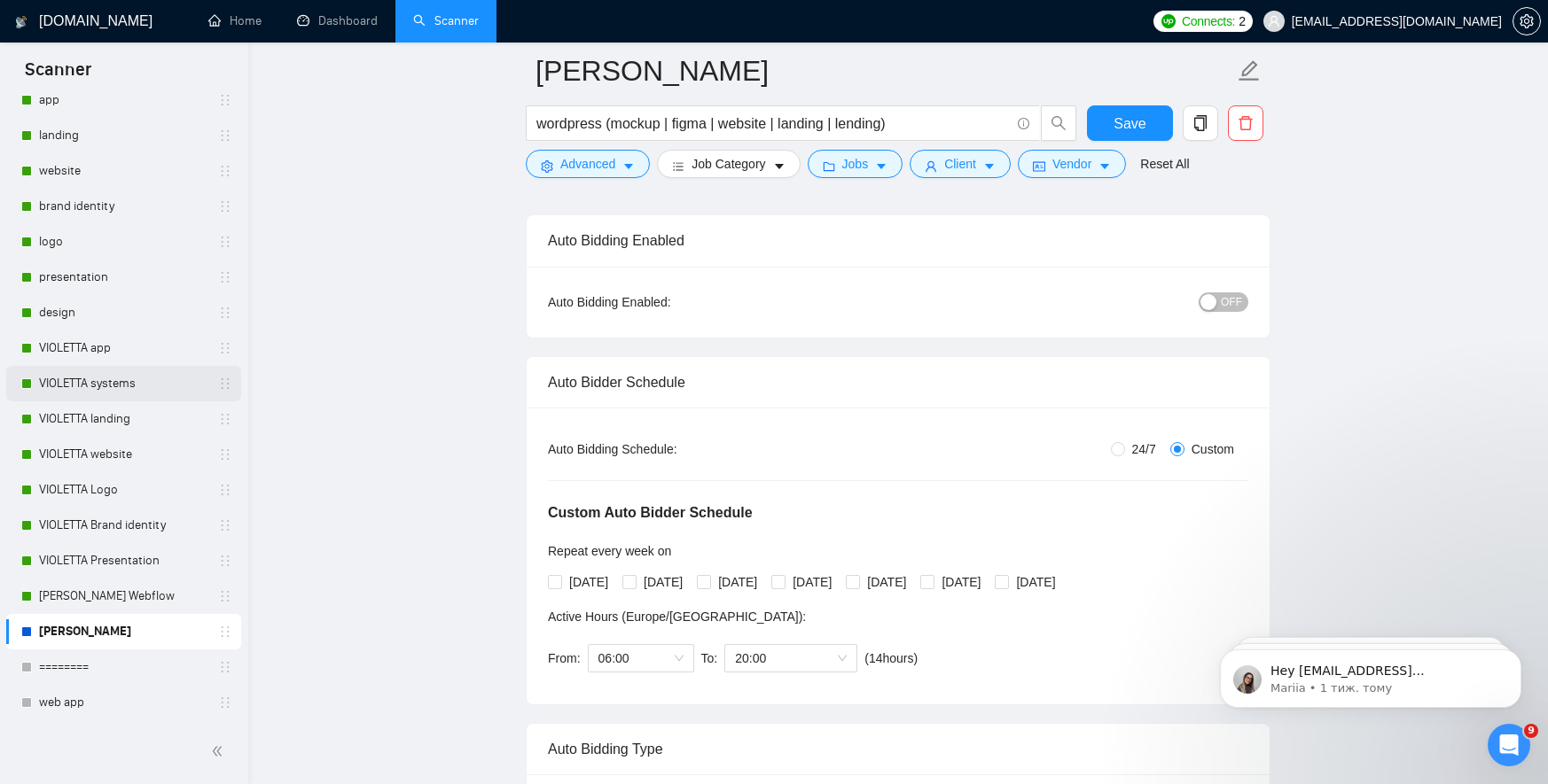
click at [102, 393] on link "VIOLETTA systems" at bounding box center [123, 384] width 168 height 36
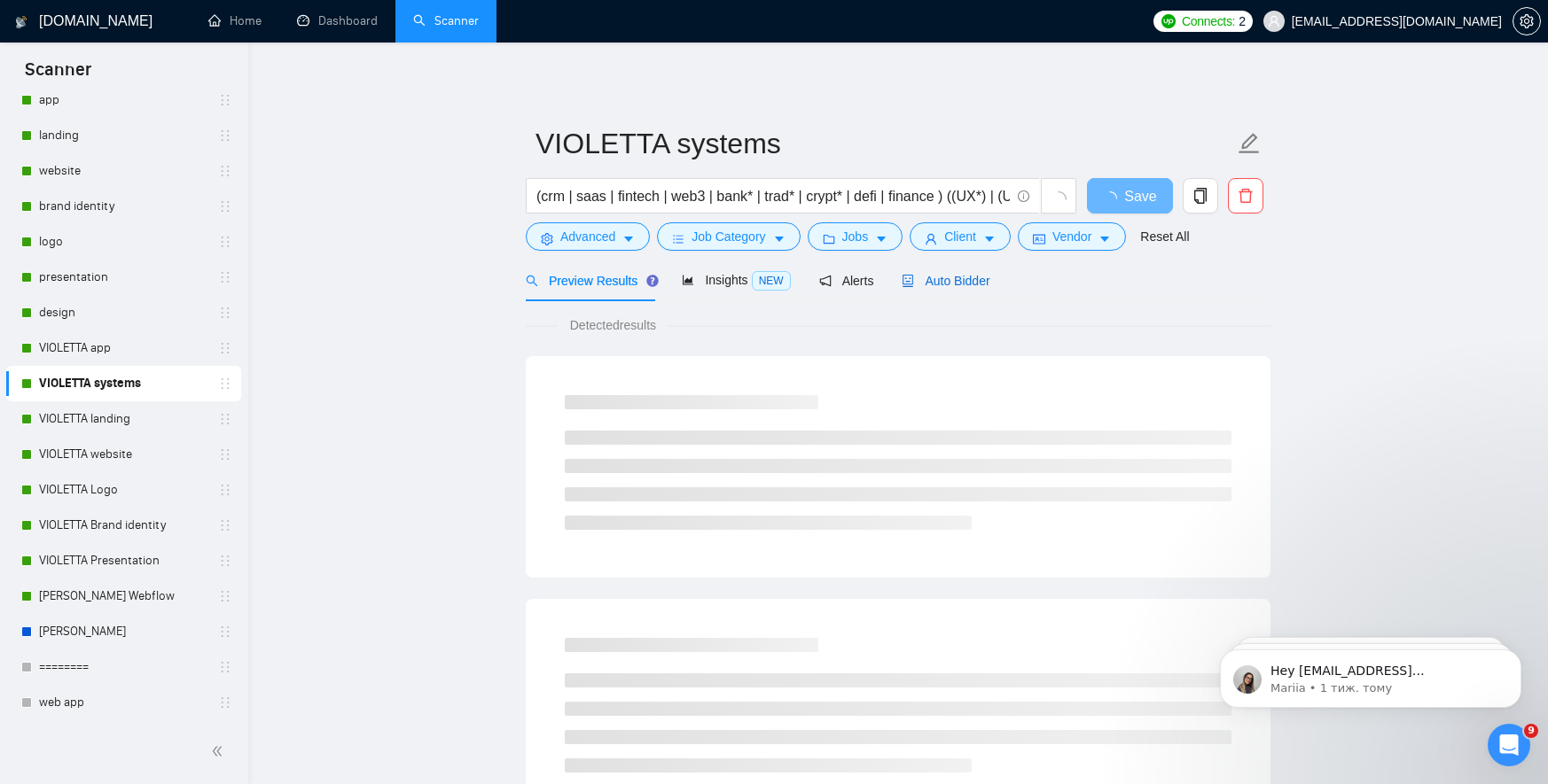
click at [924, 279] on span "Auto Bidder" at bounding box center [945, 281] width 88 height 14
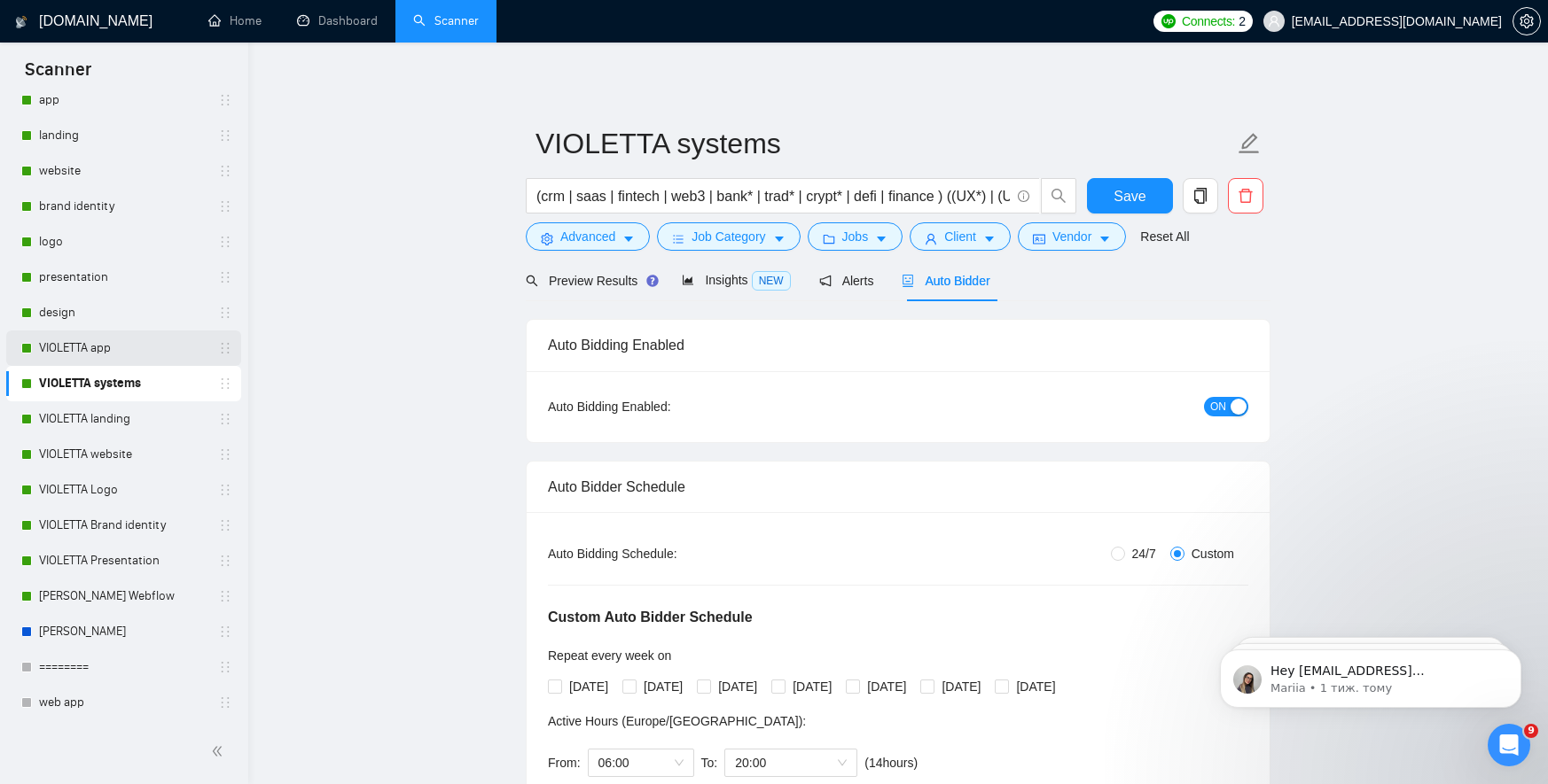
click at [86, 349] on link "VIOLETTA app" at bounding box center [123, 348] width 168 height 36
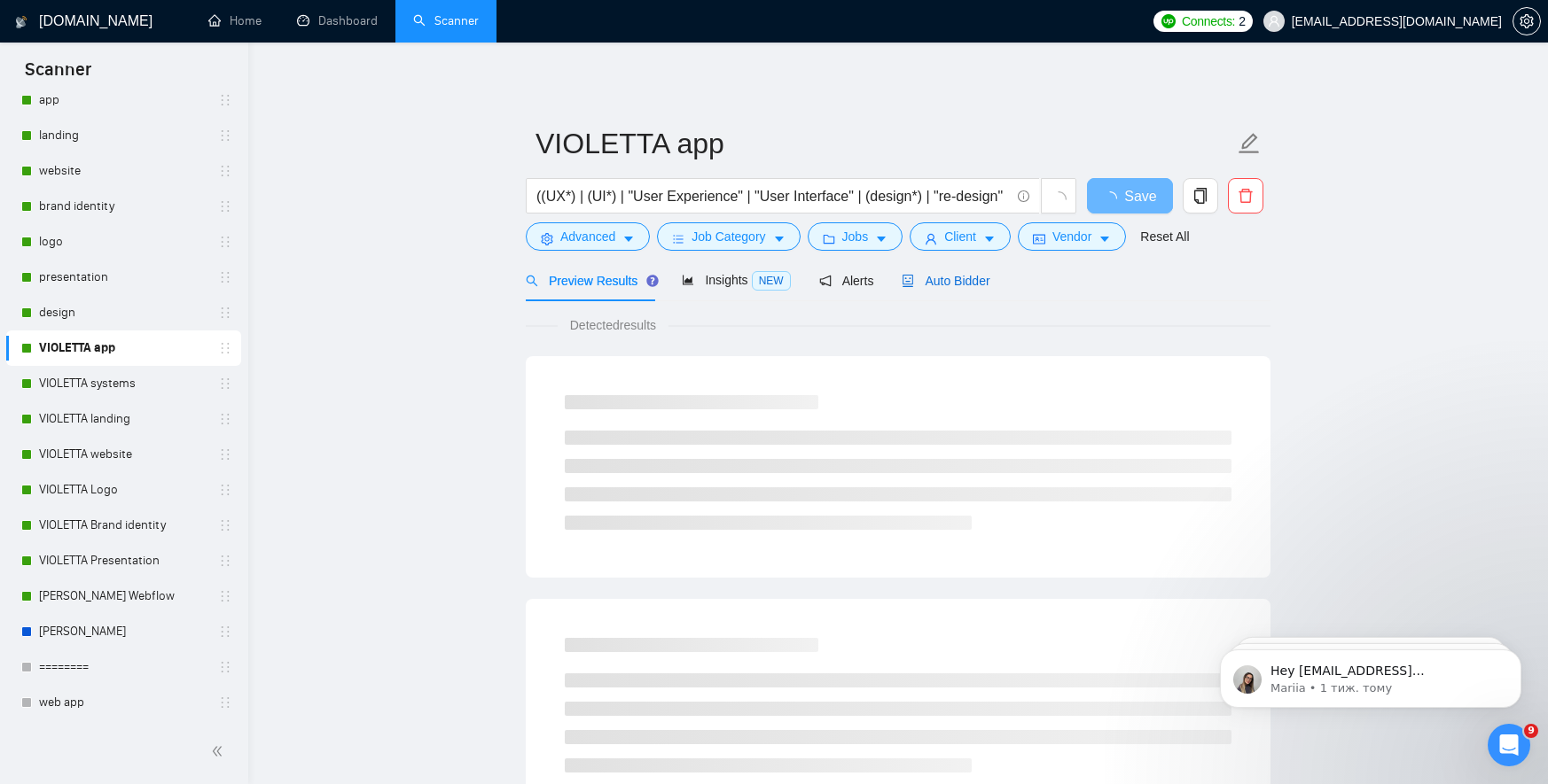
click at [956, 283] on span "Auto Bidder" at bounding box center [945, 281] width 88 height 14
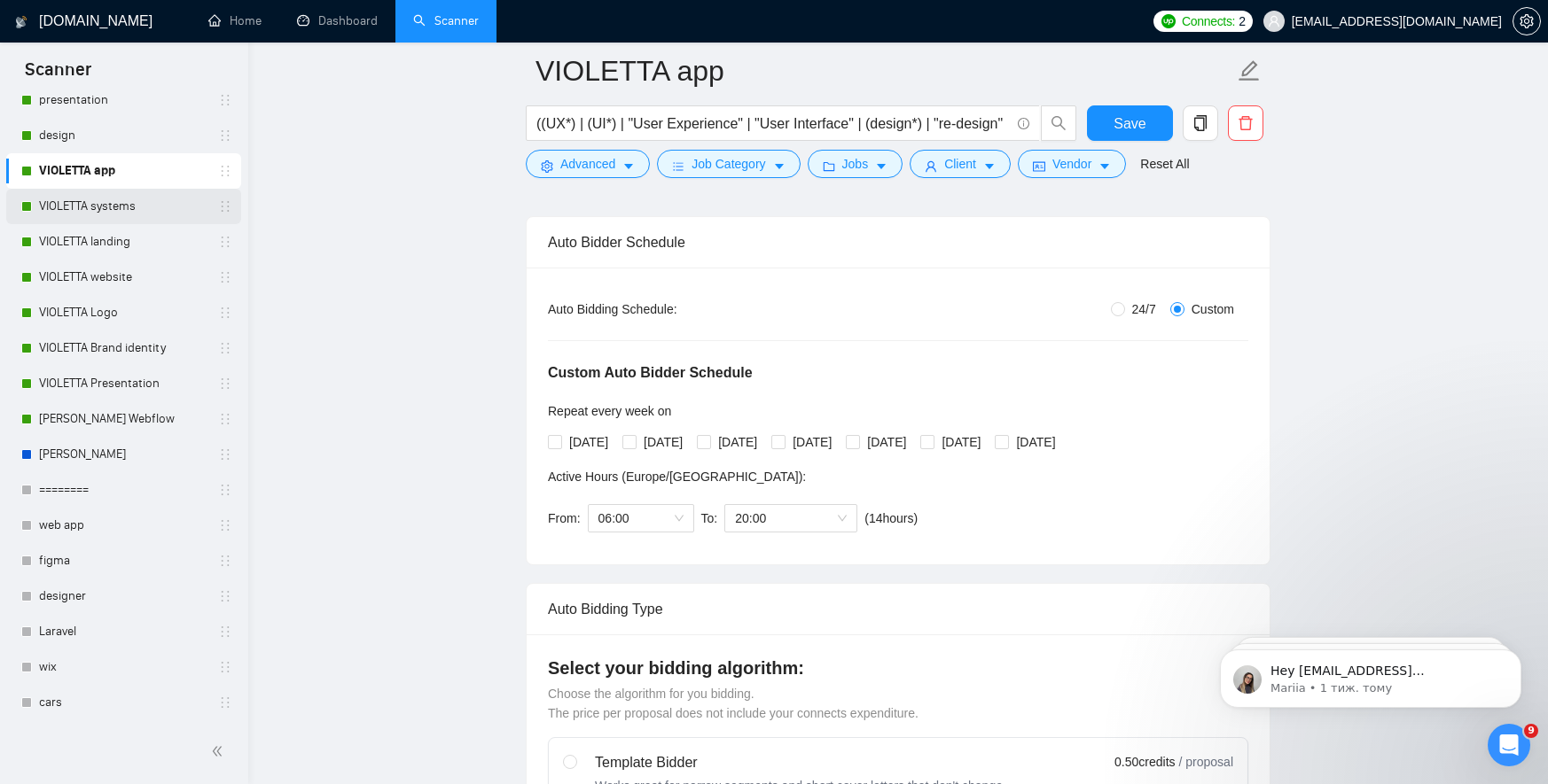
scroll to position [633, 0]
click at [30, 455] on body "Scanner New Scanner My Scanners webflow [PERSON_NAME] framer law agency food da…" at bounding box center [774, 132] width 1548 height 784
click at [86, 414] on link "[PERSON_NAME] Webflow" at bounding box center [123, 417] width 168 height 36
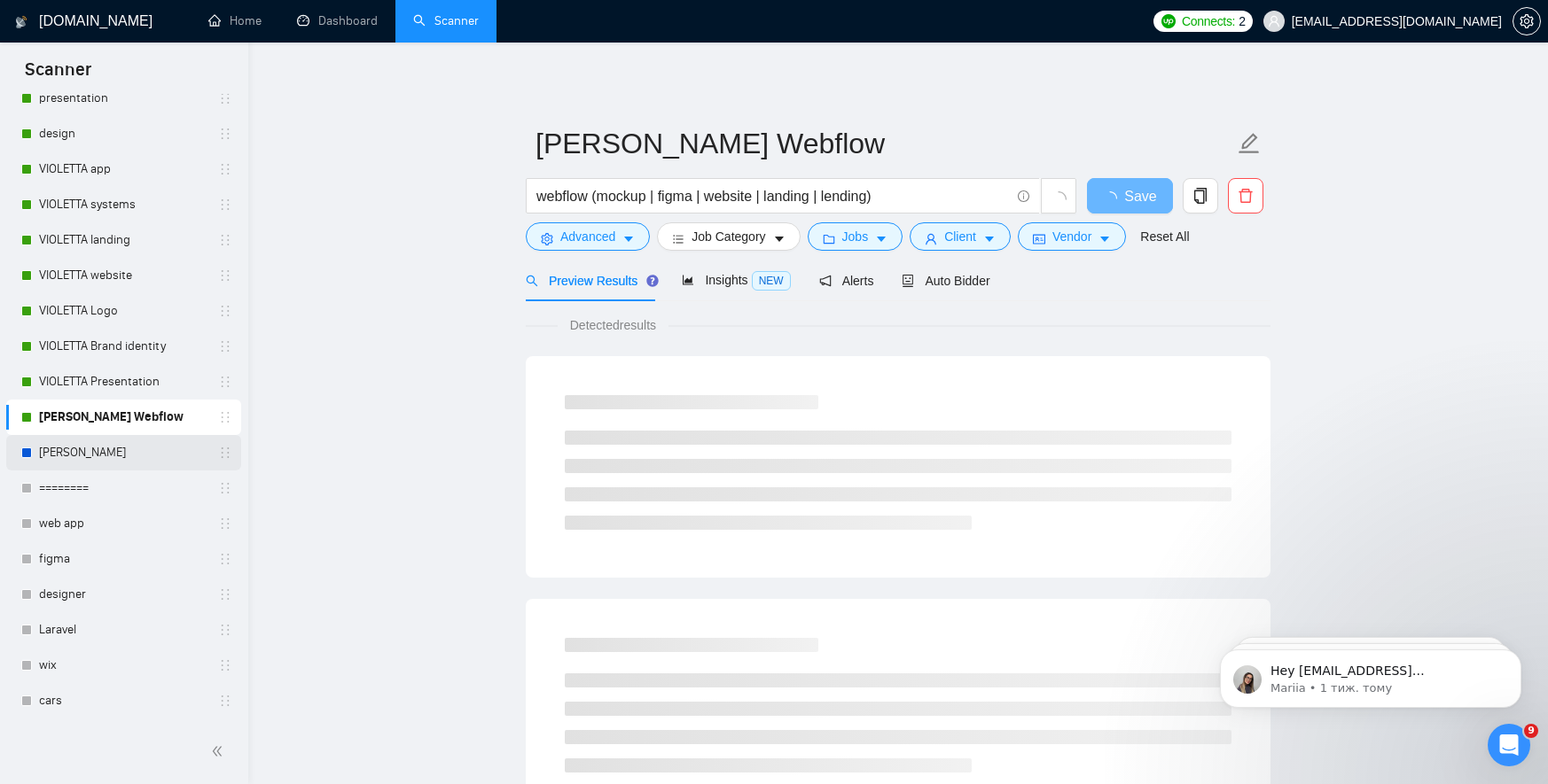
click at [64, 445] on link "[PERSON_NAME]" at bounding box center [123, 453] width 168 height 36
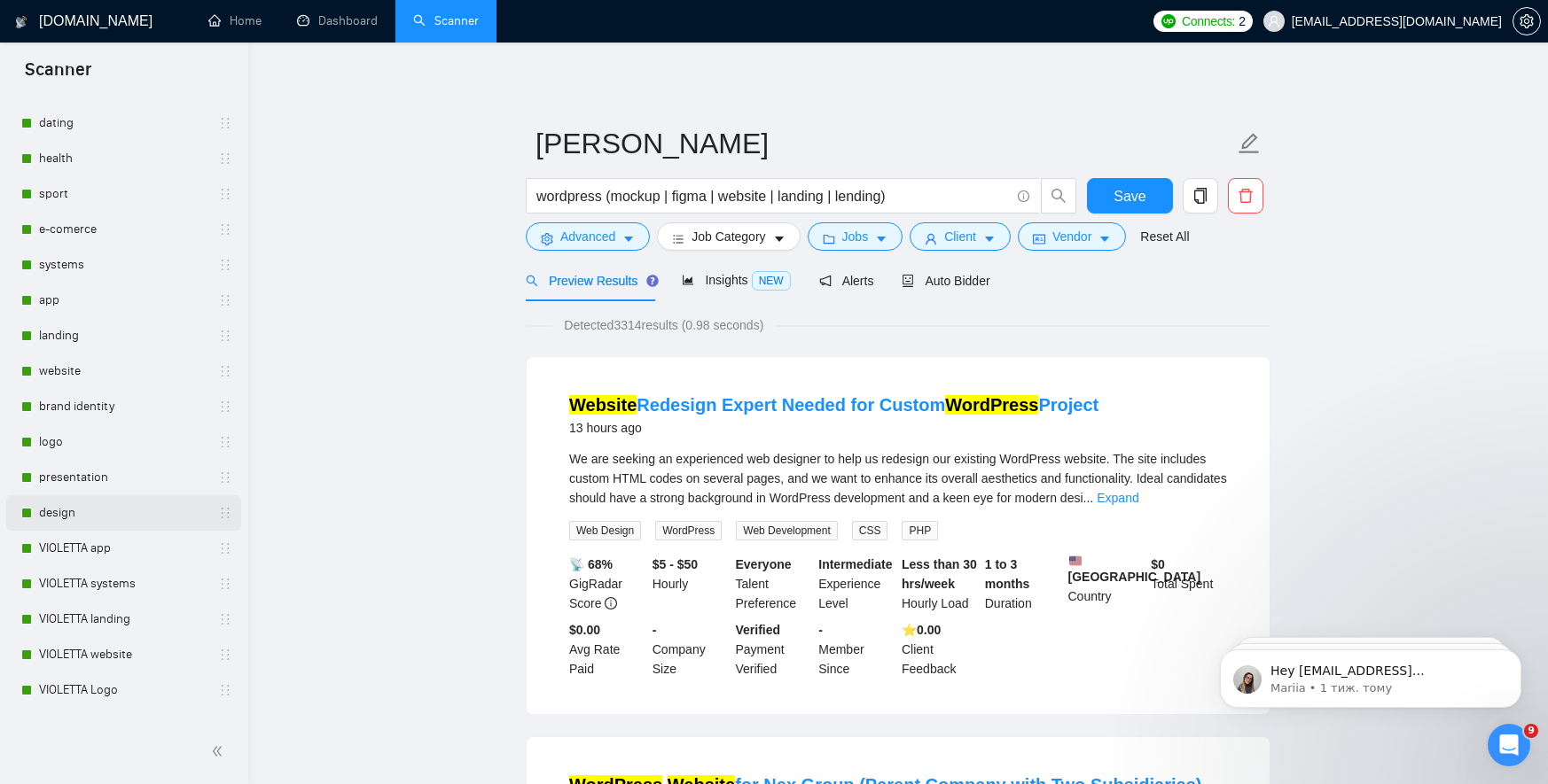
scroll to position [245, 0]
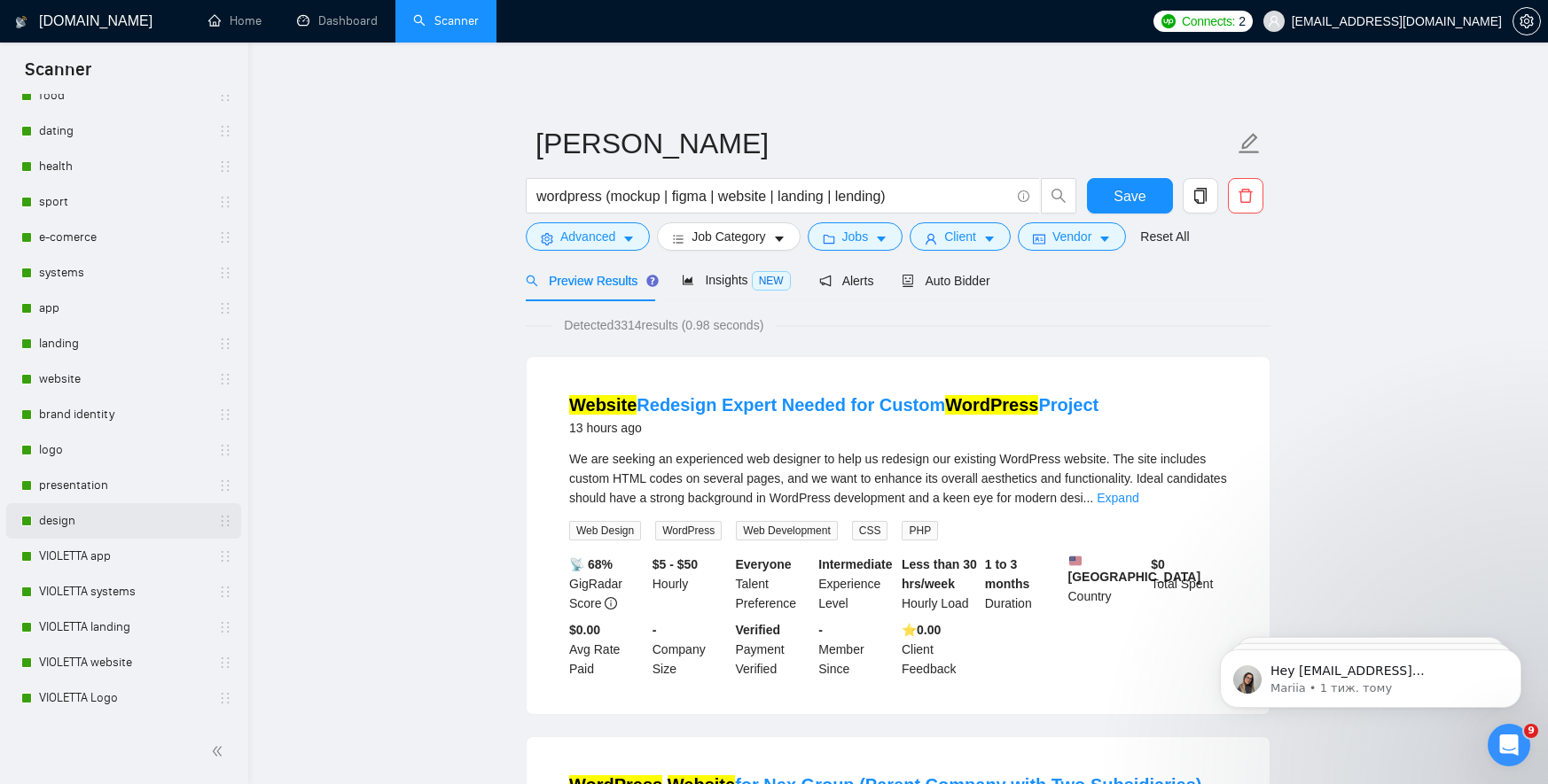
click at [91, 515] on link "design" at bounding box center [123, 521] width 168 height 36
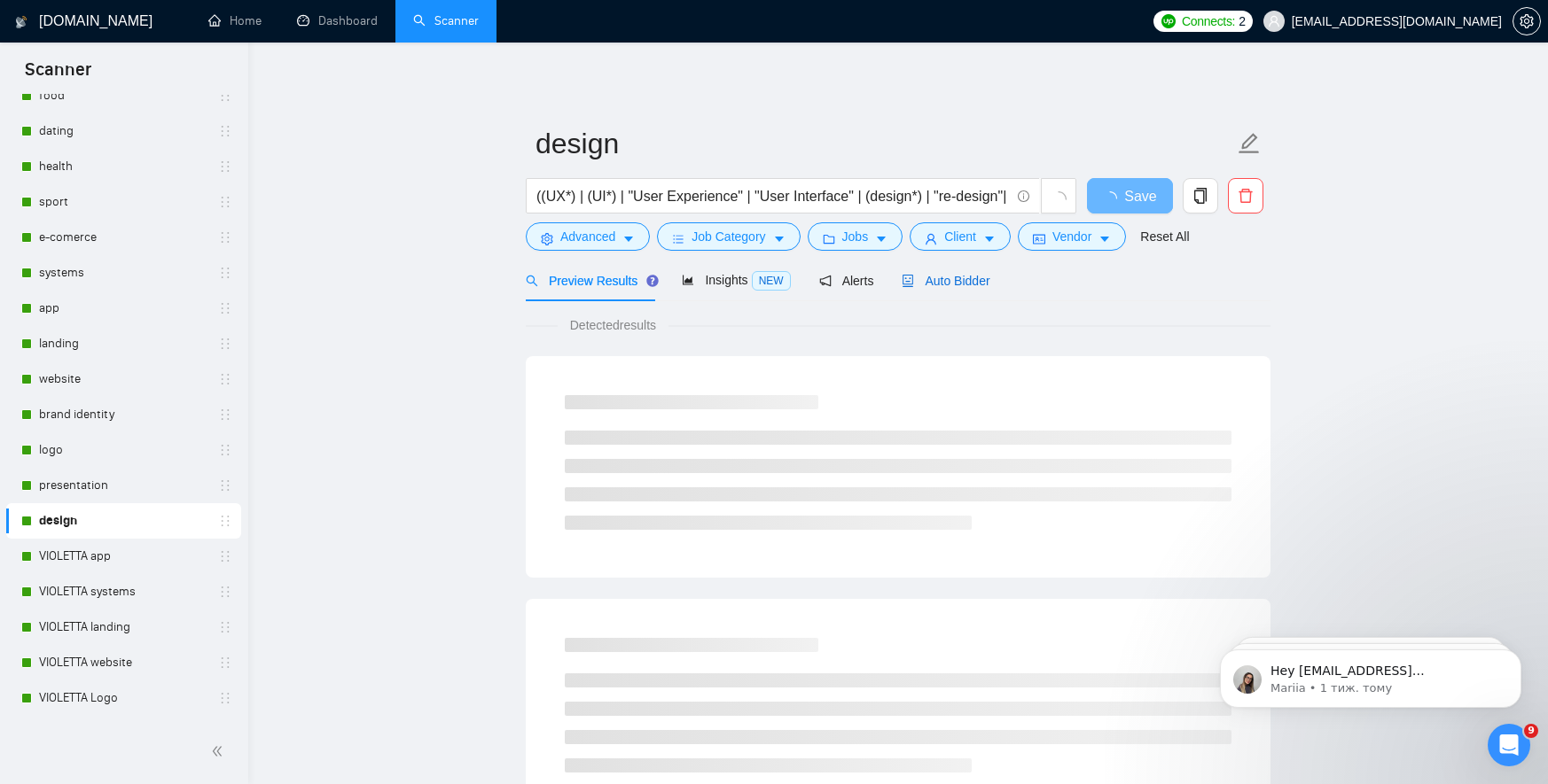
click at [950, 276] on span "Auto Bidder" at bounding box center [945, 281] width 88 height 14
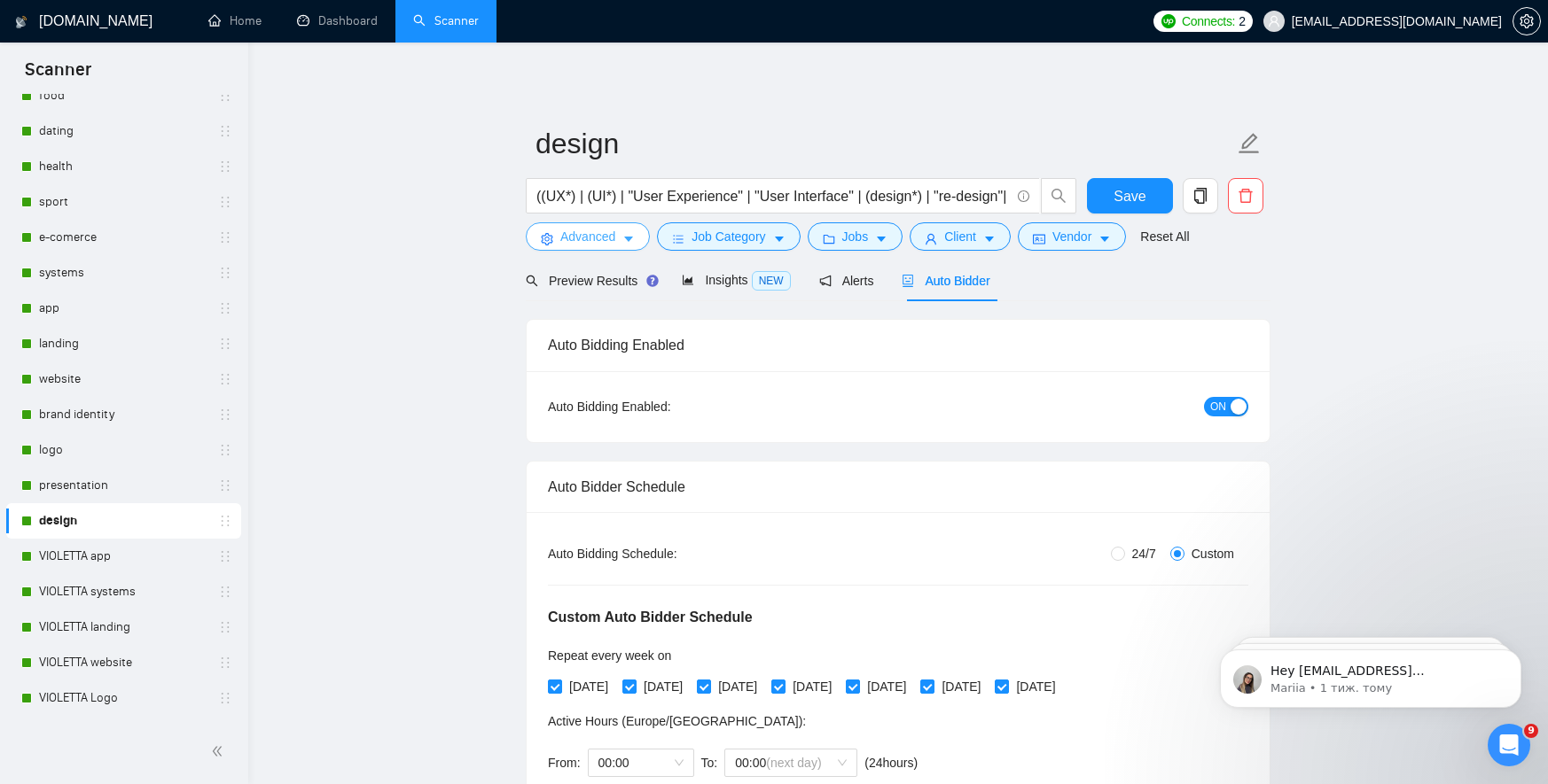
click at [632, 237] on icon "caret-down" at bounding box center [628, 239] width 9 height 5
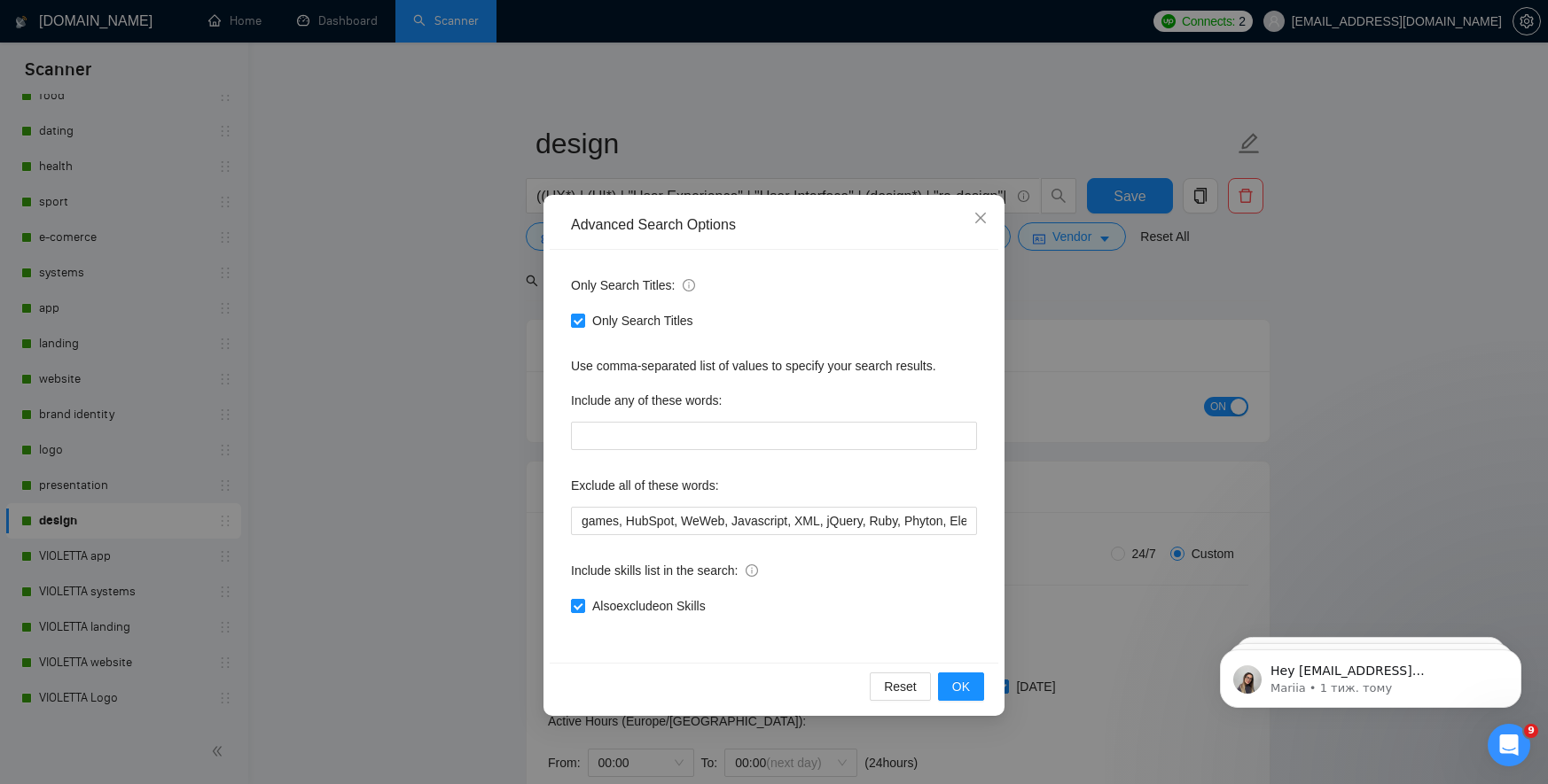
click at [468, 341] on div "Advanced Search Options Only Search Titles: Only Search Titles Use comma-separa…" at bounding box center [774, 392] width 1548 height 784
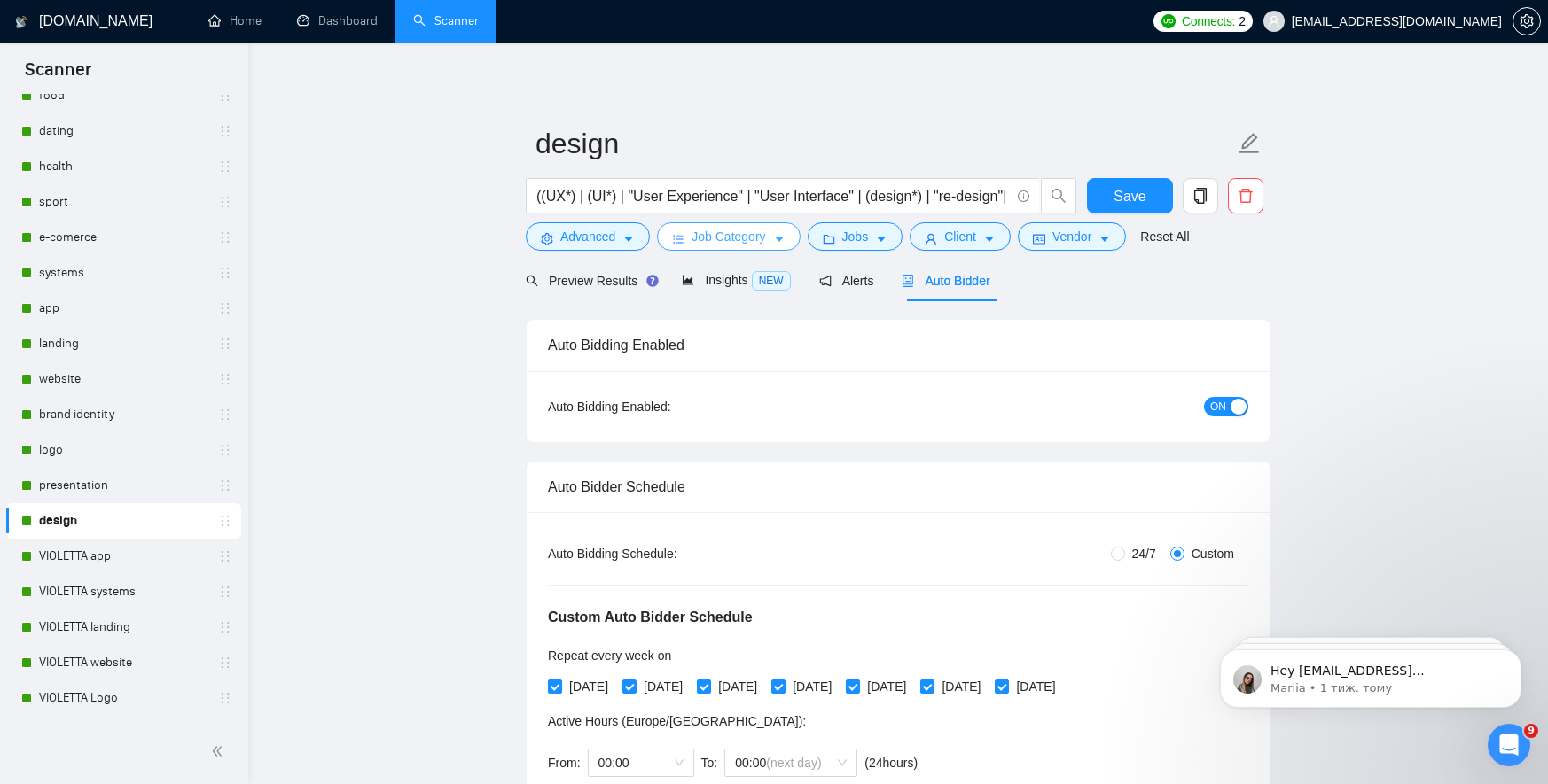
click at [775, 241] on button "Job Category" at bounding box center [728, 236] width 142 height 29
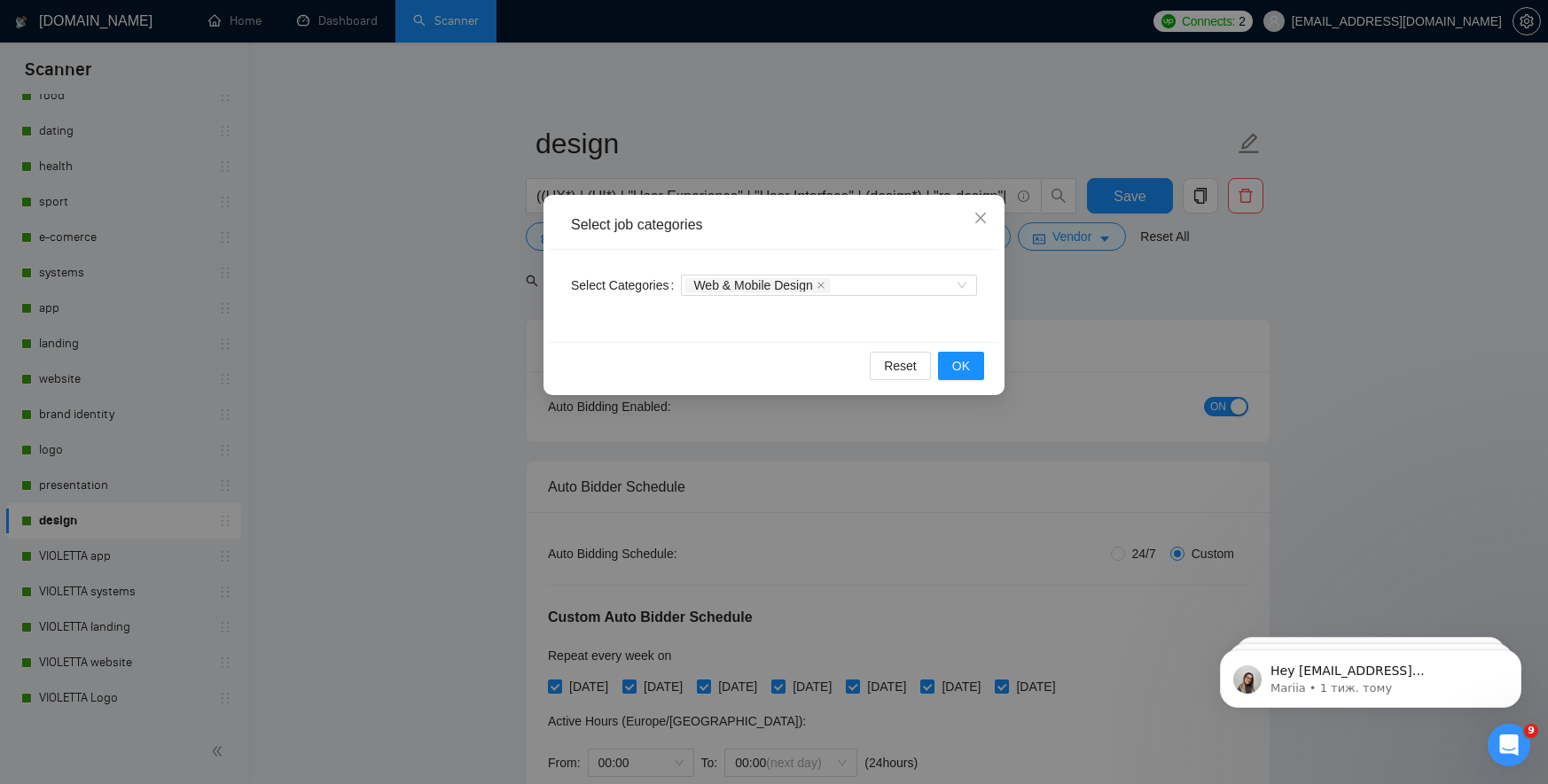
click at [380, 371] on div "Select job categories Select Categories Web & Mobile Design Reset OK" at bounding box center [774, 392] width 1548 height 784
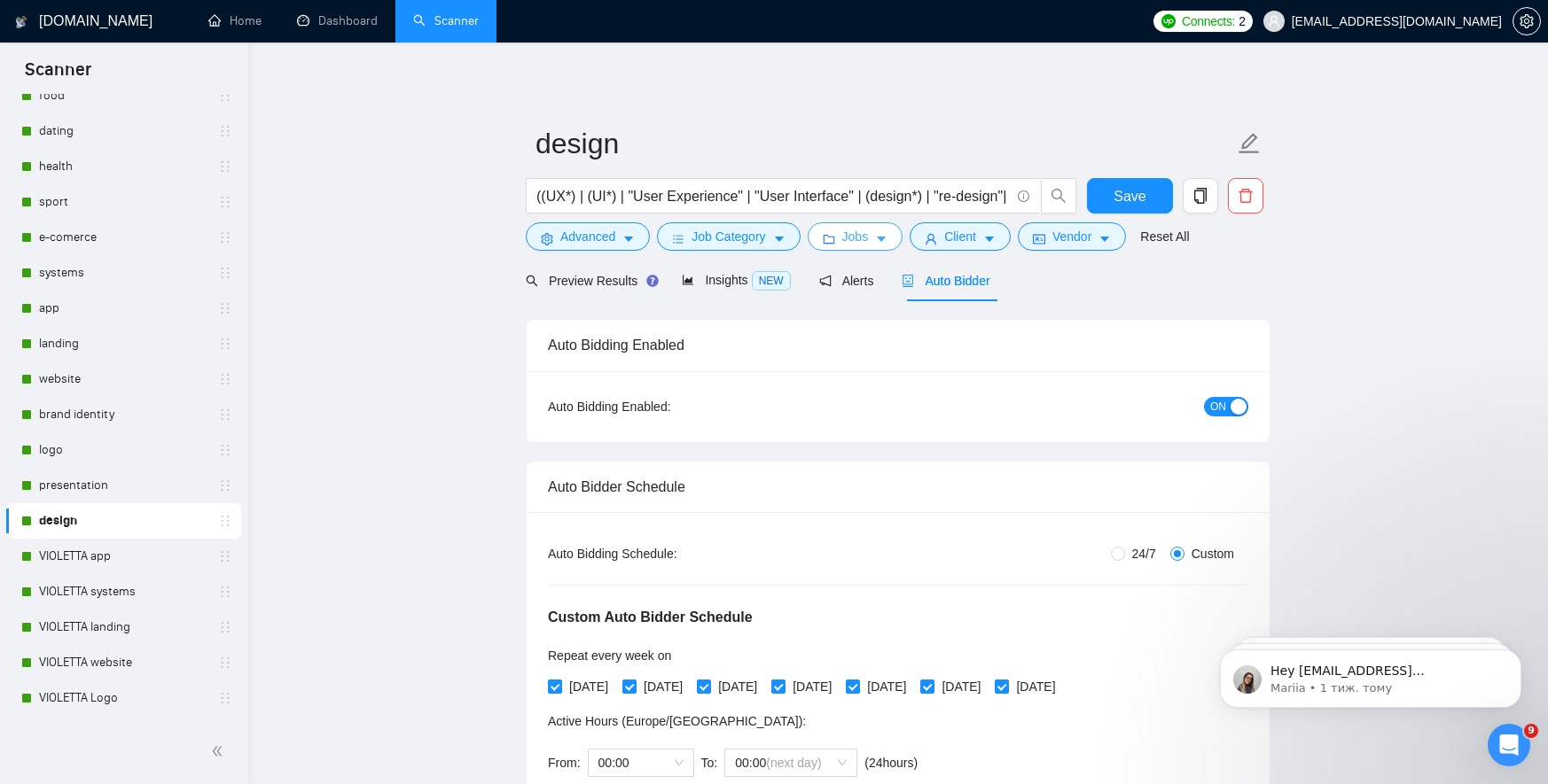
click at [893, 232] on button "Jobs" at bounding box center [855, 236] width 96 height 29
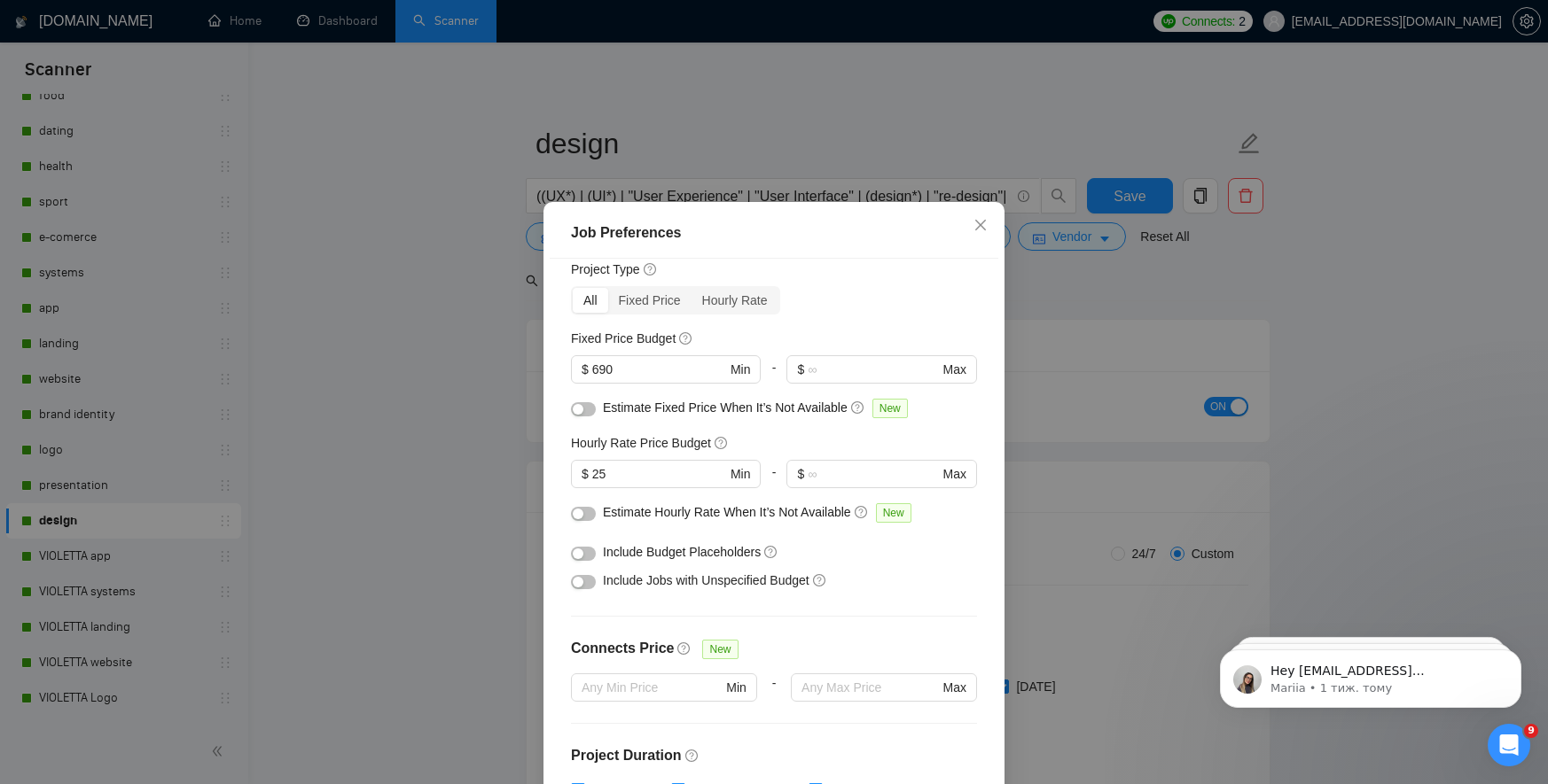
scroll to position [54, 0]
click at [600, 473] on input "25" at bounding box center [659, 476] width 134 height 20
click at [592, 475] on input "25" at bounding box center [659, 476] width 134 height 20
drag, startPoint x: 621, startPoint y: 479, endPoint x: 579, endPoint y: 479, distance: 42.0
click at [579, 479] on span "$ 35 Min" at bounding box center [665, 476] width 189 height 29
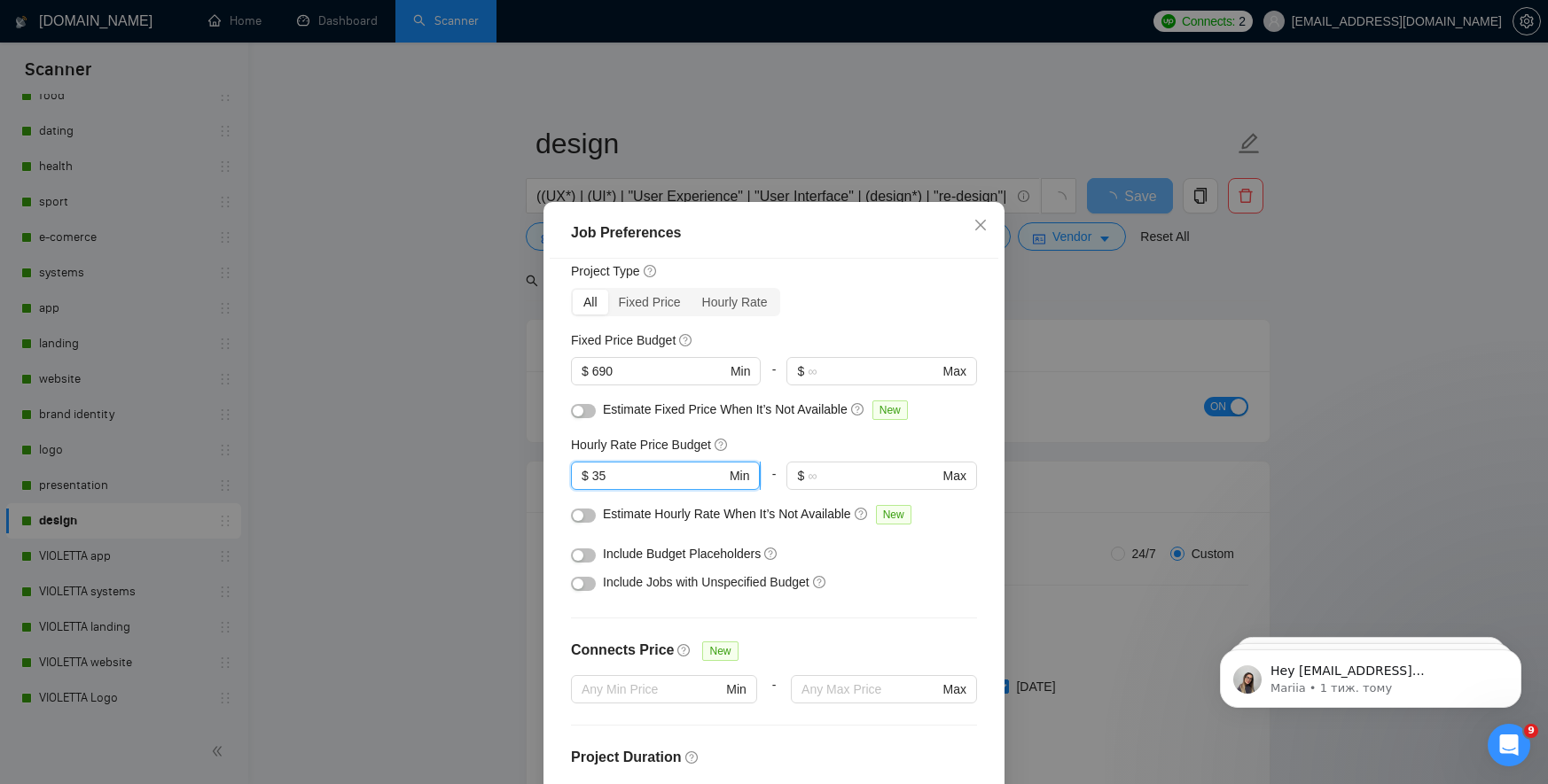
click at [622, 479] on input "35" at bounding box center [659, 476] width 134 height 20
type input "35"
click at [609, 369] on input "690" at bounding box center [659, 372] width 134 height 20
drag, startPoint x: 615, startPoint y: 371, endPoint x: 590, endPoint y: 371, distance: 25.0
click at [590, 371] on span "$ 690 Min" at bounding box center [665, 371] width 189 height 29
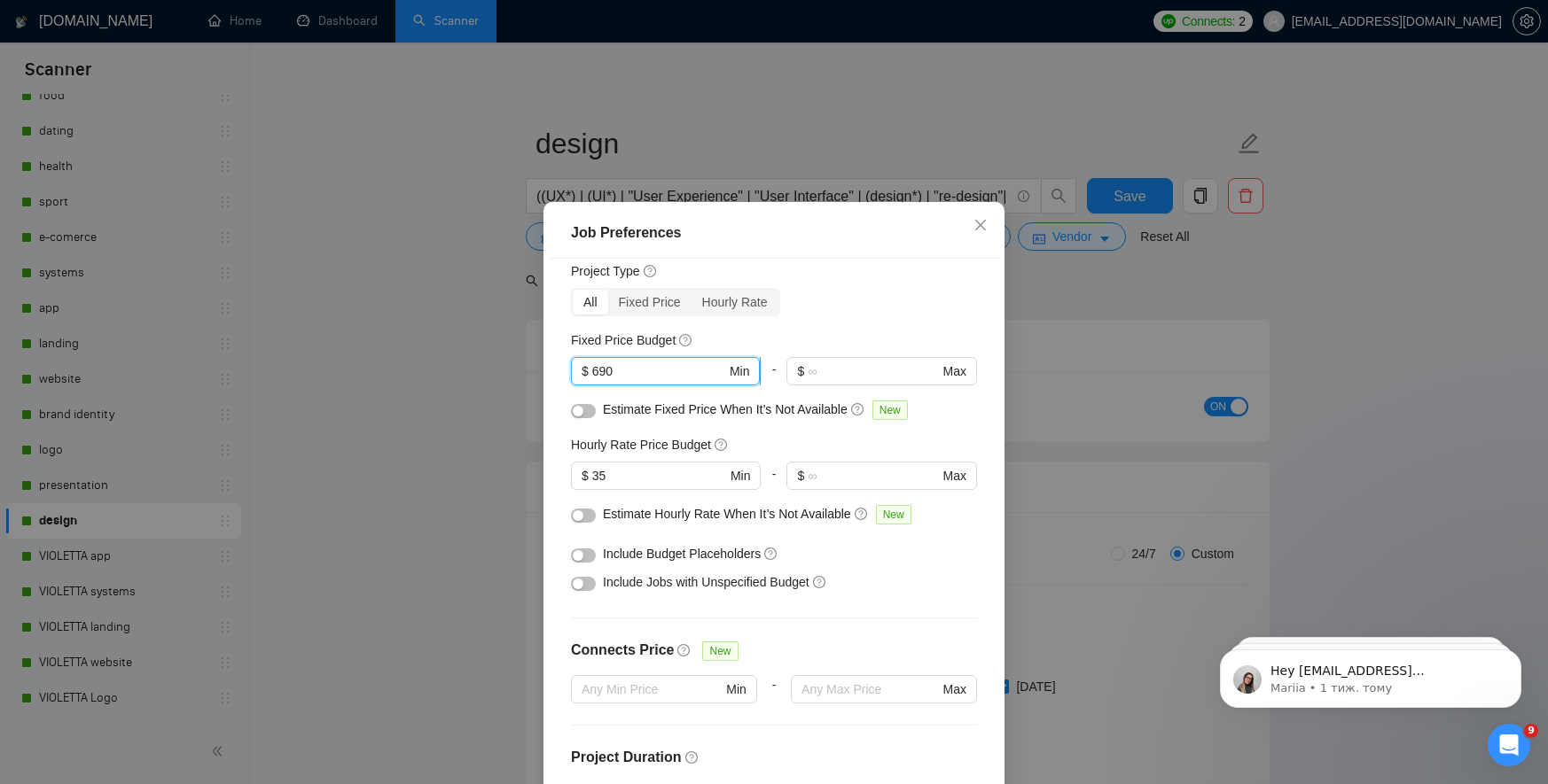
type input "1"
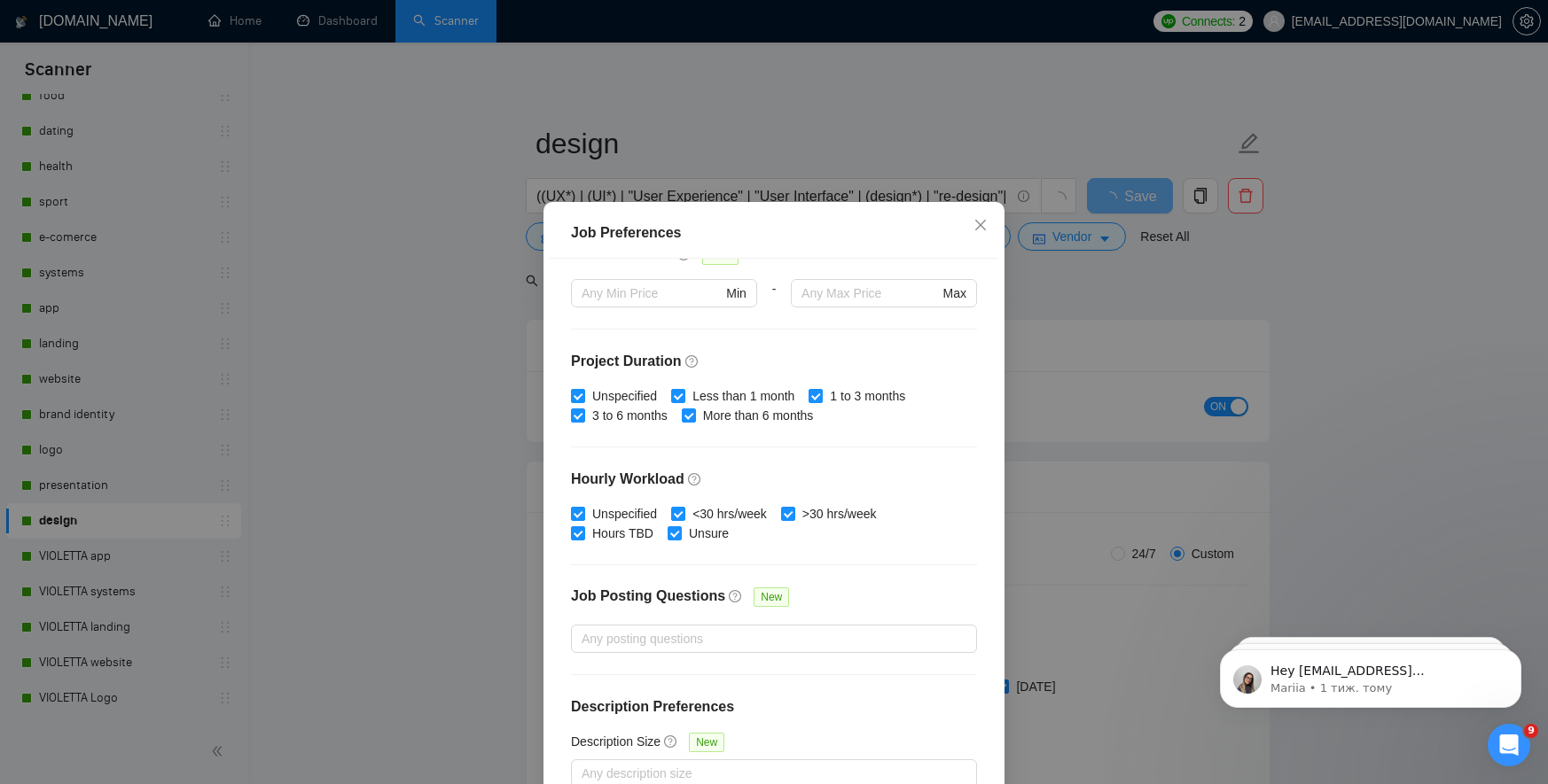
scroll to position [102, 0]
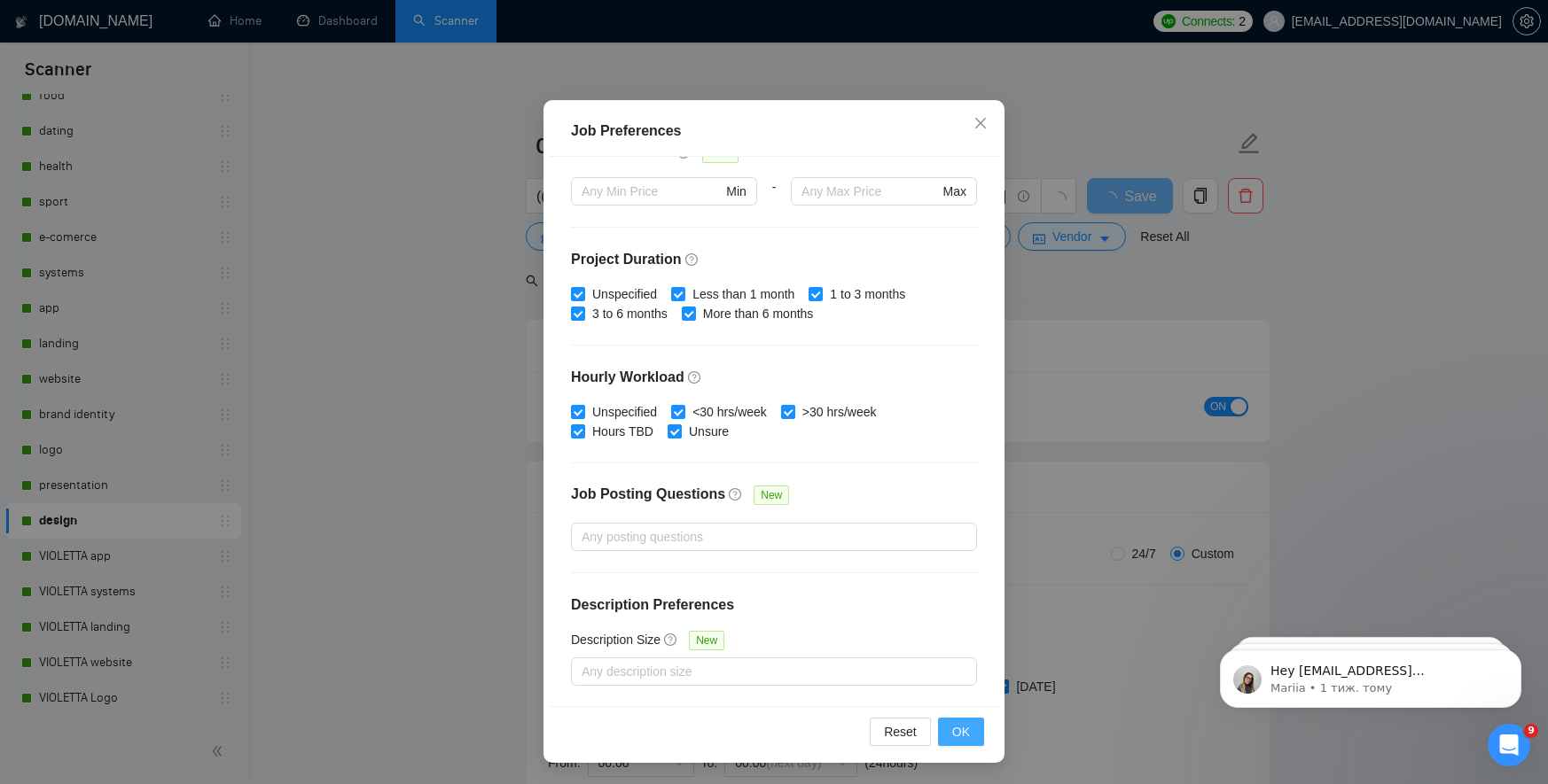
type input "990"
click at [962, 734] on span "OK" at bounding box center [960, 732] width 18 height 20
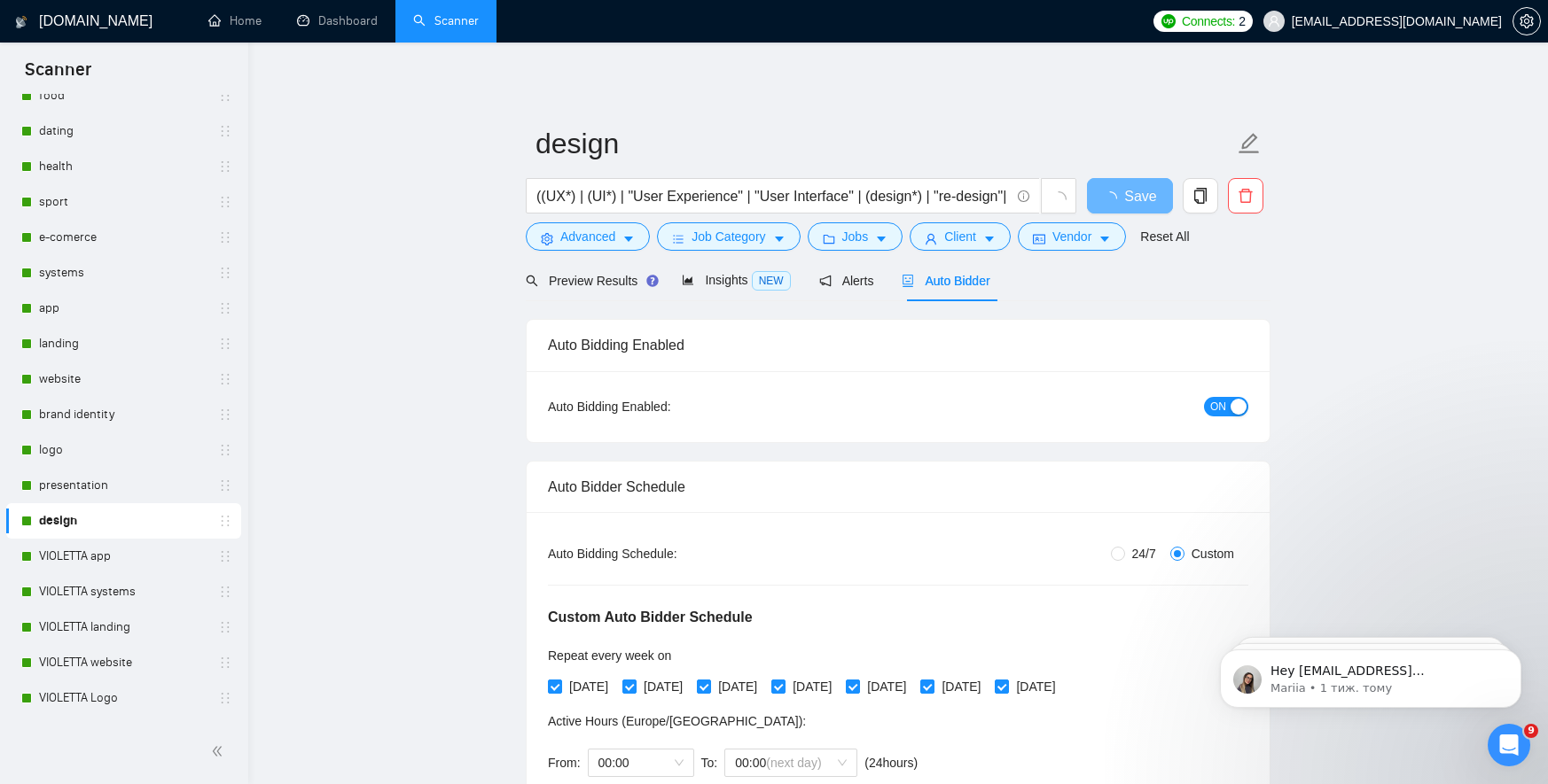
scroll to position [5, 0]
click at [940, 280] on span "Auto Bidder" at bounding box center [945, 281] width 88 height 14
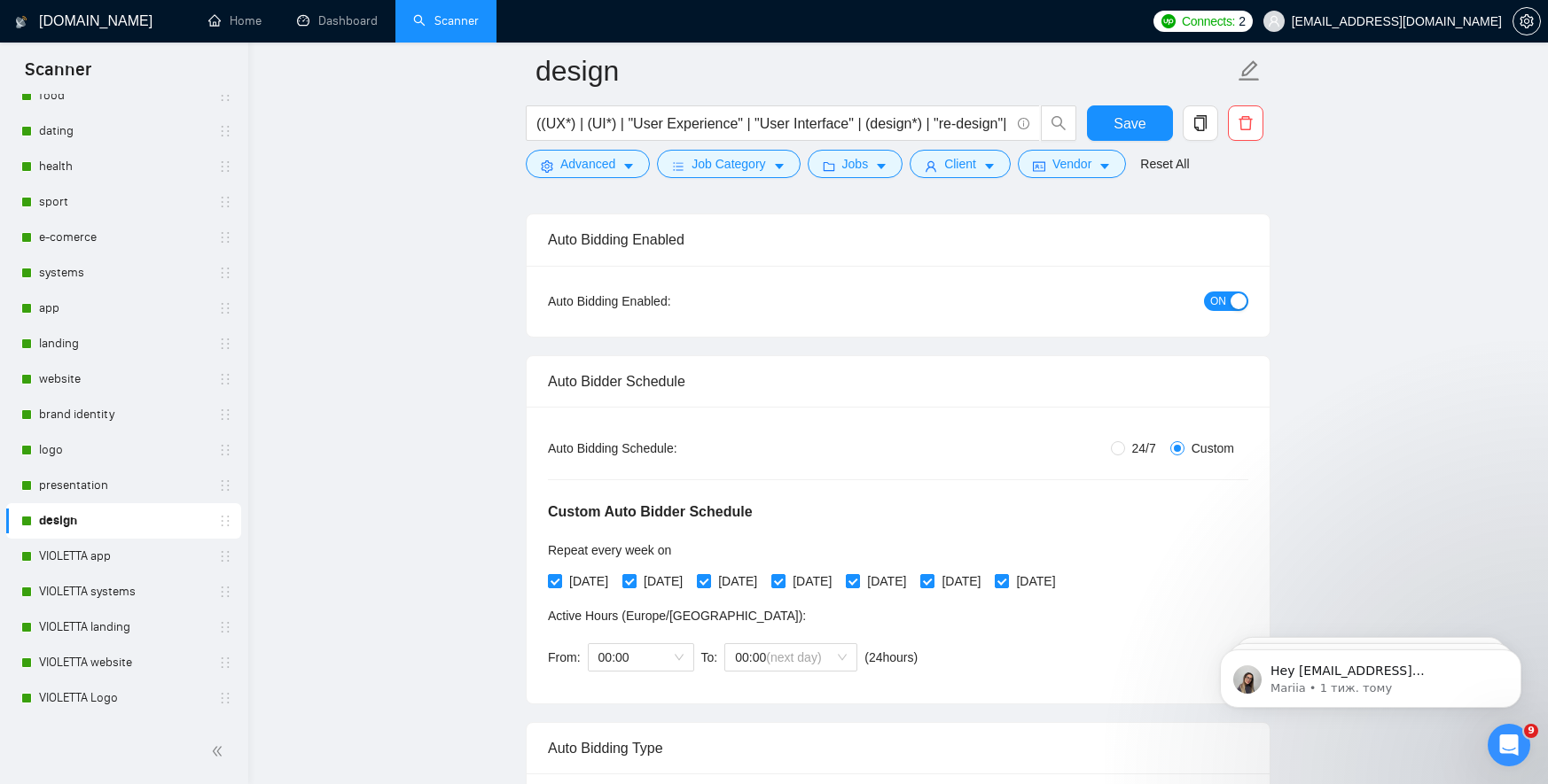
scroll to position [77, 0]
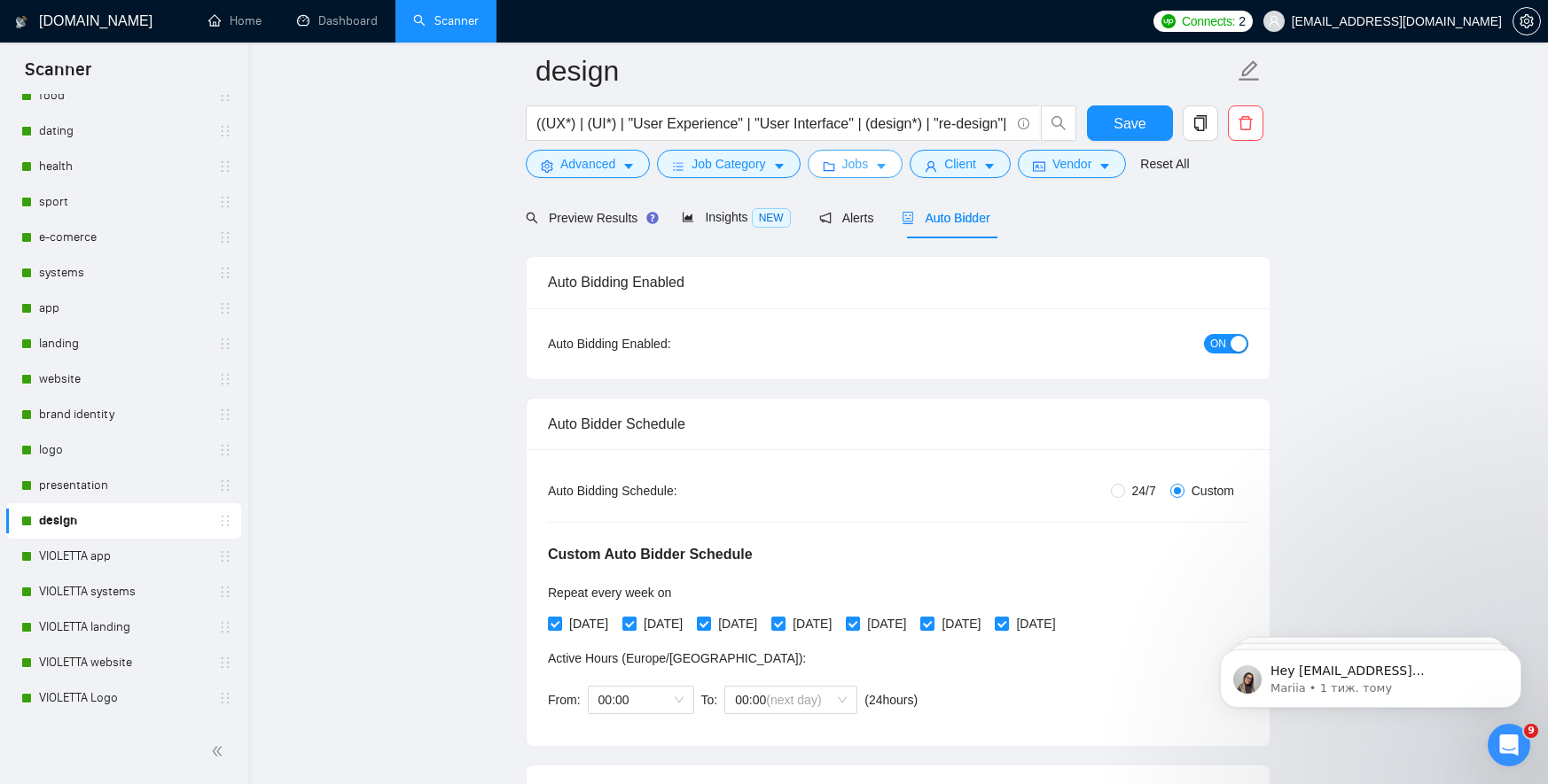
click at [856, 159] on span "Jobs" at bounding box center [855, 164] width 27 height 20
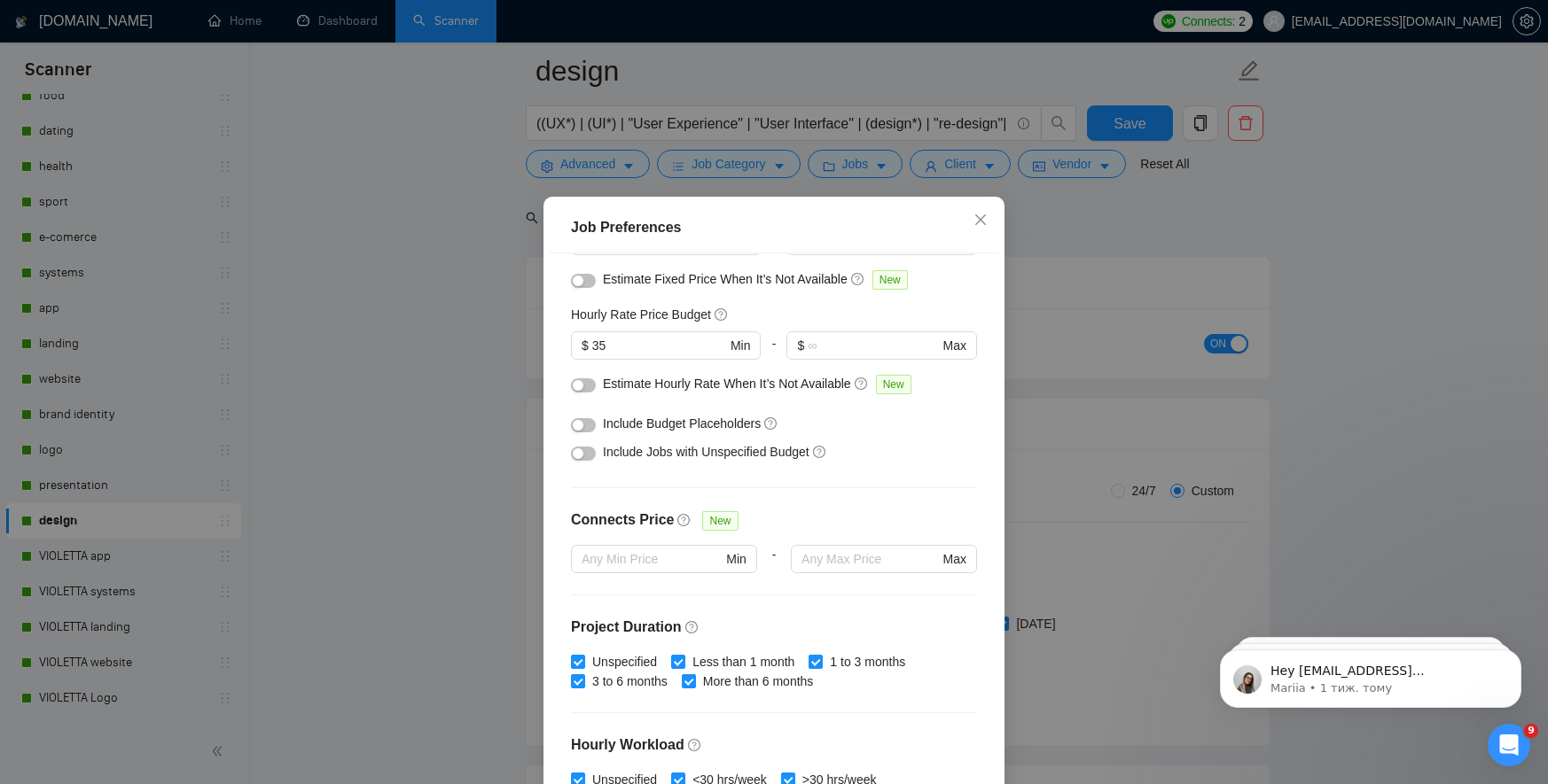
scroll to position [0, 0]
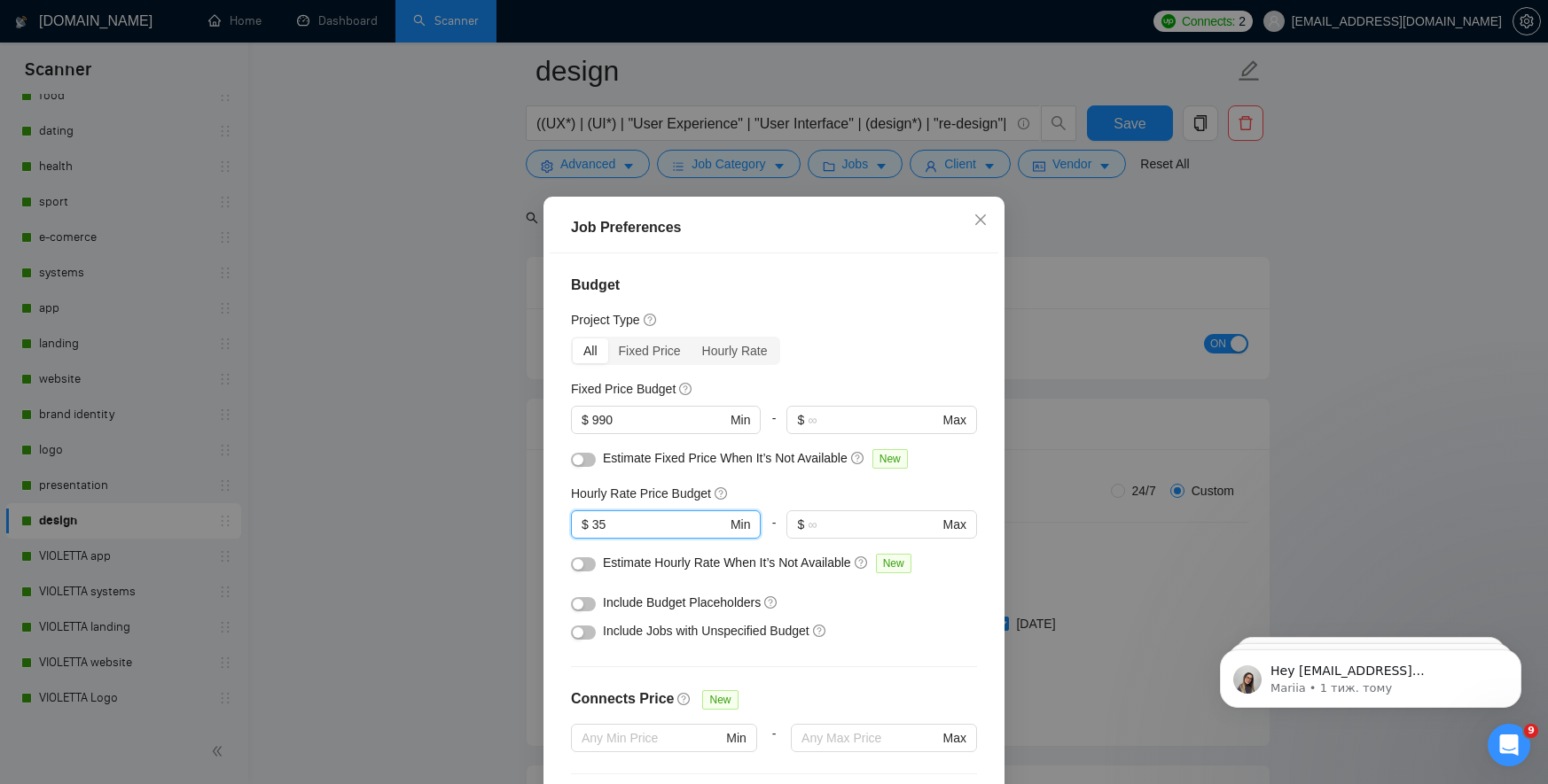
drag, startPoint x: 619, startPoint y: 528, endPoint x: 560, endPoint y: 528, distance: 59.0
click at [562, 528] on div "Budget Project Type All Fixed Price Hourly Rate Fixed Price Budget $ 990 Min - …" at bounding box center [774, 528] width 448 height 550
click at [610, 529] on input "35" at bounding box center [659, 525] width 134 height 20
drag, startPoint x: 594, startPoint y: 528, endPoint x: 619, endPoint y: 528, distance: 25.0
click at [619, 528] on input "35" at bounding box center [659, 525] width 134 height 20
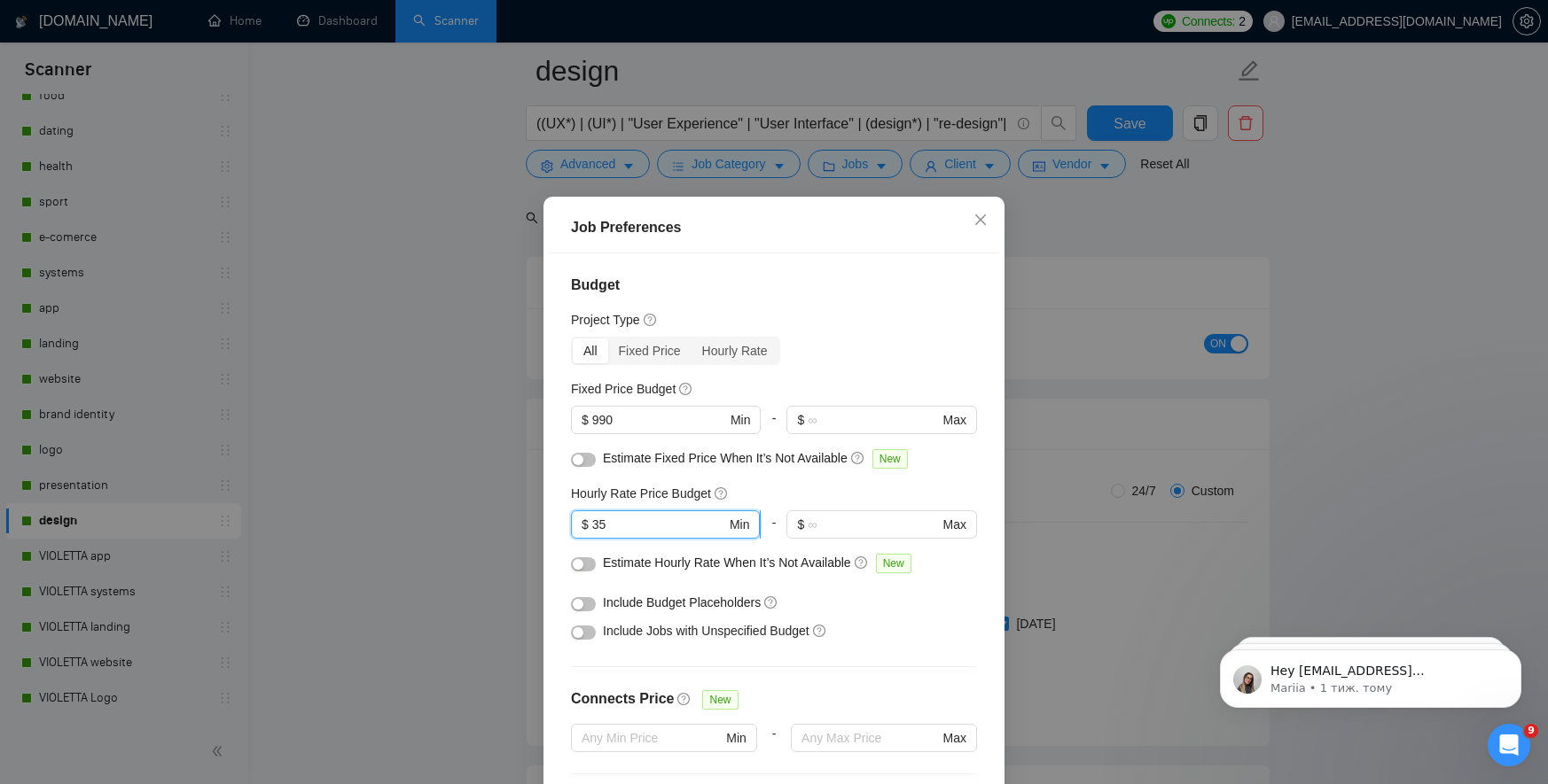
click at [626, 528] on input "35" at bounding box center [659, 525] width 134 height 20
drag, startPoint x: 593, startPoint y: 528, endPoint x: 616, endPoint y: 528, distance: 23.0
click at [616, 528] on input "35" at bounding box center [659, 525] width 134 height 20
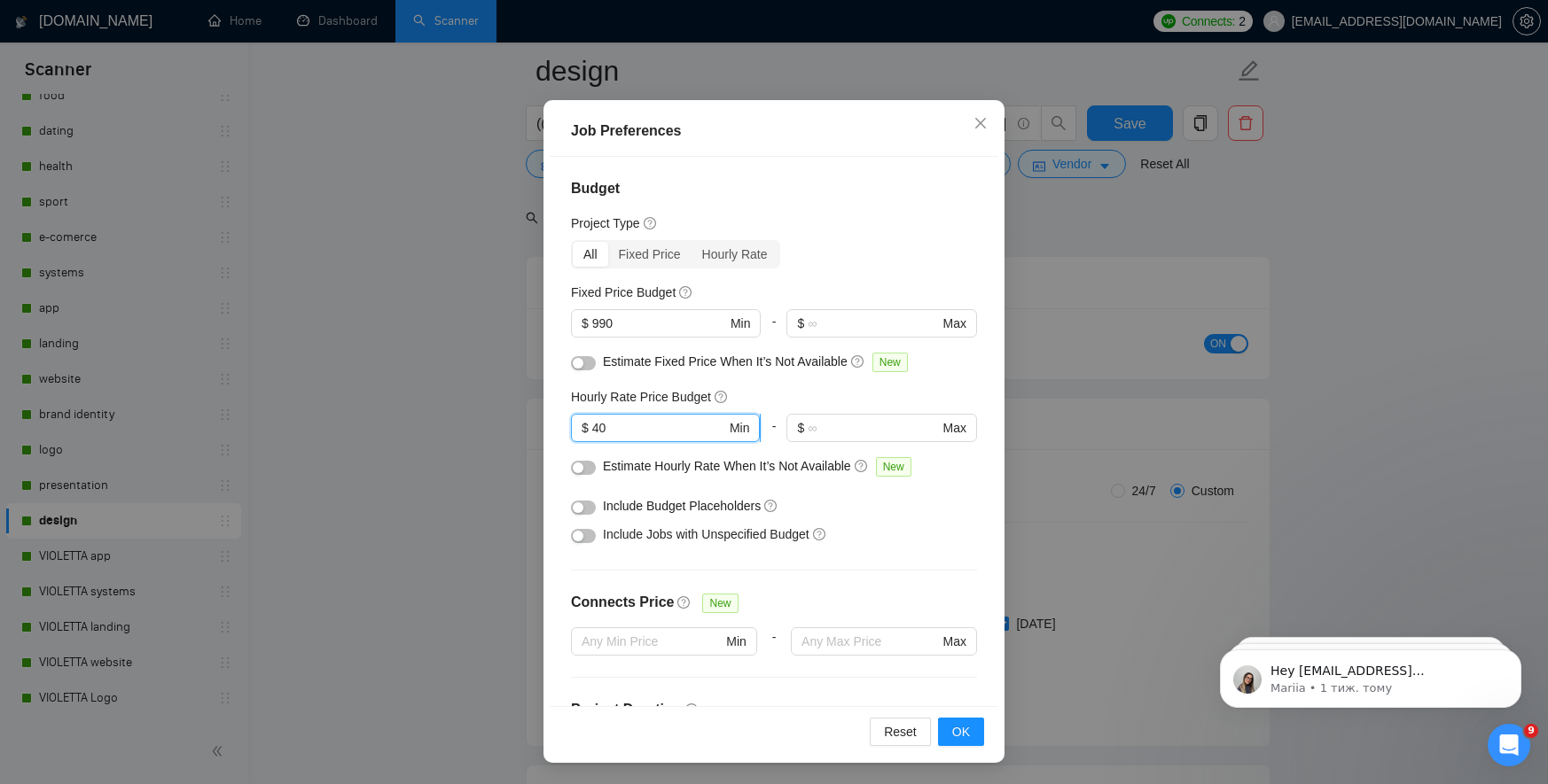
drag, startPoint x: 593, startPoint y: 425, endPoint x: 615, endPoint y: 425, distance: 22.0
click at [613, 425] on input "40" at bounding box center [659, 428] width 134 height 20
type input "35"
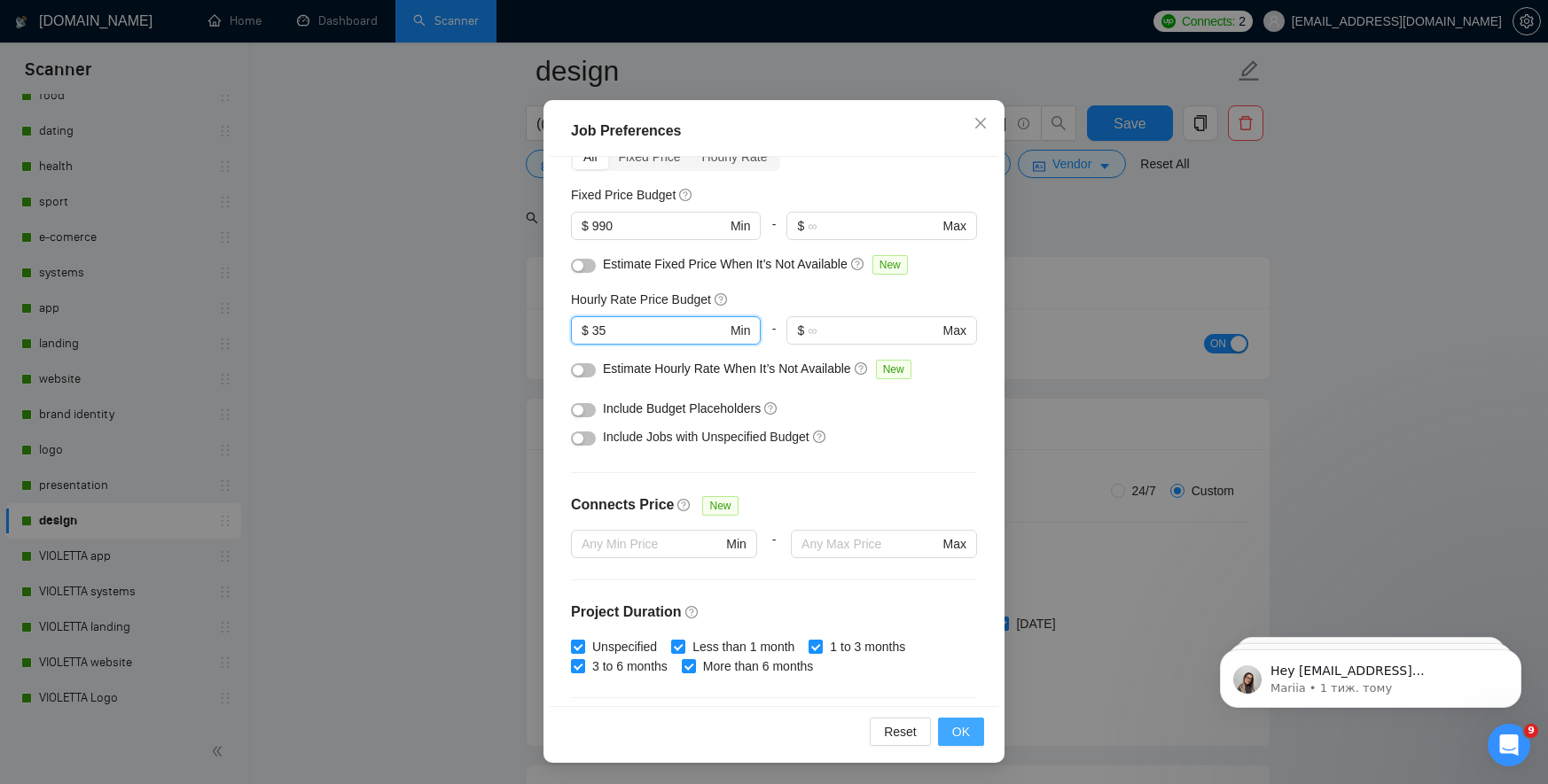
click at [953, 726] on span "OK" at bounding box center [960, 732] width 18 height 20
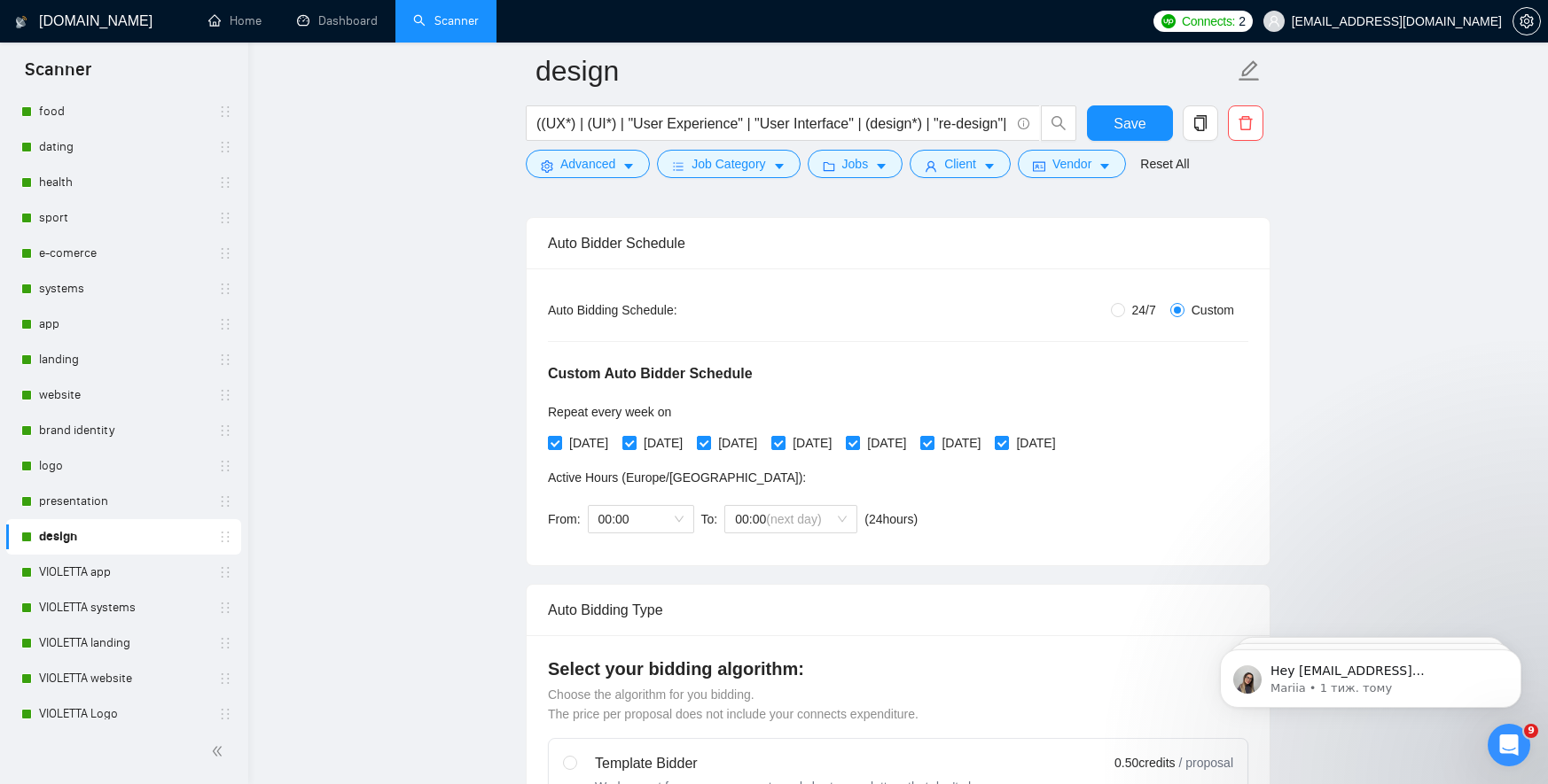
scroll to position [299, 0]
